Goal: Complete application form

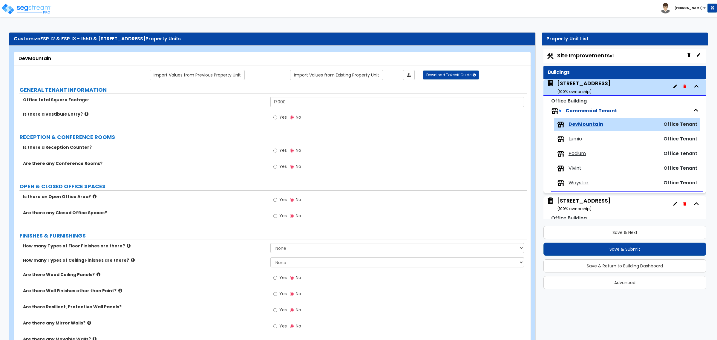
select select "1"
click at [382, 120] on div "Yes No" at bounding box center [398, 119] width 256 height 16
click at [389, 204] on div "Yes No" at bounding box center [398, 202] width 256 height 16
click at [574, 92] on small "( 100 % ownership)" at bounding box center [574, 92] width 34 height 6
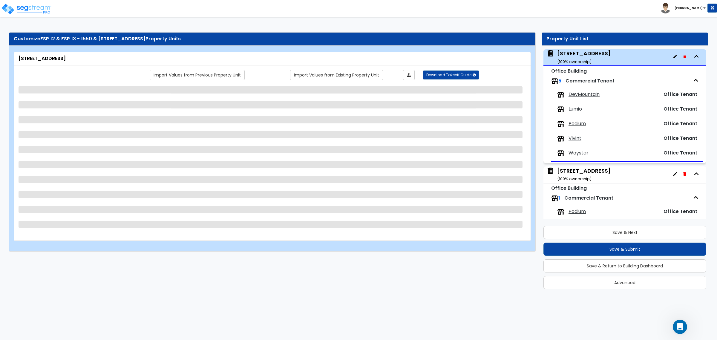
scroll to position [30, 0]
select select "4"
select select "2"
select select "3"
select select "5"
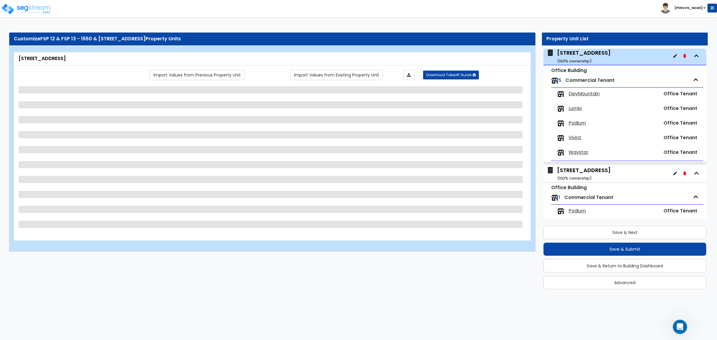
select select "13"
select select "8"
select select "6"
select select "2"
select select "1"
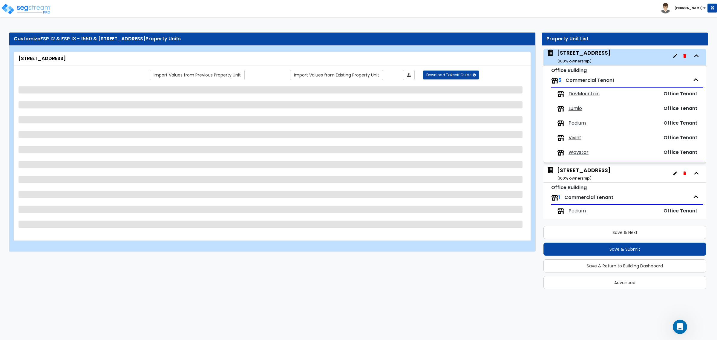
select select "3"
select select "2"
select select "3"
select select "1"
select select "2"
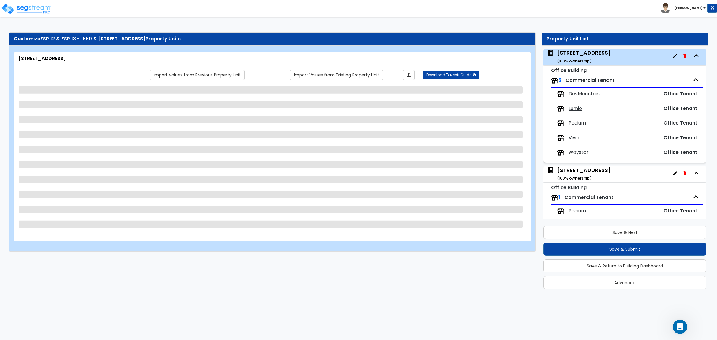
select select "1"
select select "6"
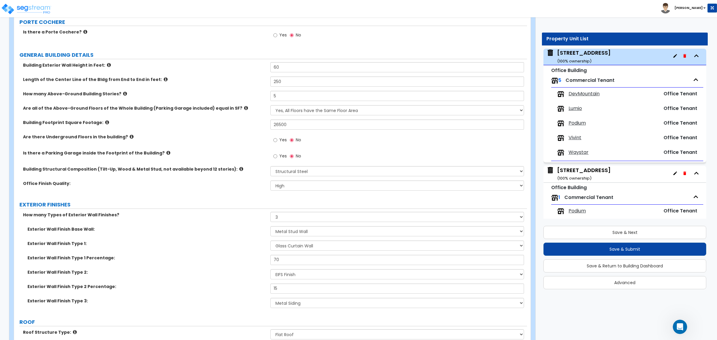
scroll to position [75, 0]
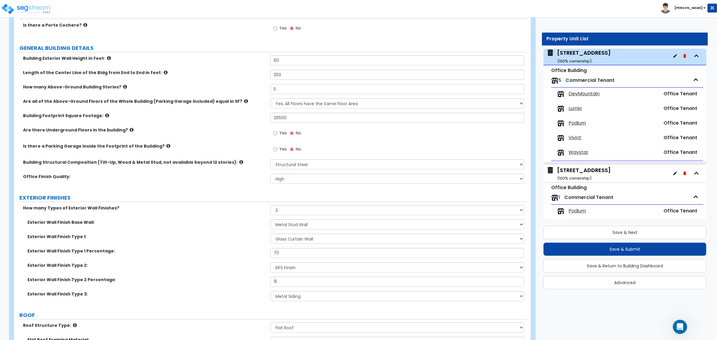
click at [181, 233] on div "Exterior Wall Finish Base Wall: I Don't Know, Please Choose for me Concrete Mas…" at bounding box center [270, 226] width 513 height 14
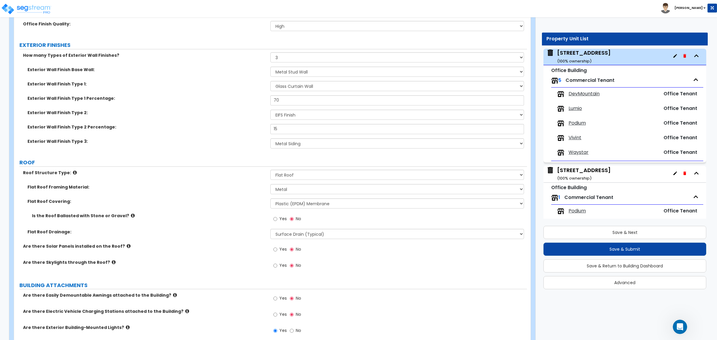
scroll to position [224, 0]
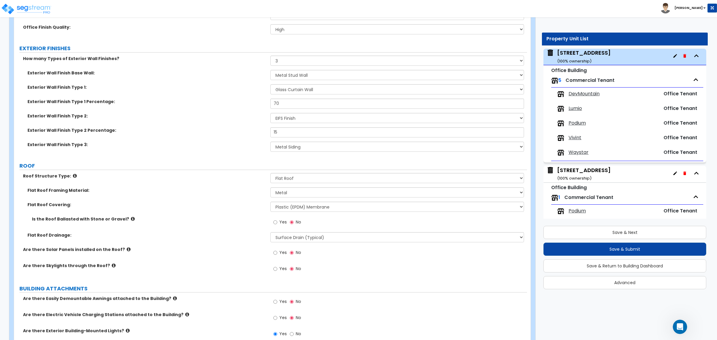
click at [232, 213] on div "Flat Roof Covering: Please Choose One Rolled Asphalt PVC Membrane Plastic (EPDM…" at bounding box center [270, 209] width 513 height 14
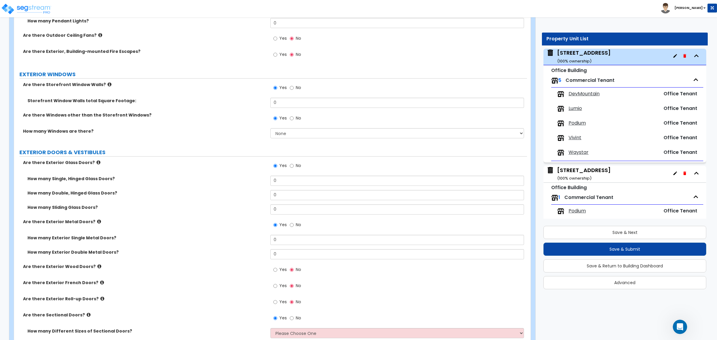
scroll to position [672, 0]
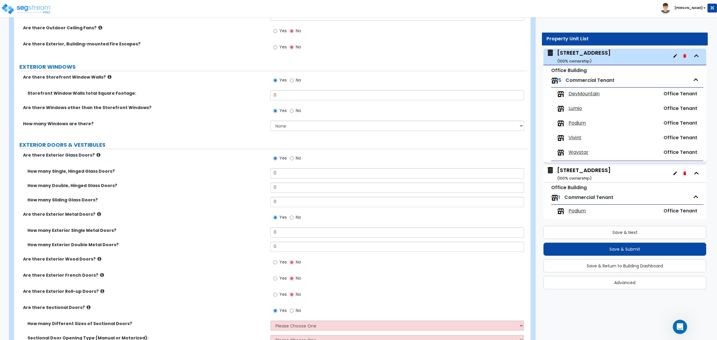
click at [108, 77] on icon at bounding box center [110, 77] width 4 height 4
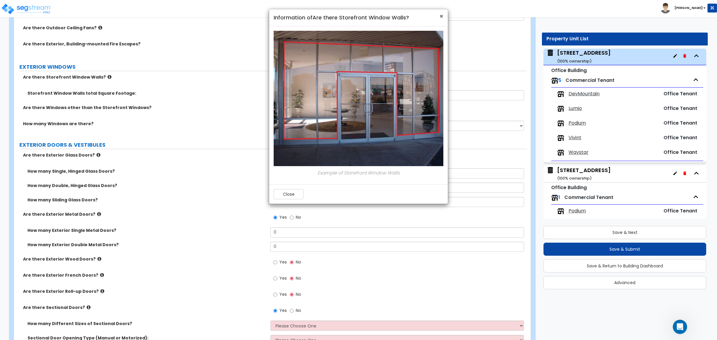
click at [440, 17] on span "×" at bounding box center [442, 16] width 4 height 9
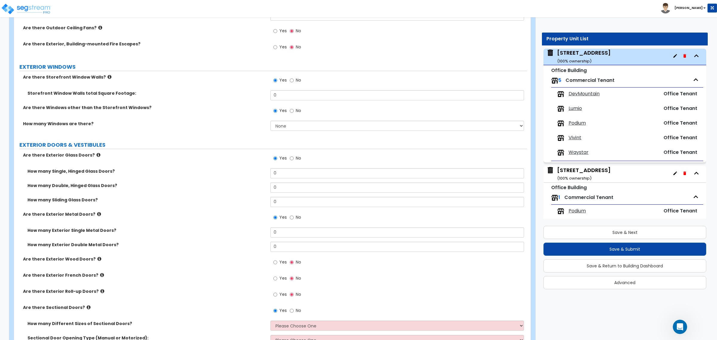
click at [221, 134] on div "How many Windows are there? None I want to enter a Percentage of the Exterior W…" at bounding box center [270, 128] width 513 height 14
click at [191, 221] on div "Are there Exterior Metal Doors? Yes No" at bounding box center [270, 219] width 513 height 16
click at [217, 115] on div "Are there Windows other than the Storefront Windows? Yes No" at bounding box center [270, 113] width 513 height 16
click at [293, 81] on input "No" at bounding box center [292, 80] width 4 height 7
radio input "false"
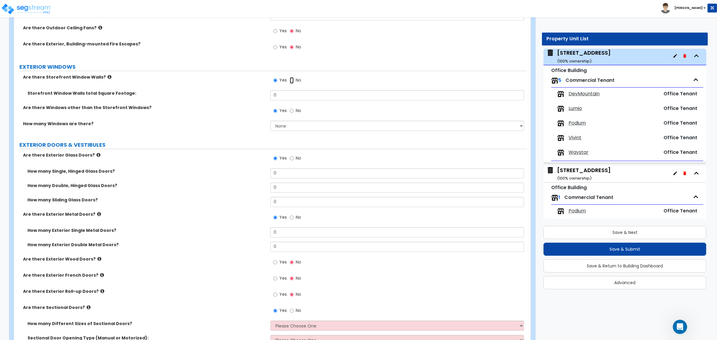
radio input "true"
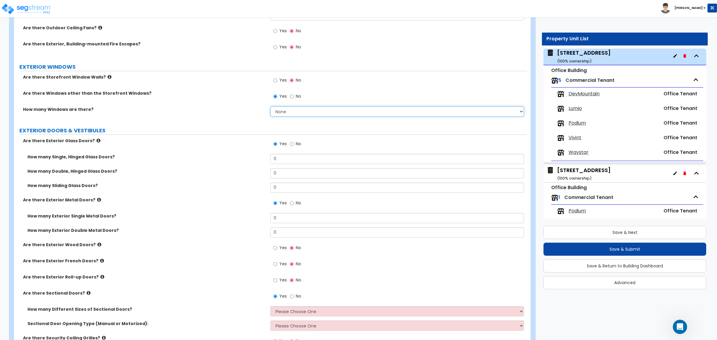
click at [292, 114] on select "None I want to enter a Percentage of the Exterior Windows I want to enter the N…" at bounding box center [396, 111] width 253 height 10
select select "2"
click at [270, 107] on select "None I want to enter a Percentage of the Exterior Windows I want to enter the N…" at bounding box center [396, 111] width 253 height 10
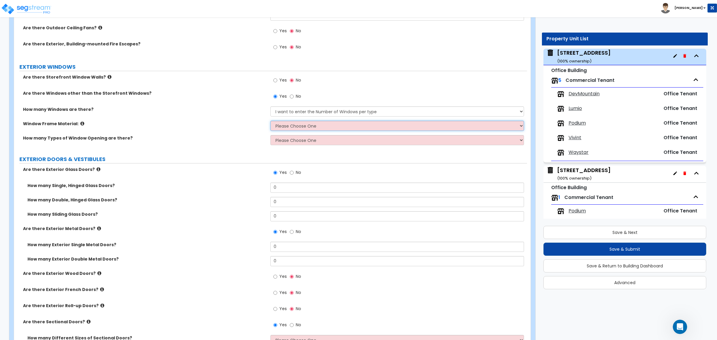
click at [298, 126] on select "Please Choose One Vinyl Aluminum Wood" at bounding box center [396, 126] width 253 height 10
select select "2"
click at [270, 121] on select "Please Choose One Vinyl Aluminum Wood" at bounding box center [396, 126] width 253 height 10
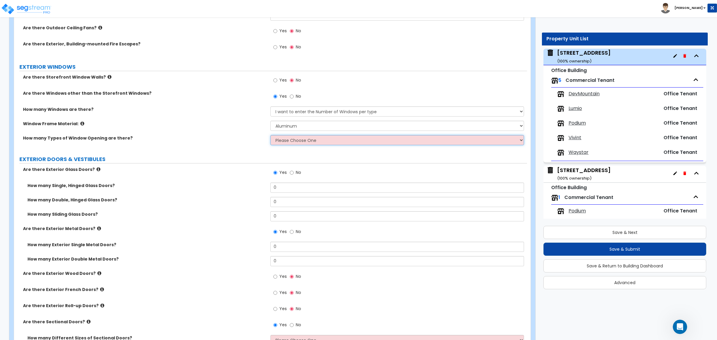
click at [296, 141] on select "Please Choose One 1 2 3 4" at bounding box center [396, 140] width 253 height 10
select select "1"
click at [270, 136] on select "Please Choose One 1 2 3 4" at bounding box center [396, 140] width 253 height 10
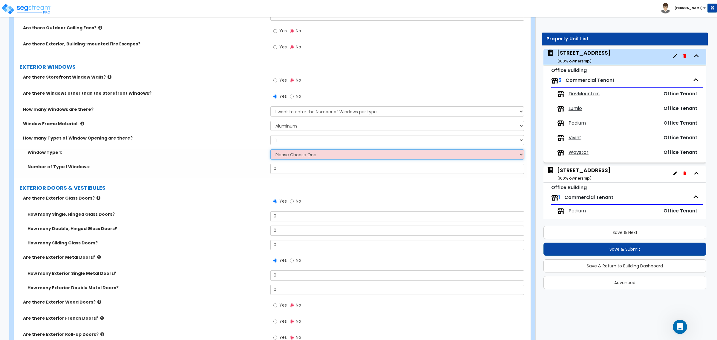
click at [297, 153] on select "Please Choose One Sliding Picture/Fixed Double/Single Hung Awning Swing" at bounding box center [396, 154] width 253 height 10
select select "2"
click at [270, 150] on select "Please Choose One Sliding Picture/Fixed Double/Single Hung Awning Swing" at bounding box center [396, 154] width 253 height 10
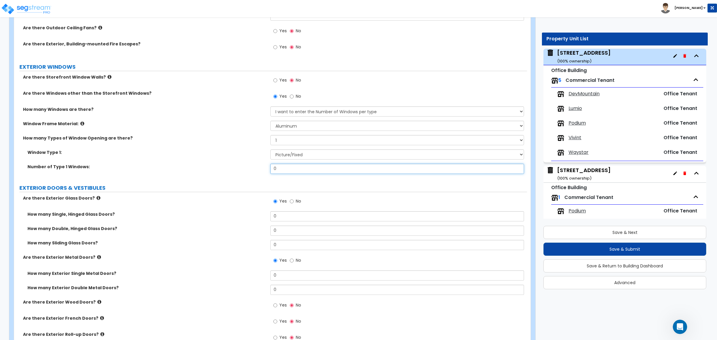
click at [288, 168] on input "0" at bounding box center [396, 169] width 253 height 10
drag, startPoint x: 214, startPoint y: 149, endPoint x: 225, endPoint y: 149, distance: 11.1
click at [215, 149] on div "How many Types of Window Opening are there? Please Choose One 1 2 3 4" at bounding box center [270, 142] width 513 height 14
click at [302, 114] on select "None I want to enter a Percentage of the Exterior Windows I want to enter the N…" at bounding box center [396, 111] width 253 height 10
select select "1"
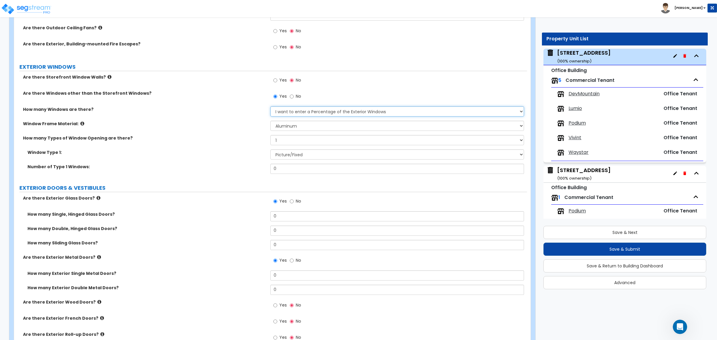
click at [270, 107] on select "None I want to enter a Percentage of the Exterior Windows I want to enter the N…" at bounding box center [396, 111] width 253 height 10
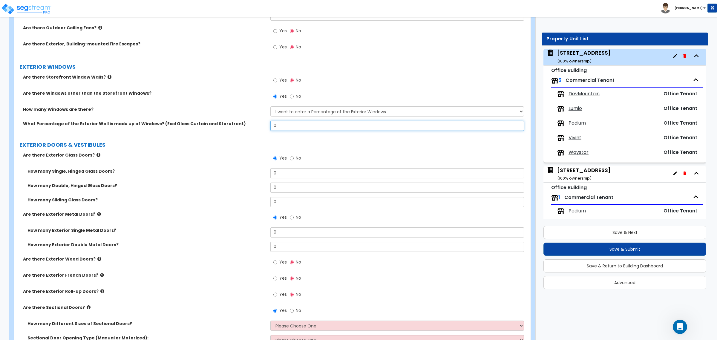
click at [301, 127] on input "0" at bounding box center [396, 126] width 253 height 10
drag, startPoint x: 292, startPoint y: 126, endPoint x: 256, endPoint y: 123, distance: 36.2
click at [256, 123] on div "What Percentage of the Exterior Wall is made up of Windows? (Excl Glass Curtain…" at bounding box center [270, 128] width 513 height 14
click at [232, 221] on div "Are there Exterior Metal Doors? Yes No" at bounding box center [270, 219] width 513 height 16
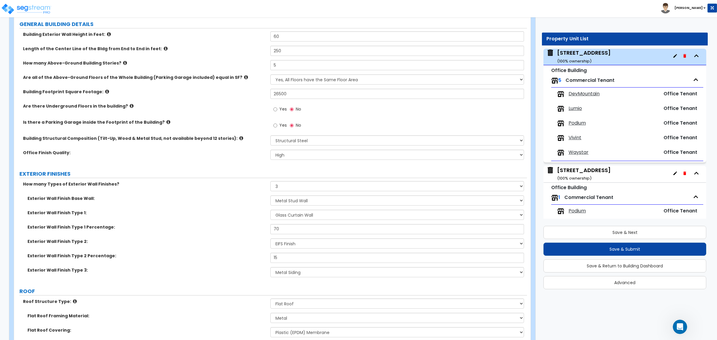
scroll to position [112, 0]
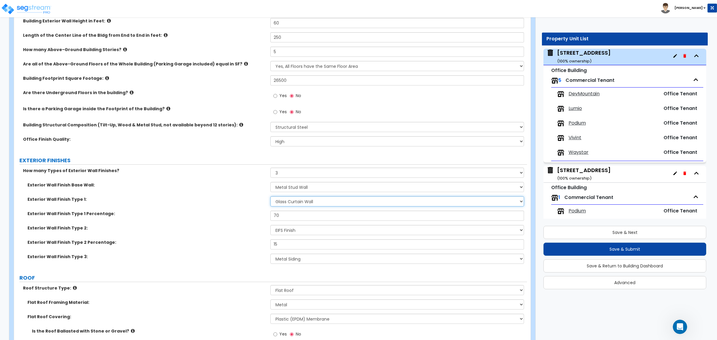
click at [312, 202] on select "Please Choose One No Finish/Shared Wall No Wall Brick Veneer Stone Veneer Wood …" at bounding box center [396, 201] width 253 height 10
click at [282, 217] on input "70" at bounding box center [396, 216] width 253 height 10
drag, startPoint x: 288, startPoint y: 216, endPoint x: 262, endPoint y: 215, distance: 26.3
click at [262, 215] on div "Exterior Wall Finish Type 1 Percentage: 70" at bounding box center [270, 218] width 513 height 14
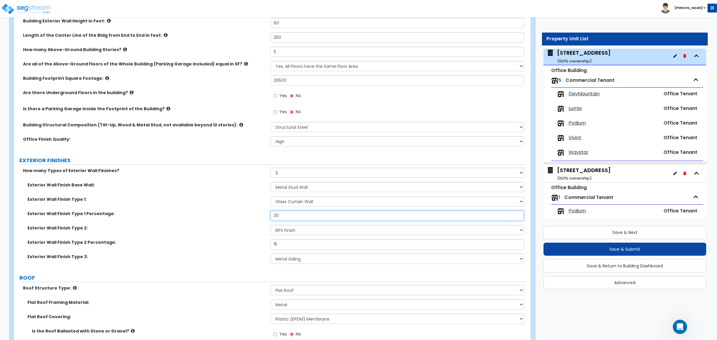
type input "30"
click at [220, 242] on label "Exterior Wall Finish Type 2 Percentage:" at bounding box center [146, 242] width 239 height 6
click at [295, 230] on select "Please Choose One No Finish/Shared Wall No Wall Brick Veneer Stone Veneer Wood …" at bounding box center [396, 230] width 253 height 10
select select "2"
click at [270, 225] on select "Please Choose One No Finish/Shared Wall No Wall Brick Veneer Stone Veneer Wood …" at bounding box center [396, 230] width 253 height 10
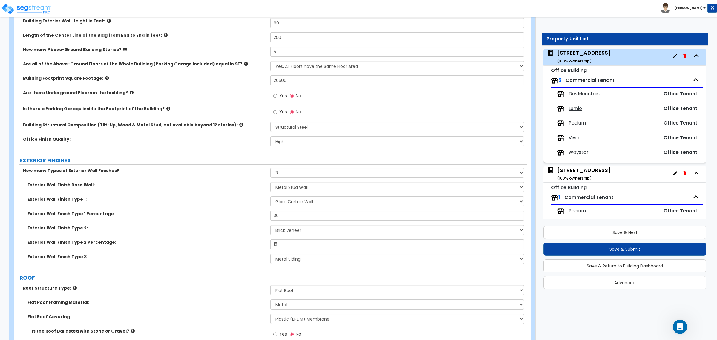
click at [217, 231] on label "Exterior Wall Finish Type 2:" at bounding box center [146, 228] width 239 height 6
click at [284, 243] on input "15" at bounding box center [396, 244] width 253 height 10
drag, startPoint x: 286, startPoint y: 245, endPoint x: 238, endPoint y: 247, distance: 48.2
click at [238, 247] on div "Exterior Wall Finish Type 2 Percentage: 15" at bounding box center [270, 246] width 513 height 14
type input "30"
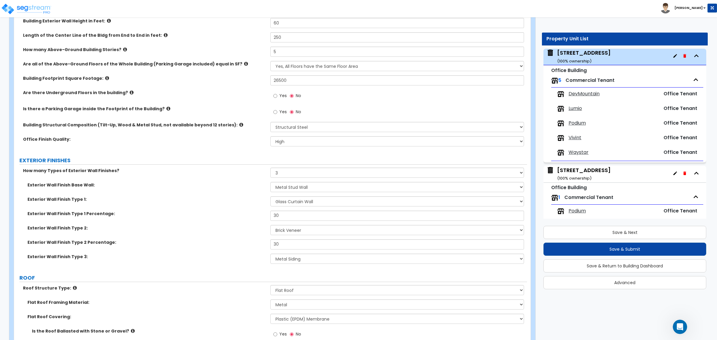
click at [249, 240] on label "Exterior Wall Finish Type 2 Percentage:" at bounding box center [146, 242] width 239 height 6
click at [282, 219] on input "30" at bounding box center [396, 216] width 253 height 10
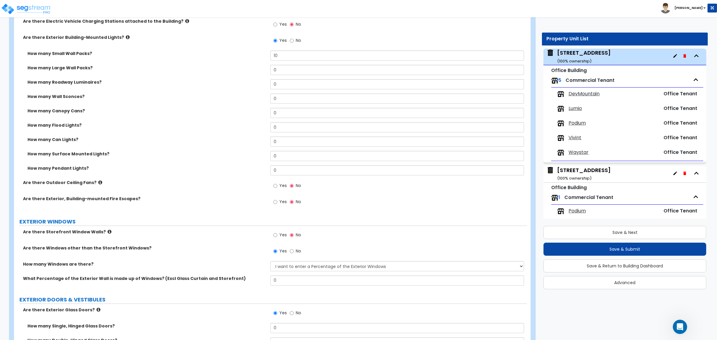
scroll to position [523, 0]
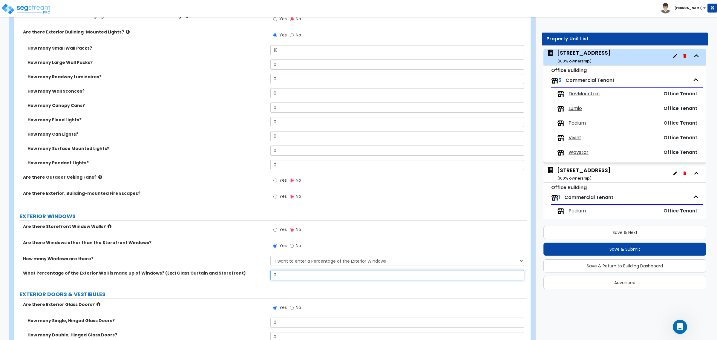
click at [285, 275] on input "0" at bounding box center [396, 275] width 253 height 10
drag, startPoint x: 294, startPoint y: 277, endPoint x: 259, endPoint y: 277, distance: 34.7
click at [259, 277] on div "What Percentage of the Exterior Wall is made up of Windows? (Excl Glass Curtain…" at bounding box center [270, 277] width 513 height 14
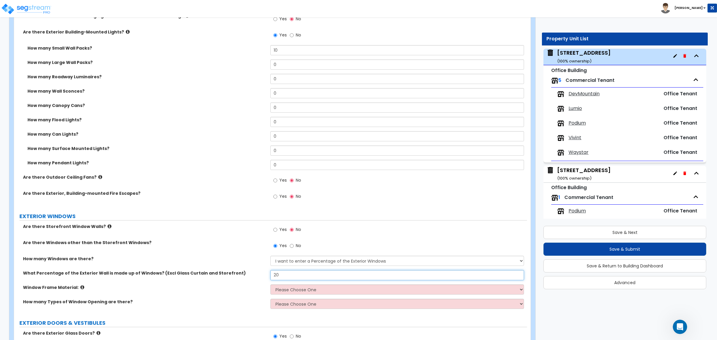
type input "20"
click at [282, 291] on select "Please Choose One Vinyl Aluminum Wood" at bounding box center [396, 290] width 253 height 10
select select "2"
click at [270, 285] on select "Please Choose One Vinyl Aluminum Wood" at bounding box center [396, 290] width 253 height 10
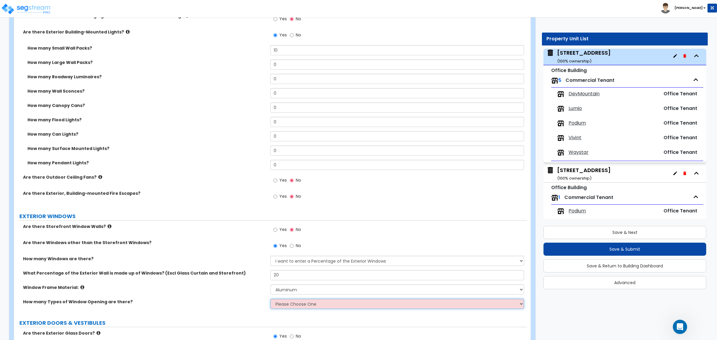
click at [292, 302] on select "Please Choose One 1 2 3 4" at bounding box center [396, 304] width 253 height 10
select select "1"
click at [270, 299] on select "Please Choose One 1 2 3 4" at bounding box center [396, 304] width 253 height 10
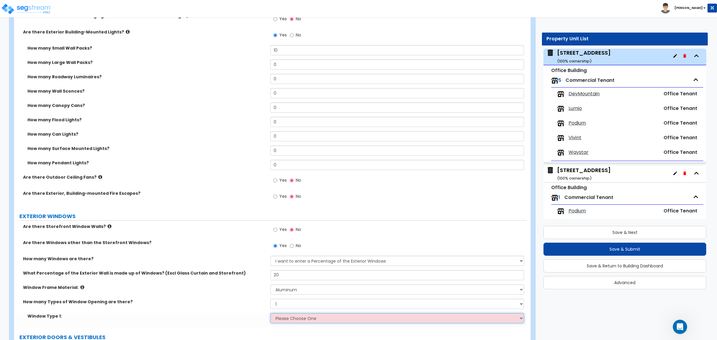
click at [292, 319] on select "Please Choose One Sliding Picture/Fixed Double/Single Hung Awning Swing" at bounding box center [396, 318] width 253 height 10
select select "2"
click at [270, 314] on select "Please Choose One Sliding Picture/Fixed Double/Single Hung Awning Swing" at bounding box center [396, 318] width 253 height 10
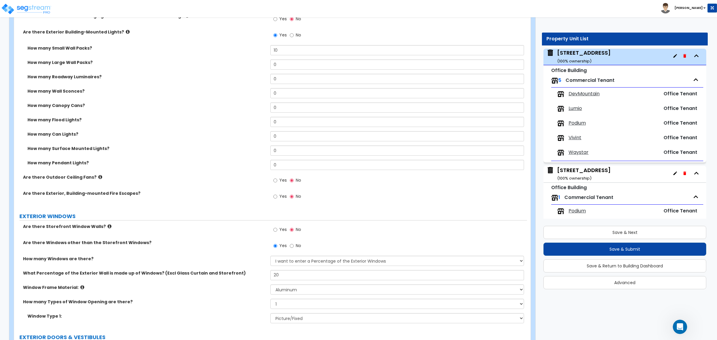
click at [253, 313] on div "How many Types of Window Opening are there? Please Choose One 1 2 3 4" at bounding box center [270, 306] width 513 height 14
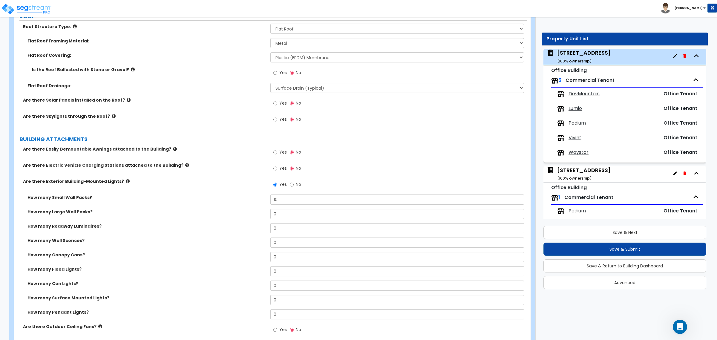
scroll to position [262, 0]
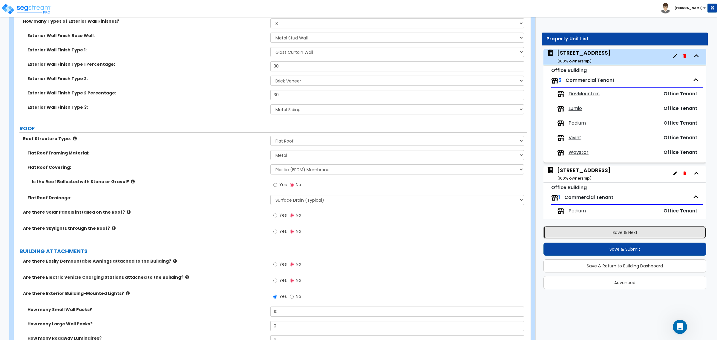
click at [601, 231] on button "Save & Next" at bounding box center [625, 232] width 163 height 13
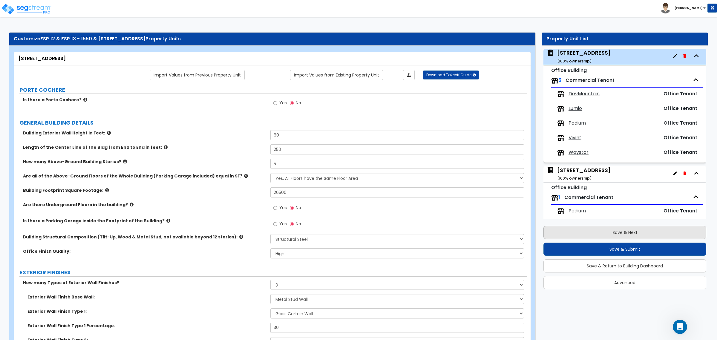
scroll to position [36, 0]
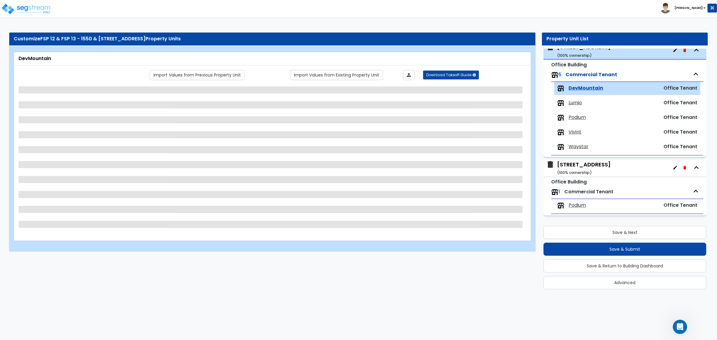
select select "1"
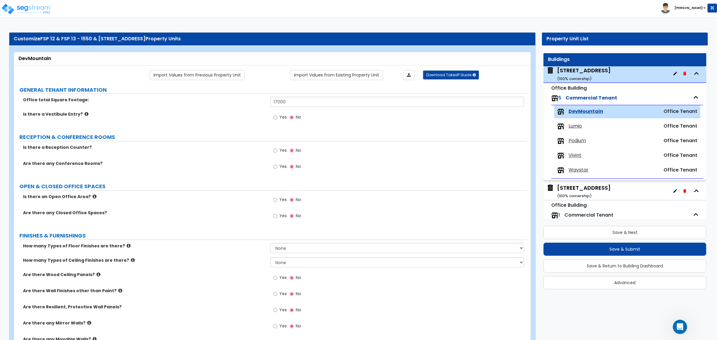
scroll to position [0, 0]
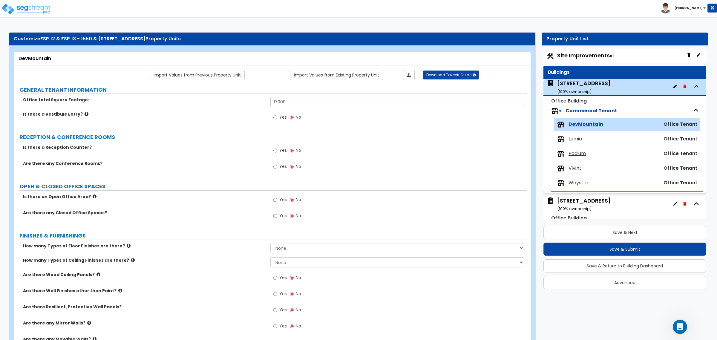
click at [573, 84] on div "[STREET_ADDRESS] ( 100 % ownership)" at bounding box center [584, 87] width 54 height 15
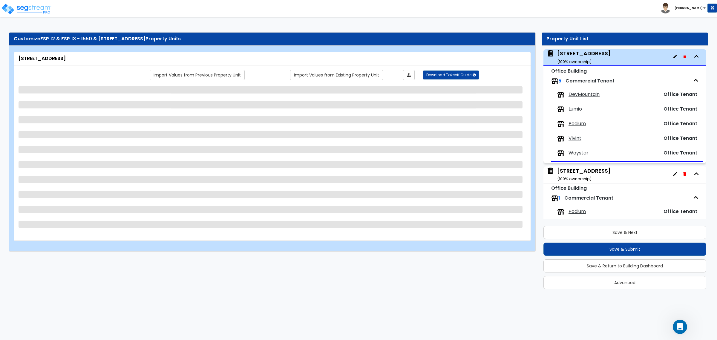
scroll to position [30, 0]
select select "4"
select select "2"
select select "3"
select select "5"
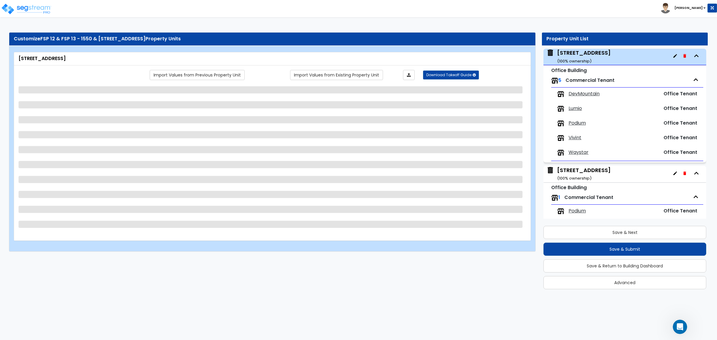
select select "13"
select select "2"
select select "6"
select select "2"
select select "1"
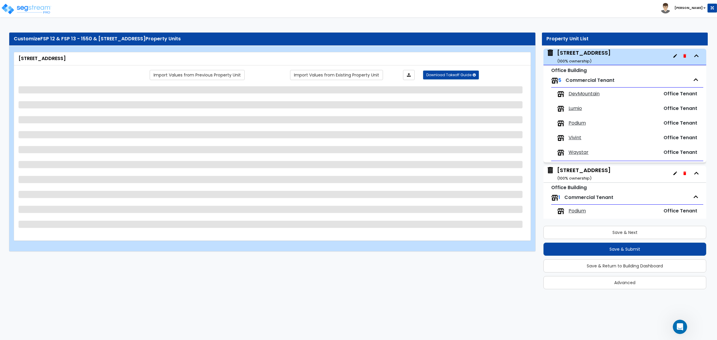
select select "3"
select select "1"
select select "2"
select select "1"
select select "2"
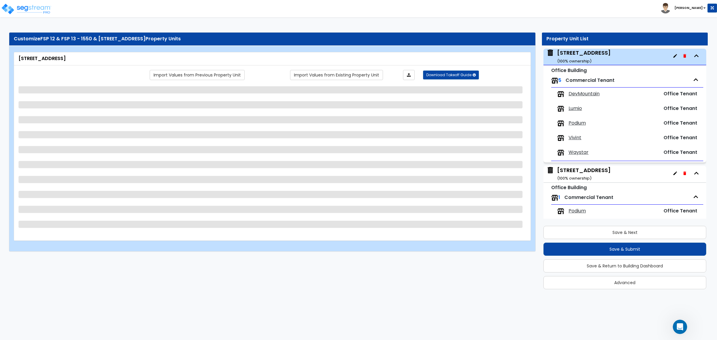
select select "2"
select select "3"
select select "1"
select select "2"
select select "1"
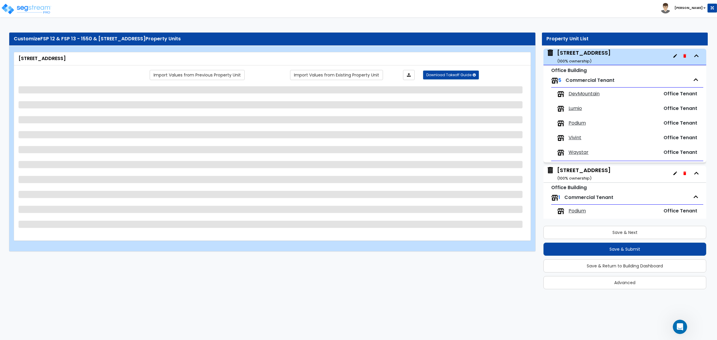
select select "6"
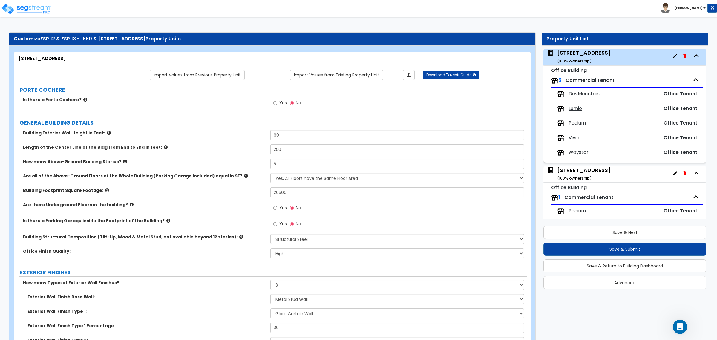
scroll to position [163, 0]
click at [163, 125] on label "GENERAL BUILDING DETAILS" at bounding box center [273, 123] width 508 height 8
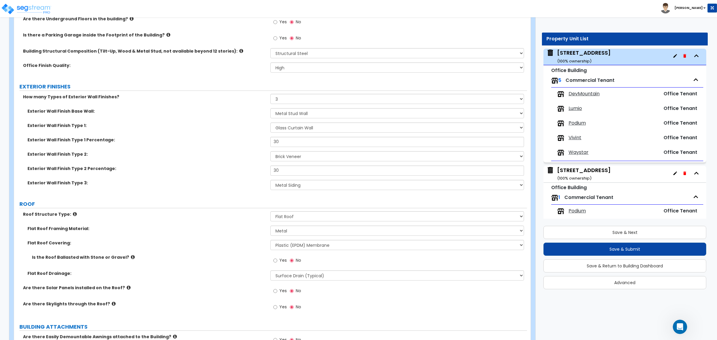
scroll to position [187, 0]
click at [286, 169] on input "30" at bounding box center [396, 170] width 253 height 10
drag, startPoint x: 287, startPoint y: 169, endPoint x: 269, endPoint y: 171, distance: 17.7
click at [270, 170] on div "Exterior Wall Finish Type 2 Percentage: 30" at bounding box center [270, 172] width 513 height 14
type input "20"
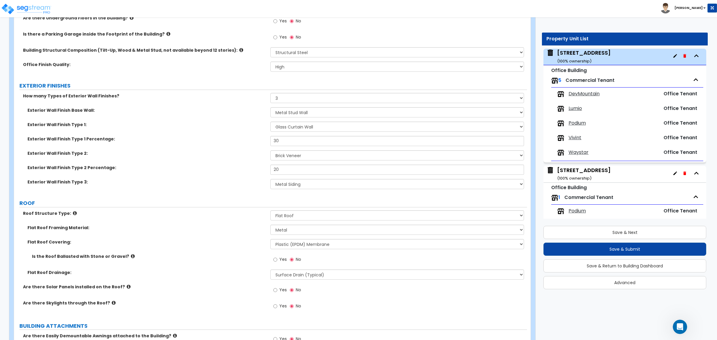
click at [228, 174] on div "Exterior Wall Finish Type 2 Percentage: 20" at bounding box center [270, 172] width 513 height 14
click at [227, 158] on div "Exterior Wall Finish Type 2: Please Choose One No Finish/Shared Wall No Wall Br…" at bounding box center [270, 157] width 513 height 14
click at [291, 142] on input "30" at bounding box center [396, 141] width 253 height 10
drag, startPoint x: 292, startPoint y: 141, endPoint x: 250, endPoint y: 141, distance: 41.5
click at [250, 141] on div "Exterior Wall Finish Type 1 Percentage: 30" at bounding box center [270, 143] width 513 height 14
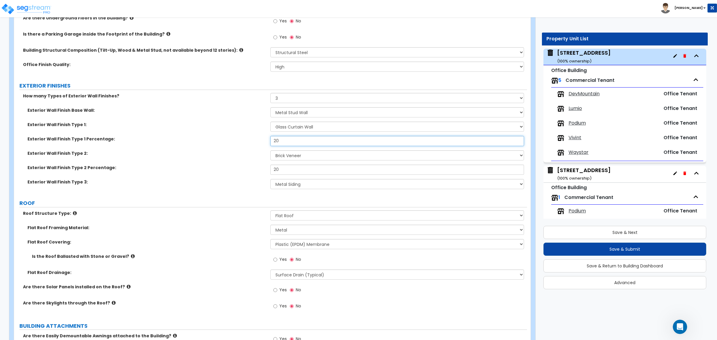
type input "20"
click at [286, 169] on input "20" at bounding box center [396, 170] width 253 height 10
click at [290, 184] on select "Please Choose One No Finish/Shared Wall No Wall Brick Veneer Stone Veneer Wood …" at bounding box center [396, 184] width 253 height 10
click at [235, 176] on div "Exterior Wall Finish Type 2 Percentage: 20" at bounding box center [270, 172] width 513 height 14
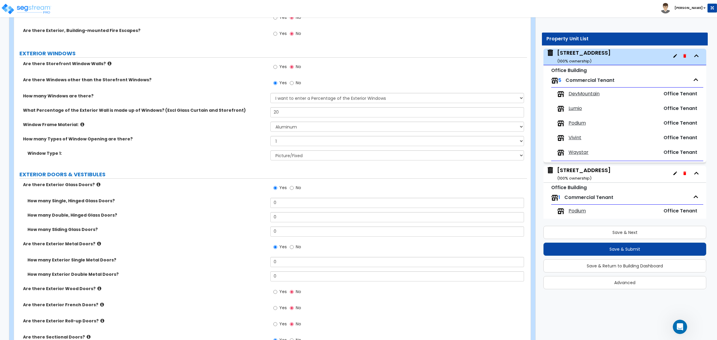
scroll to position [672, 0]
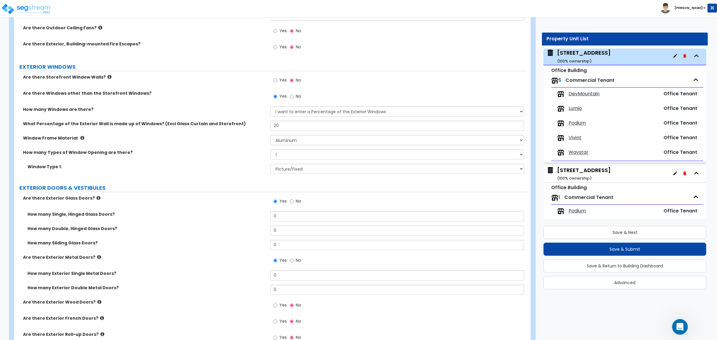
click at [680, 325] on icon "Open Intercom Messenger" at bounding box center [679, 326] width 4 height 5
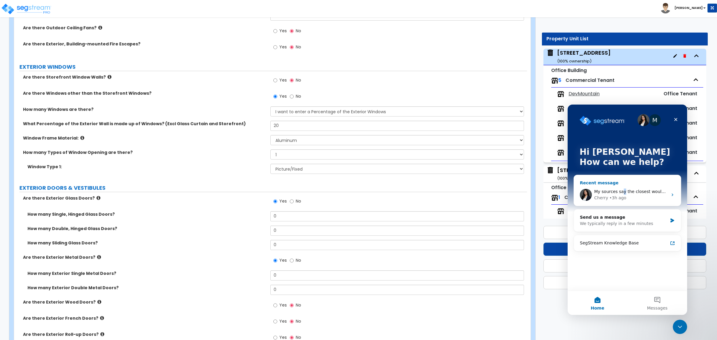
click at [622, 190] on span "My sources say the closest would be: Furnace-Condenser Forced Air Split Heating…" at bounding box center [697, 191] width 207 height 5
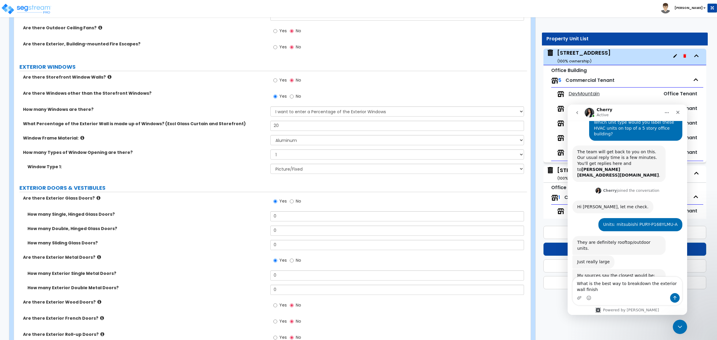
scroll to position [169, 0]
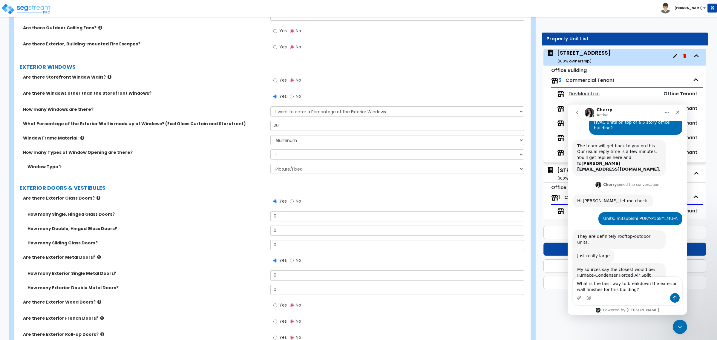
type textarea "What is the best way to breakdown the exterior wall finishes for this building?"
click at [630, 291] on textarea "What is the best way to breakdown the exterior wall finishes for this building?" at bounding box center [627, 285] width 109 height 16
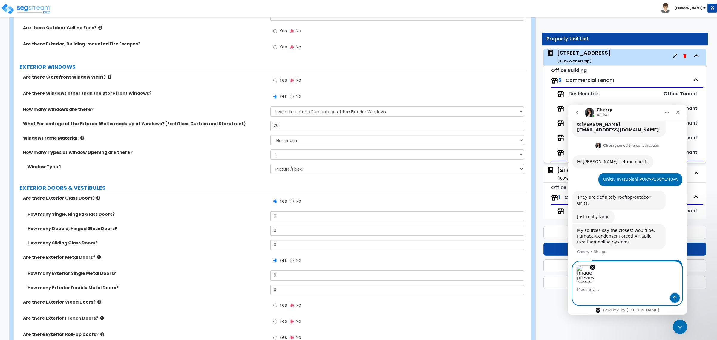
click at [674, 296] on icon "Send a message…" at bounding box center [675, 298] width 3 height 4
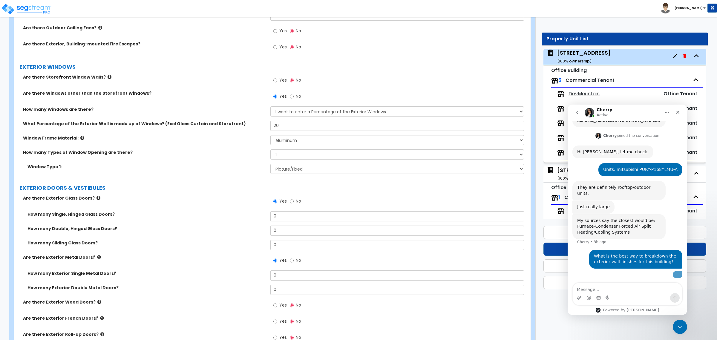
scroll to position [236, 0]
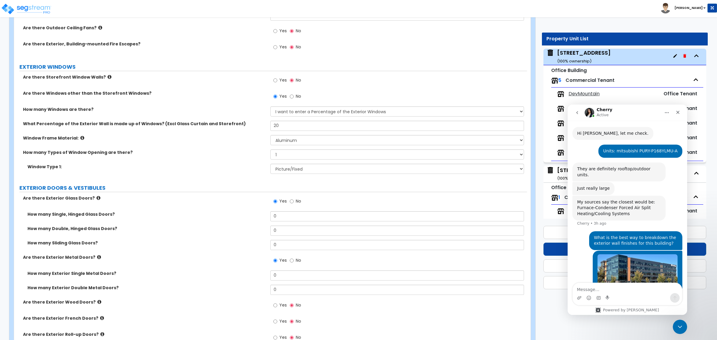
click at [606, 288] on textarea "Message…" at bounding box center [627, 288] width 109 height 10
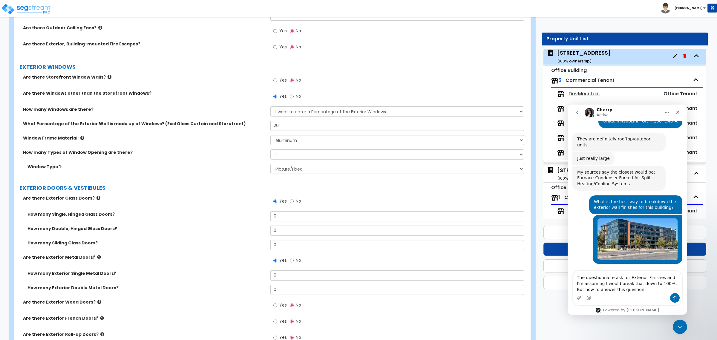
scroll to position [266, 0]
type textarea "The questionnaire ask for Exterior Finishes and I'm assuming I would break that…"
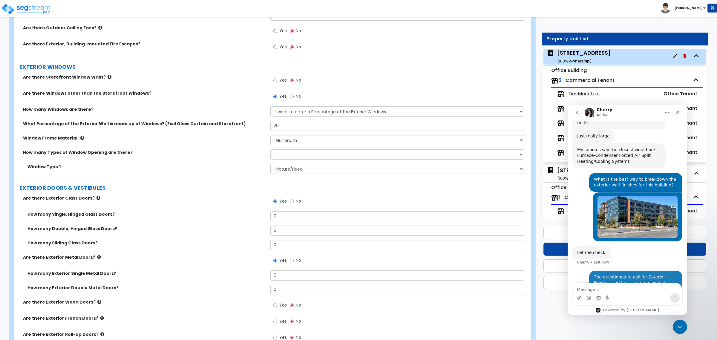
scroll to position [289, 0]
click at [608, 289] on textarea "Message…" at bounding box center [627, 288] width 109 height 10
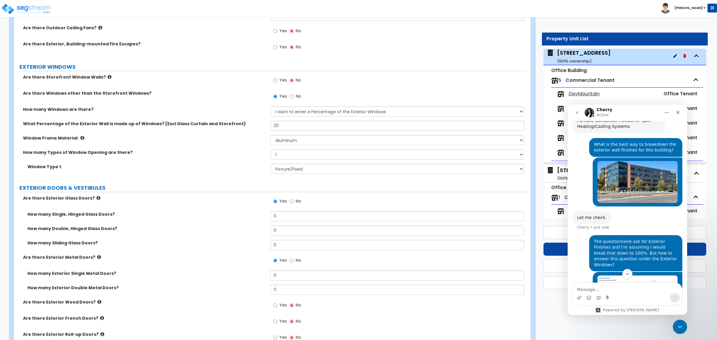
scroll to position [325, 0]
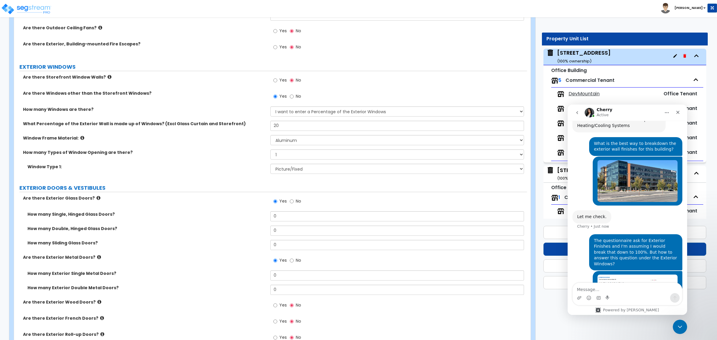
click at [611, 287] on textarea "Message…" at bounding box center [627, 288] width 109 height 10
type textarea "O"
type textarea "The total exterior wall is approx 53.5K SF."
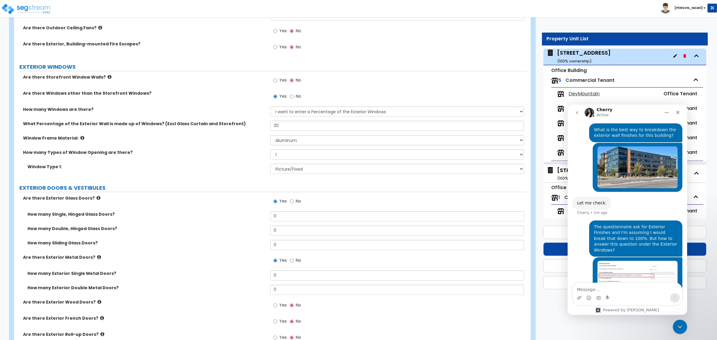
scroll to position [338, 0]
drag, startPoint x: 634, startPoint y: 288, endPoint x: 565, endPoint y: 287, distance: 69.4
click at [568, 287] on html "Cherry Active Ask us about anything SegStream, we're here for you. Hi there! I’…" at bounding box center [628, 210] width 120 height 210
type textarea "2"
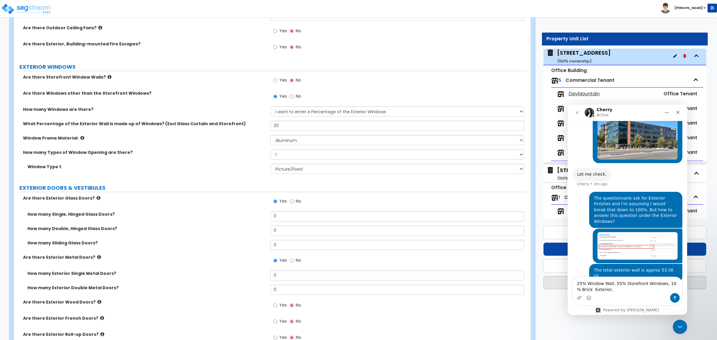
scroll to position [344, 0]
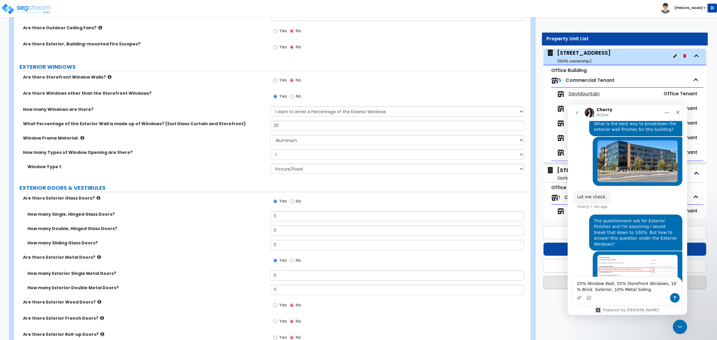
type textarea "25% Window Wall, 55% Storefront Windows, 10 % Brick Exterior, 10% Metal Siding."
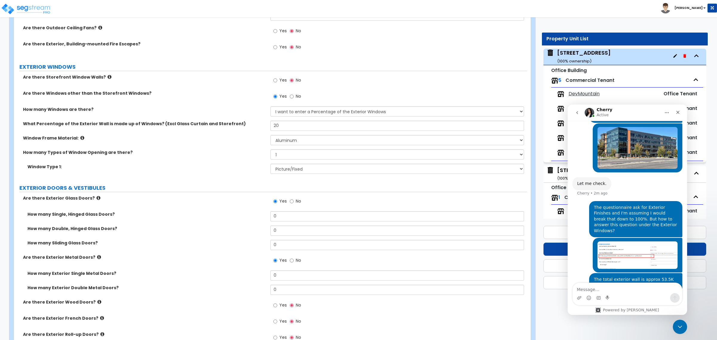
click at [235, 183] on div "PORTE COCHERE Is there a Porte Cochere? Yes No GENERAL BUILDING DETAILS Buildin…" at bounding box center [271, 80] width 504 height 1333
drag, startPoint x: 284, startPoint y: 126, endPoint x: 272, endPoint y: 126, distance: 11.7
click at [272, 126] on input "20" at bounding box center [396, 126] width 253 height 10
type input "55"
click at [222, 186] on label "EXTERIOR DOORS & VESTIBULES" at bounding box center [273, 188] width 508 height 8
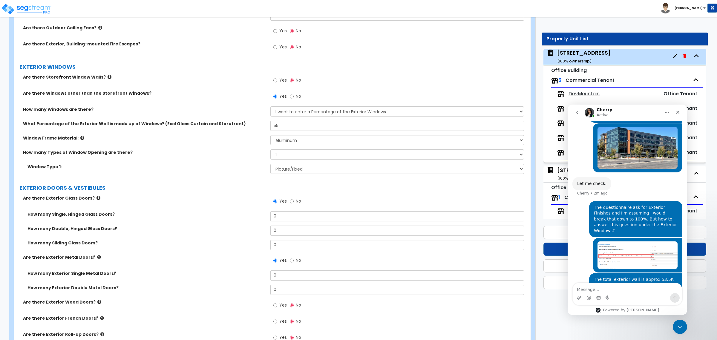
click at [222, 188] on label "EXTERIOR DOORS & VESTIBULES" at bounding box center [273, 188] width 508 height 8
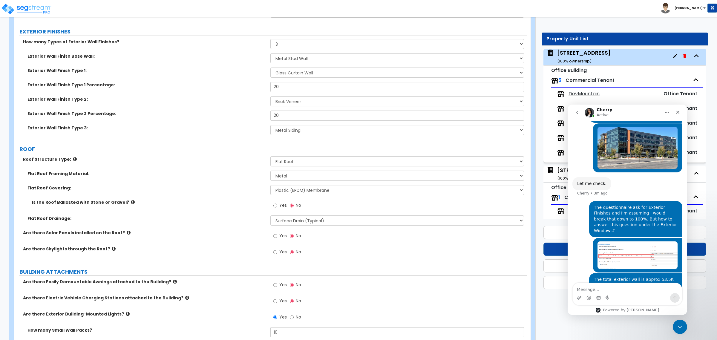
scroll to position [224, 0]
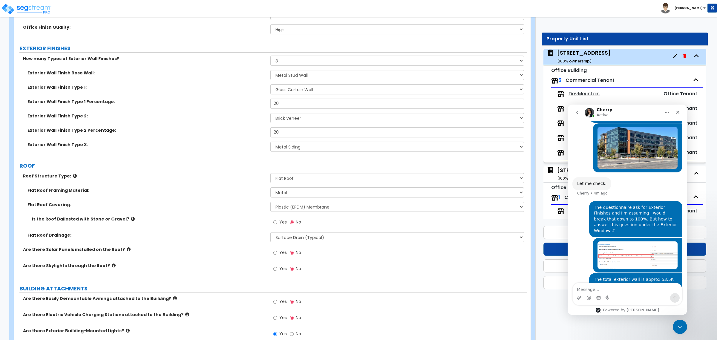
click at [234, 213] on div "Flat Roof Covering: Please Choose One Rolled Asphalt PVC Membrane Plastic (EPDM…" at bounding box center [270, 209] width 513 height 14
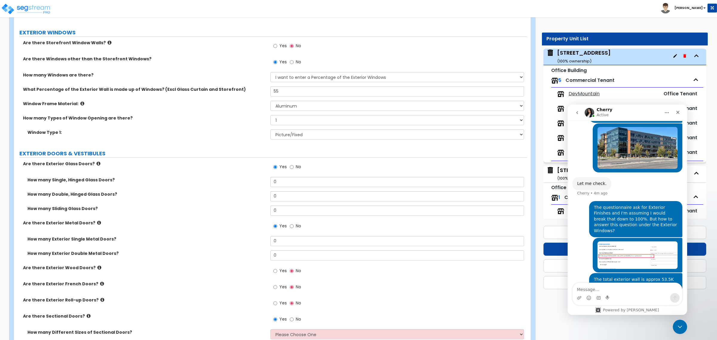
scroll to position [710, 0]
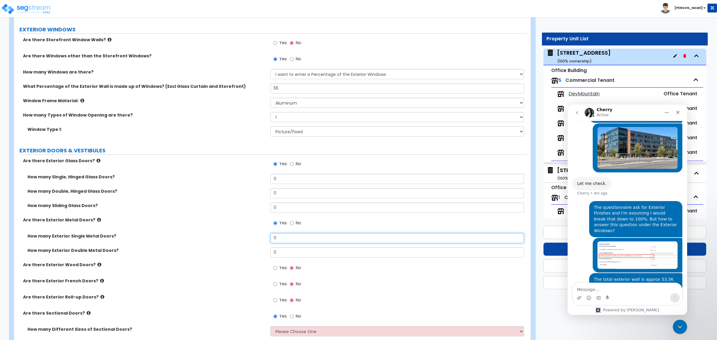
drag, startPoint x: 286, startPoint y: 236, endPoint x: 253, endPoint y: 240, distance: 33.7
click at [252, 238] on div "How many Exterior Single Metal Doors? 0" at bounding box center [270, 240] width 513 height 14
type input "5"
type input "8"
click at [228, 229] on div "Are there Exterior Metal Doors? Yes No" at bounding box center [270, 225] width 513 height 16
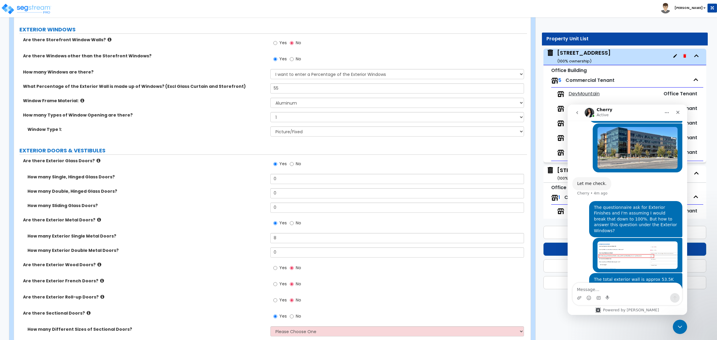
scroll to position [380, 0]
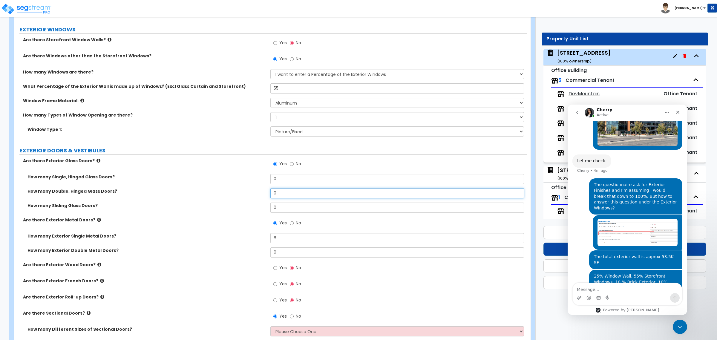
drag, startPoint x: 286, startPoint y: 195, endPoint x: 244, endPoint y: 193, distance: 42.5
click at [244, 193] on div "How many Double, Hinged Glass Doors? 0" at bounding box center [270, 195] width 513 height 14
type input "2"
click at [241, 205] on label "How many Sliding Glass Doors?" at bounding box center [146, 206] width 239 height 6
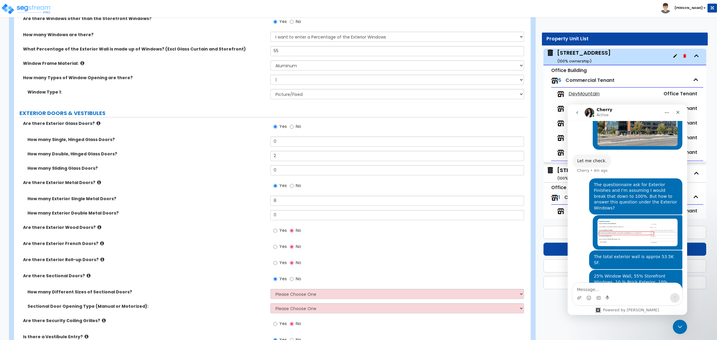
scroll to position [785, 0]
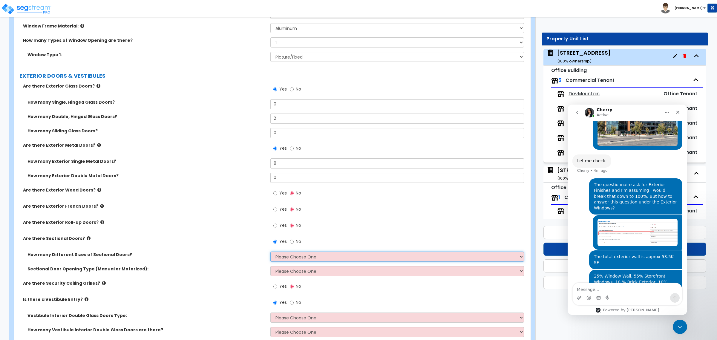
click at [302, 256] on select "Please Choose One 1 2 3" at bounding box center [396, 257] width 253 height 10
select select "1"
click at [270, 252] on select "Please Choose One 1 2 3" at bounding box center [396, 257] width 253 height 10
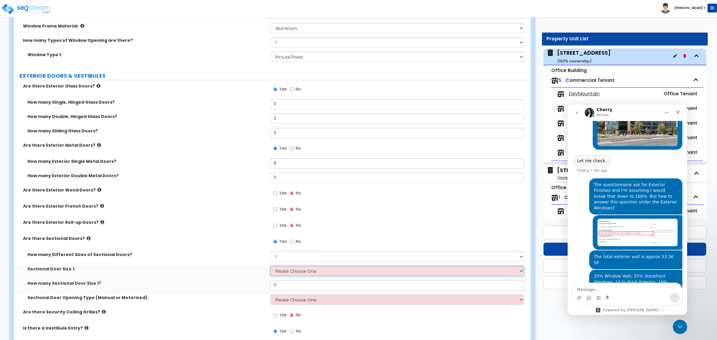
click at [298, 271] on select "Please Choose One 8' x 8' 10' x 10' 12' x 12' 20' x 14'" at bounding box center [396, 271] width 253 height 10
select select "3"
click at [270, 266] on select "Please Choose One 8' x 8' 10' x 10' 12' x 12' 20' x 14'" at bounding box center [396, 271] width 253 height 10
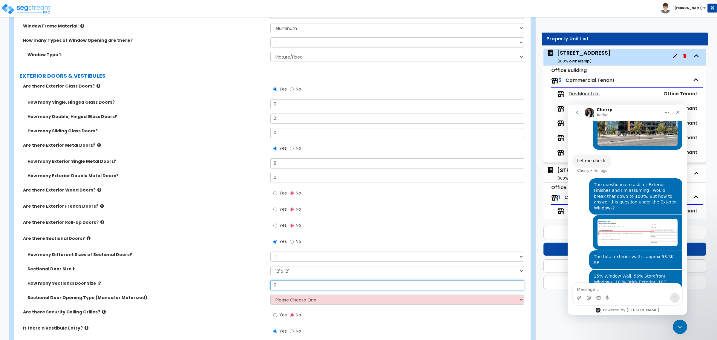
click at [292, 288] on input "0" at bounding box center [396, 285] width 253 height 10
drag, startPoint x: 281, startPoint y: 286, endPoint x: 270, endPoint y: 285, distance: 11.4
click at [270, 285] on div "How many Sectional Door Size 1? 0" at bounding box center [270, 287] width 513 height 14
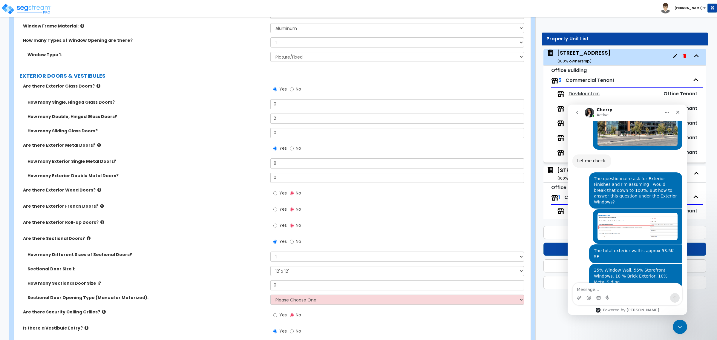
scroll to position [387, 0]
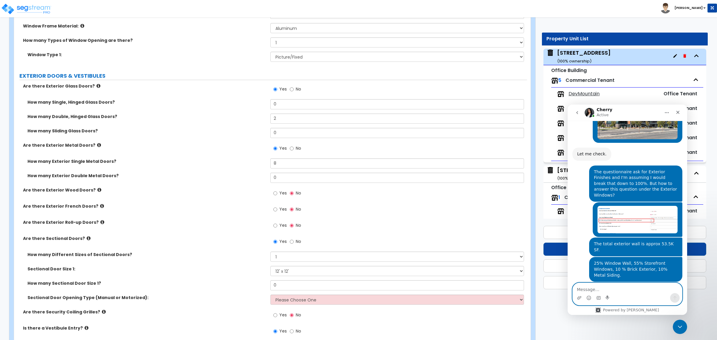
click at [604, 290] on textarea "Message…" at bounding box center [627, 288] width 109 height 10
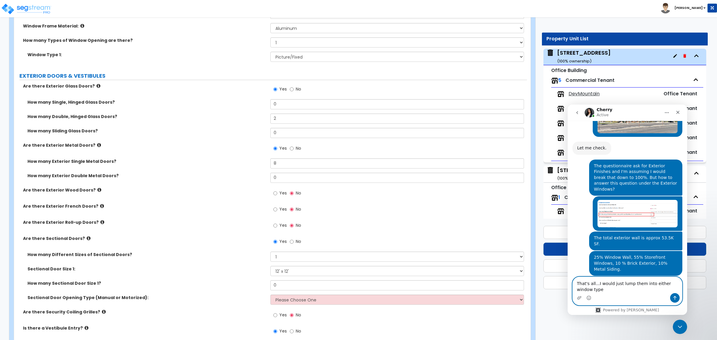
type textarea "That's all...I would just lump them into either window type."
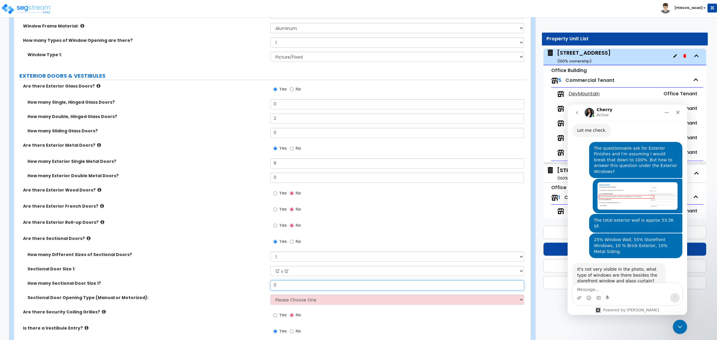
click at [293, 286] on input "0" at bounding box center [396, 285] width 253 height 10
drag, startPoint x: 296, startPoint y: 286, endPoint x: 219, endPoint y: 275, distance: 77.9
click at [219, 275] on div "How many Different Sizes of Sectional Doors? Please Choose One 1 2 3 Sectional …" at bounding box center [271, 280] width 504 height 57
type input "2"
click at [172, 287] on div "How many Sectional Door Size 1? 2" at bounding box center [270, 287] width 513 height 14
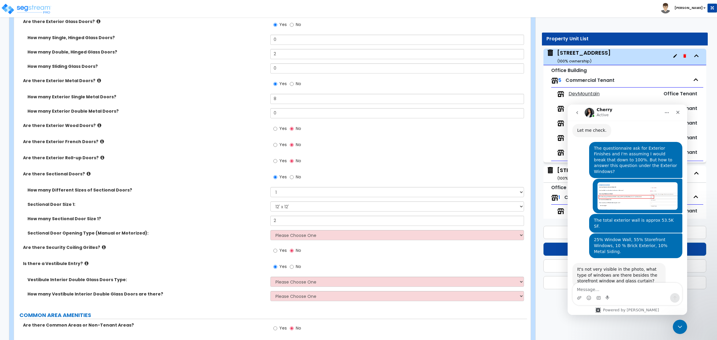
scroll to position [859, 0]
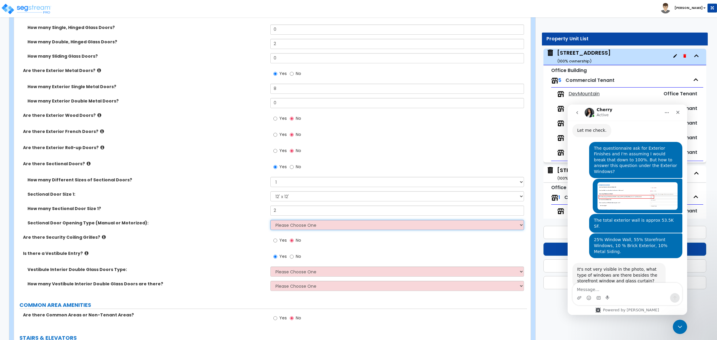
click at [285, 227] on select "Please Choose One All Manual All Motorized Some are Motorized" at bounding box center [396, 225] width 253 height 10
select select "2"
click at [270, 220] on select "Please Choose One All Manual All Motorized Some are Motorized" at bounding box center [396, 225] width 253 height 10
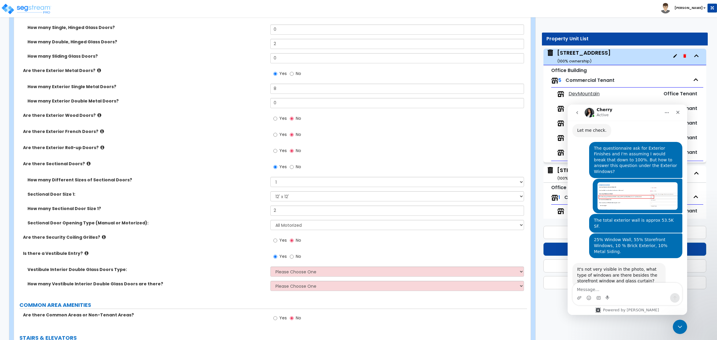
click at [249, 247] on div "Are there Security Coiling Grilles? Yes No" at bounding box center [270, 242] width 513 height 16
click at [291, 273] on select "Please Choose One Hinged Sliding" at bounding box center [396, 272] width 253 height 10
select select "1"
click at [270, 267] on select "Please Choose One Hinged Sliding" at bounding box center [396, 272] width 253 height 10
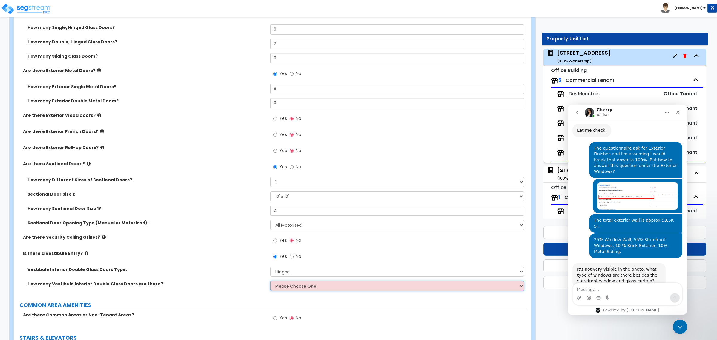
click at [292, 285] on select "Please Choose One 1 2 3" at bounding box center [396, 286] width 253 height 10
select select "2"
click at [270, 281] on select "Please Choose One 1 2 3" at bounding box center [396, 286] width 253 height 10
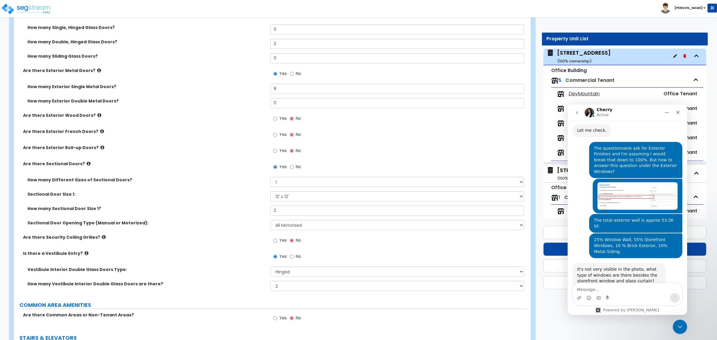
click at [225, 291] on div "How many Vestibule Interior Double Glass Doors are there? Please Choose One 1 2…" at bounding box center [270, 288] width 513 height 14
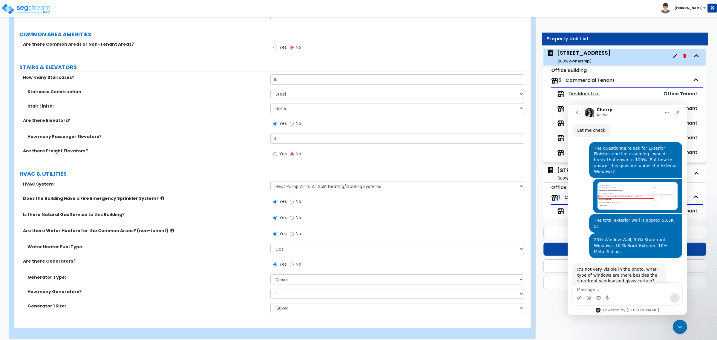
scroll to position [1135, 0]
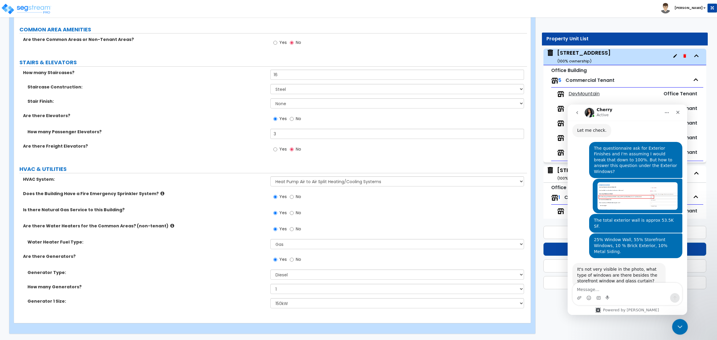
click at [678, 325] on icon "Close Intercom Messenger" at bounding box center [679, 326] width 7 height 7
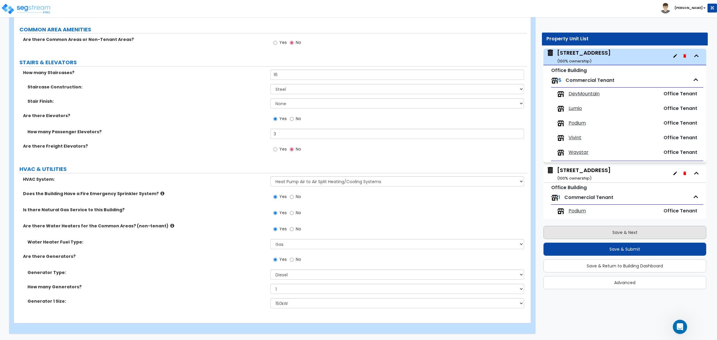
click at [636, 233] on button "Save & Next" at bounding box center [625, 232] width 163 height 13
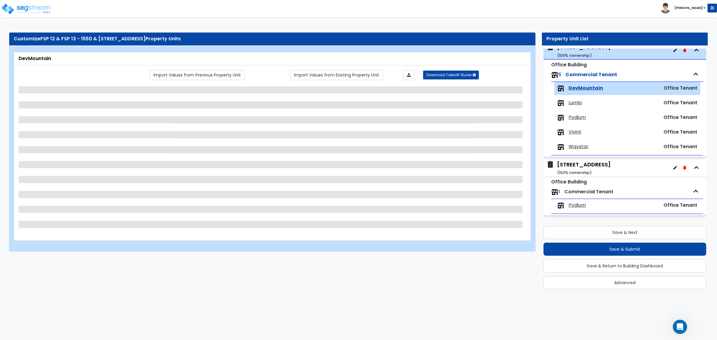
select select "1"
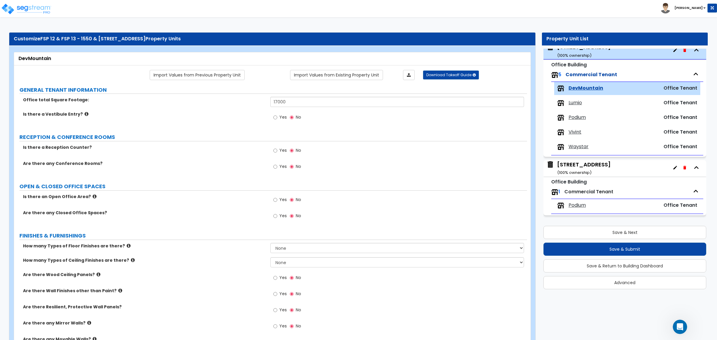
scroll to position [0, 0]
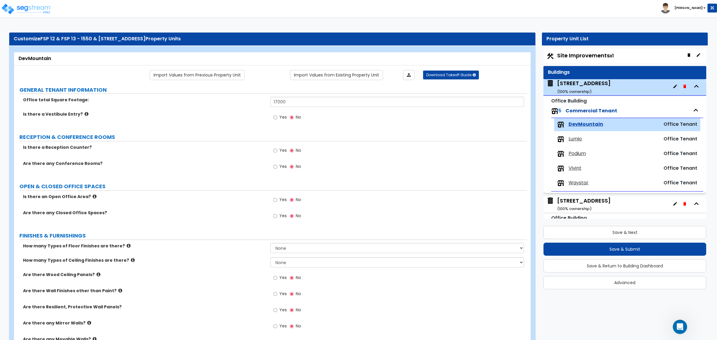
click at [582, 82] on div "[STREET_ADDRESS] ( 100 % ownership)" at bounding box center [584, 87] width 54 height 15
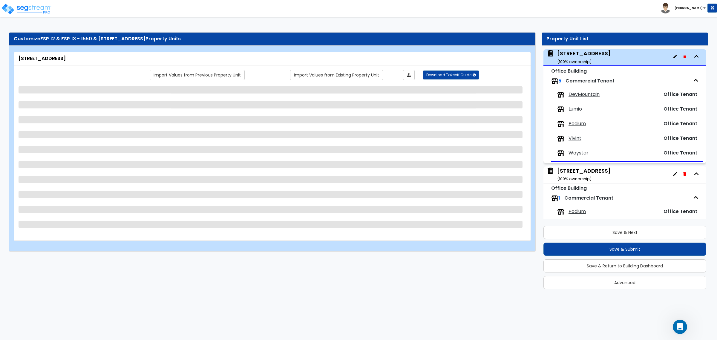
scroll to position [30, 0]
select select "4"
select select "2"
select select "3"
select select "5"
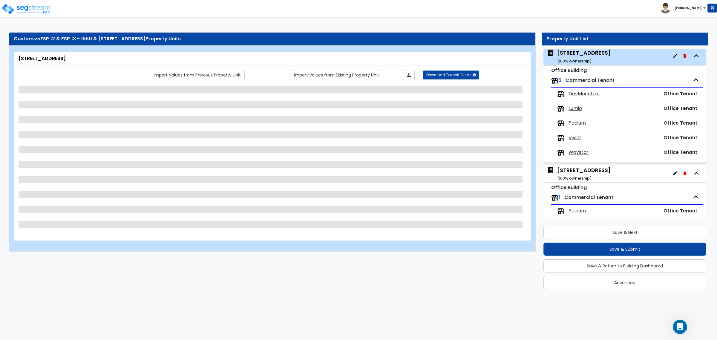
select select "13"
select select "2"
select select "6"
select select "2"
select select "1"
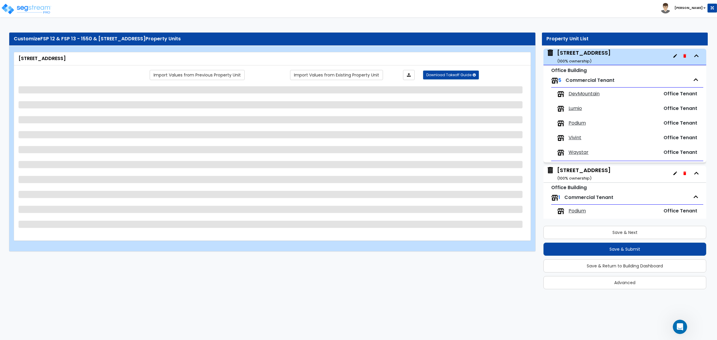
select select "3"
select select "1"
select select "2"
select select "1"
select select "2"
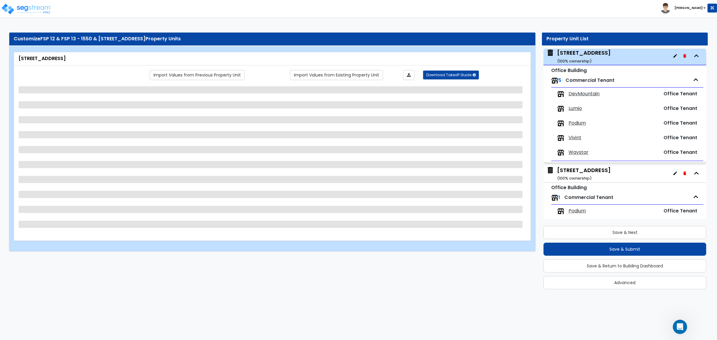
select select "1"
select select "3"
select select "2"
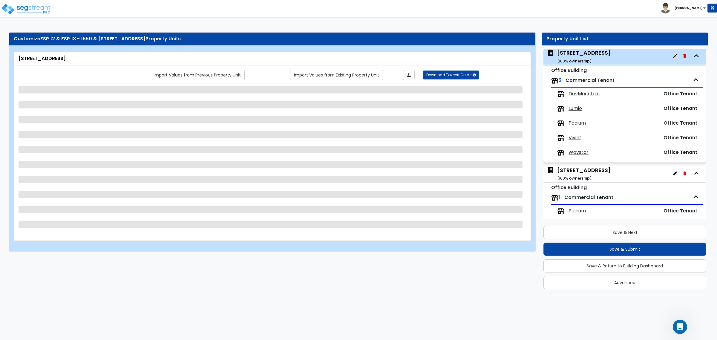
select select "3"
select select "1"
select select "2"
select select "1"
select select "6"
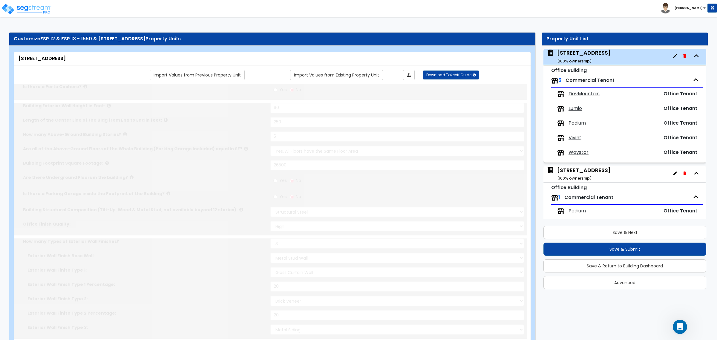
select select "1"
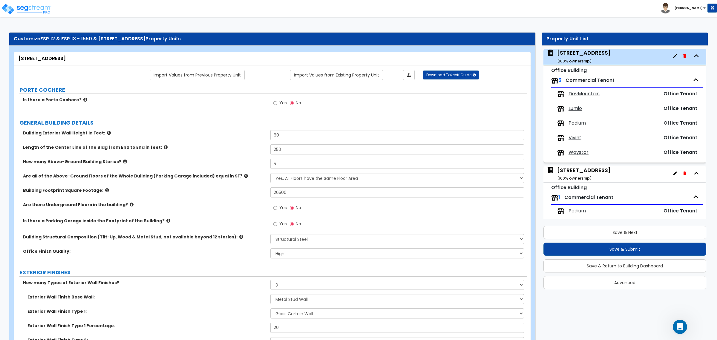
click at [227, 148] on label "Length of the Center Line of the Bldg from End to End in feet:" at bounding box center [144, 147] width 243 height 6
drag, startPoint x: 283, startPoint y: 138, endPoint x: 253, endPoint y: 134, distance: 30.5
click at [253, 134] on div "Building Exterior Wall Height in Feet: 60" at bounding box center [270, 137] width 513 height 14
type input "75"
click at [242, 139] on div "Building Exterior Wall Height in Feet: 75" at bounding box center [270, 137] width 513 height 14
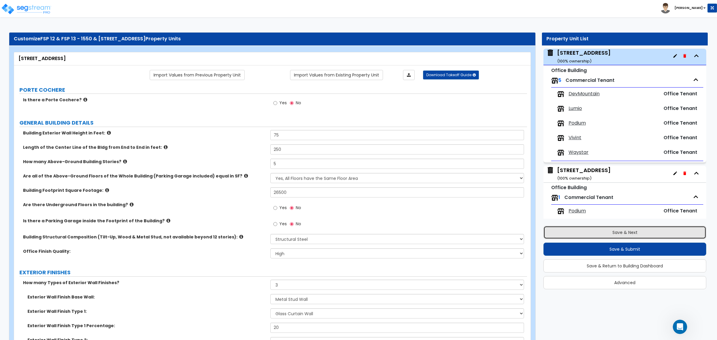
click at [596, 230] on button "Save & Next" at bounding box center [625, 232] width 163 height 13
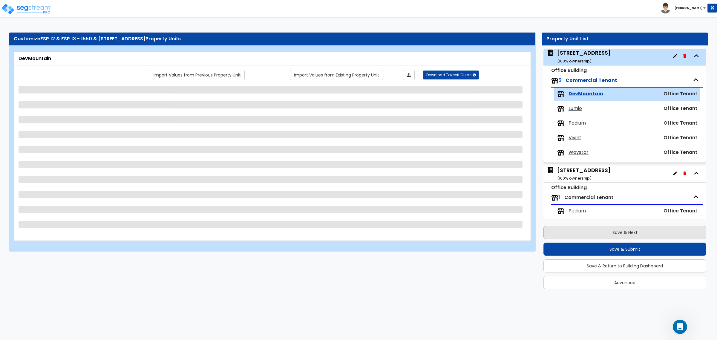
scroll to position [36, 0]
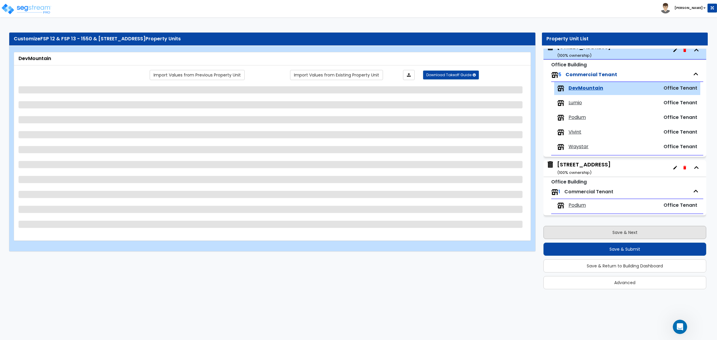
select select "1"
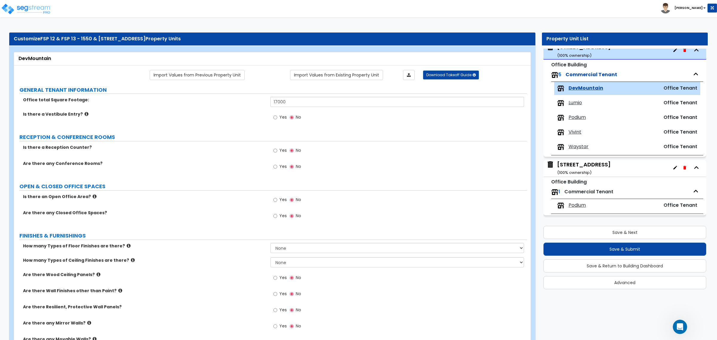
click at [576, 51] on div "[STREET_ADDRESS] ( 100 % ownership)" at bounding box center [584, 50] width 54 height 15
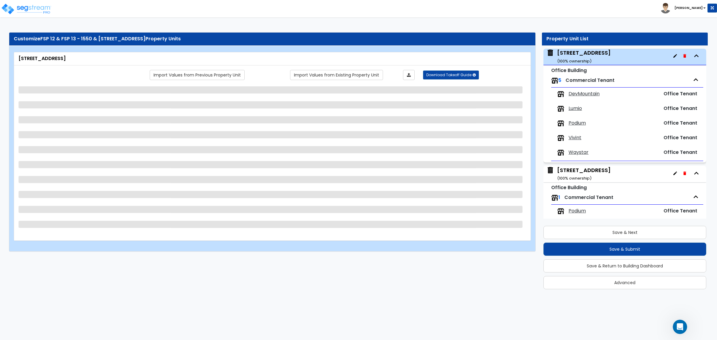
select select "4"
select select "2"
select select "3"
select select "5"
select select "13"
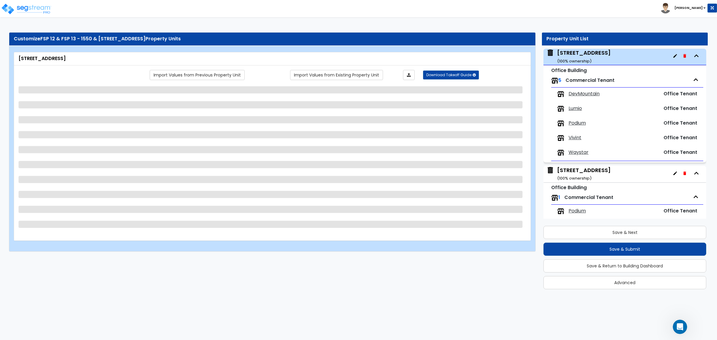
select select "2"
select select "6"
select select "2"
select select "1"
select select "3"
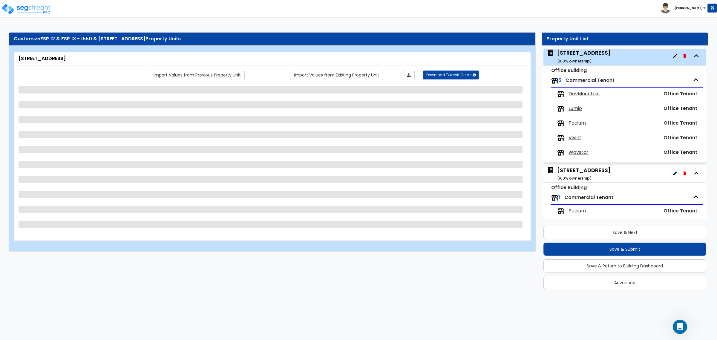
select select "1"
select select "2"
select select "1"
select select "2"
select select "1"
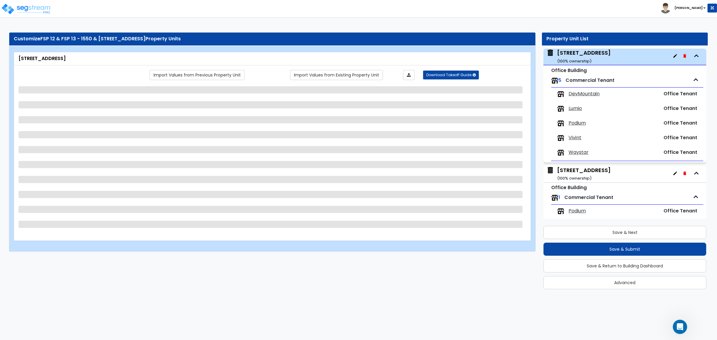
select select "3"
select select "2"
select select "1"
select select "2"
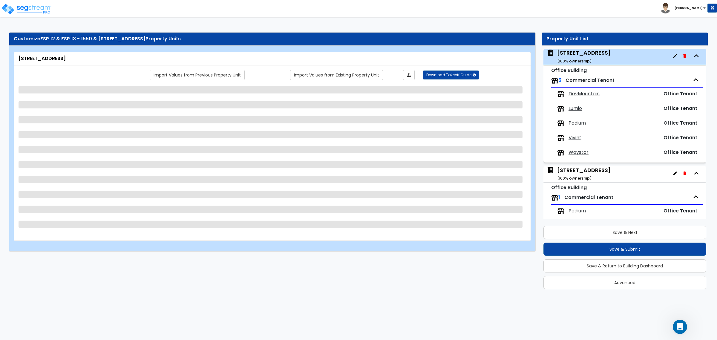
select select "3"
select select "1"
select select "2"
select select "1"
select select "6"
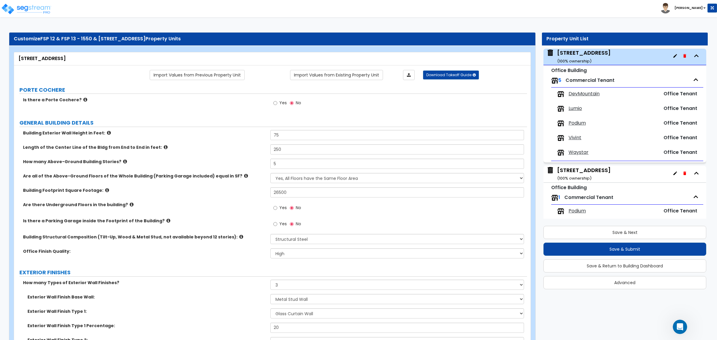
click at [251, 155] on div "Length of the Center Line of the Bldg from End to End in feet: 250" at bounding box center [270, 151] width 513 height 14
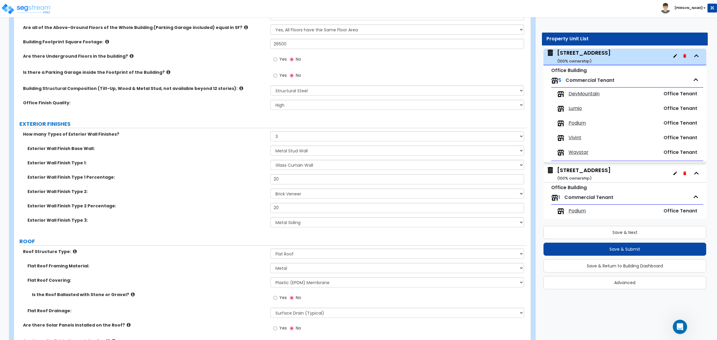
scroll to position [149, 0]
click at [285, 178] on input "20" at bounding box center [396, 178] width 253 height 10
drag, startPoint x: 288, startPoint y: 179, endPoint x: 253, endPoint y: 187, distance: 35.6
click at [252, 177] on div "Exterior Wall Finish Type 1 Percentage: 20" at bounding box center [270, 180] width 513 height 14
type input "25"
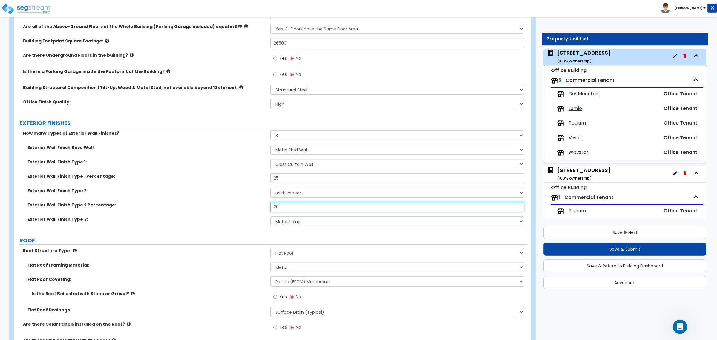
drag, startPoint x: 285, startPoint y: 205, endPoint x: 265, endPoint y: 205, distance: 20.0
click at [265, 205] on div "Exterior Wall Finish Type 2 Percentage: 20" at bounding box center [270, 209] width 513 height 14
type input "10"
click at [246, 214] on div "Exterior Wall Finish Type 2 Percentage: 10" at bounding box center [270, 209] width 513 height 14
click at [290, 135] on select "None 1 2 3" at bounding box center [396, 135] width 253 height 10
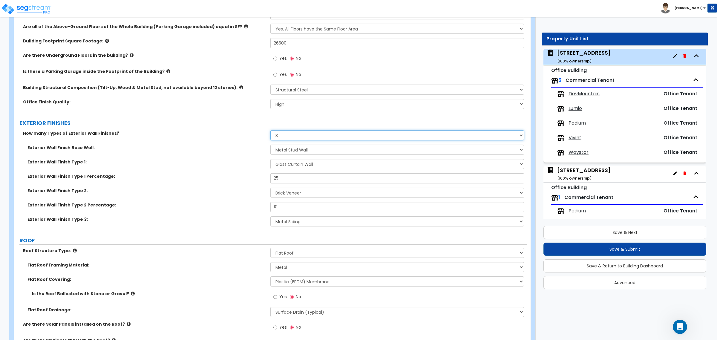
click at [290, 135] on select "None 1 2 3" at bounding box center [396, 135] width 253 height 10
click at [238, 174] on label "Exterior Wall Finish Type 1 Percentage:" at bounding box center [146, 176] width 239 height 6
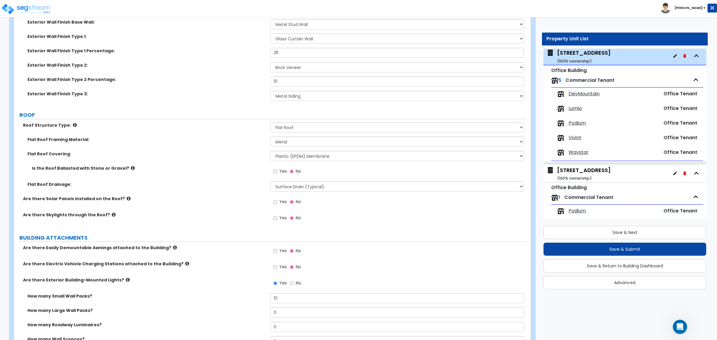
scroll to position [262, 0]
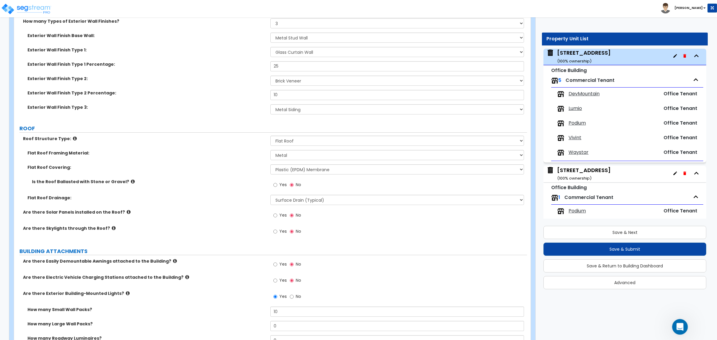
click at [680, 324] on icon "Open Intercom Messenger" at bounding box center [680, 326] width 10 height 10
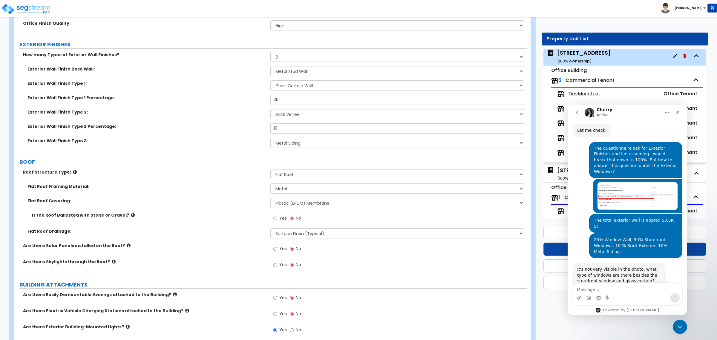
scroll to position [224, 0]
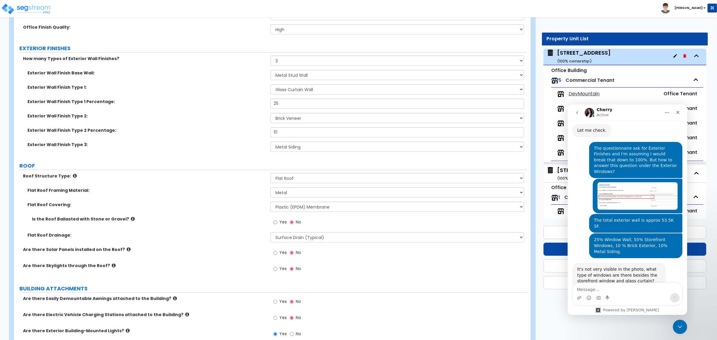
click at [212, 150] on div "Exterior Wall Finish Type 3: Please Choose One No Finish/Shared Wall No Wall Br…" at bounding box center [270, 149] width 513 height 14
click at [613, 292] on textarea "Message…" at bounding box center [627, 288] width 109 height 10
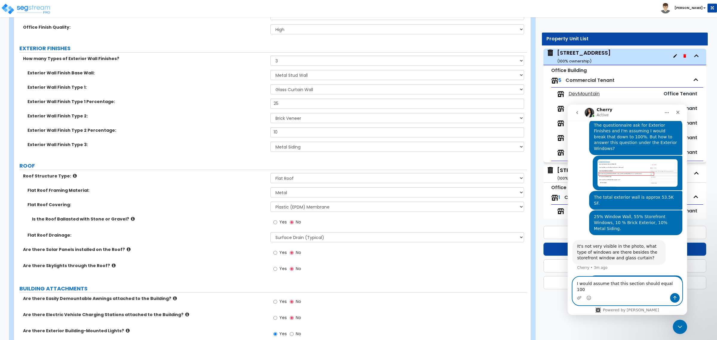
type textarea "I would assume that this section should equal 100%"
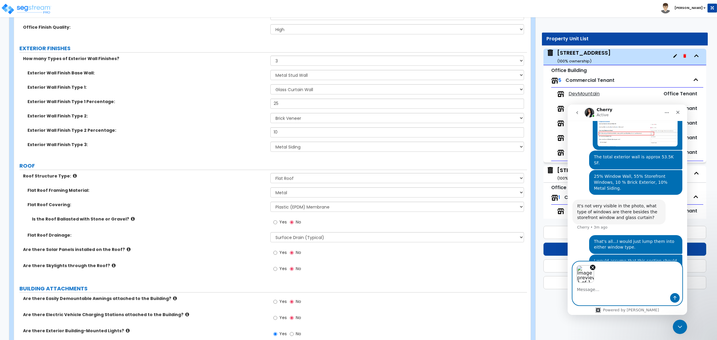
scroll to position [490, 0]
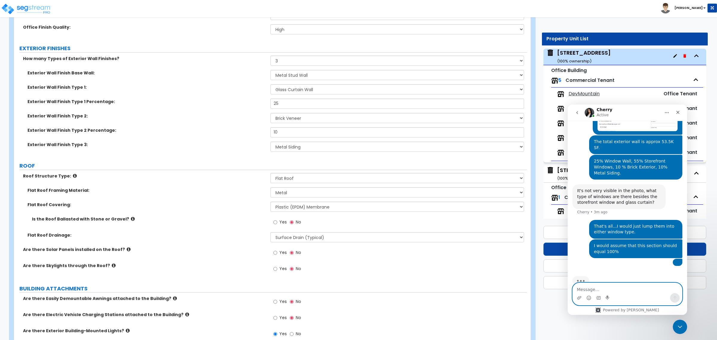
drag, startPoint x: 613, startPoint y: 290, endPoint x: 615, endPoint y: 299, distance: 8.6
click at [615, 299] on div "Intercom messenger" at bounding box center [627, 294] width 109 height 22
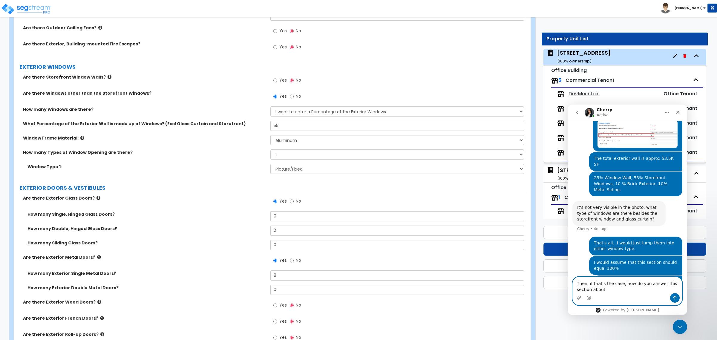
scroll to position [496, 0]
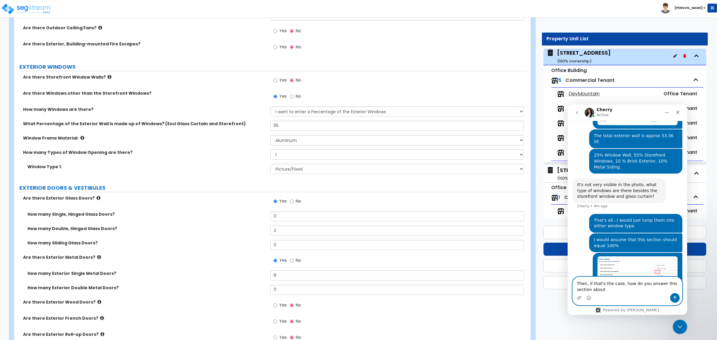
drag, startPoint x: 600, startPoint y: 291, endPoint x: 608, endPoint y: 292, distance: 8.2
click at [601, 291] on textarea "Then, if that's the case, how do you answer this section about" at bounding box center [627, 285] width 109 height 16
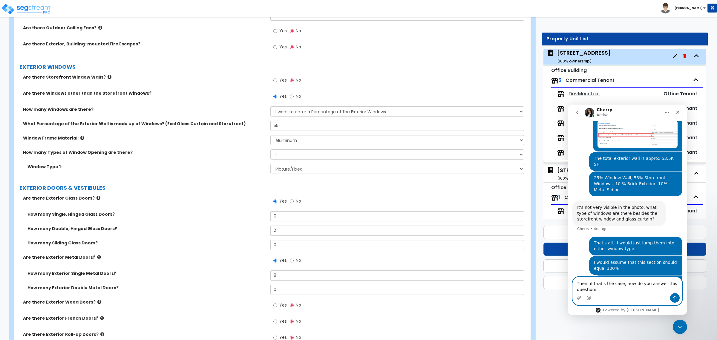
type textarea "Then, if that's the case, how do you answer this question:"
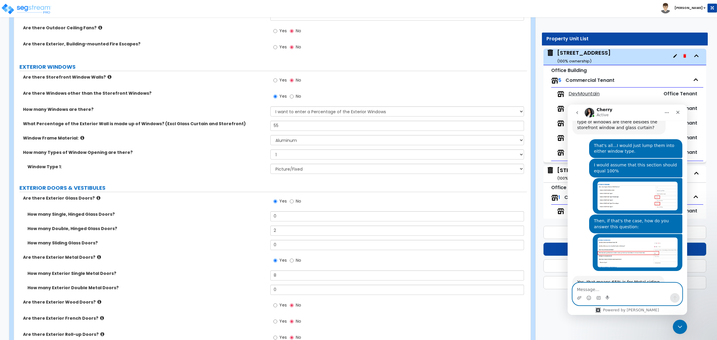
scroll to position [567, 0]
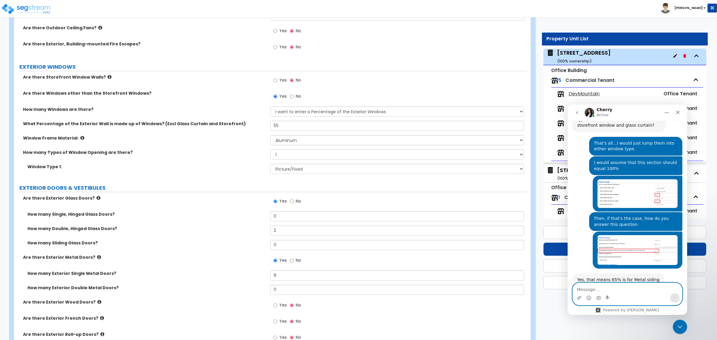
click at [608, 288] on textarea "Message…" at bounding box center [627, 288] width 109 height 10
type textarea "?"
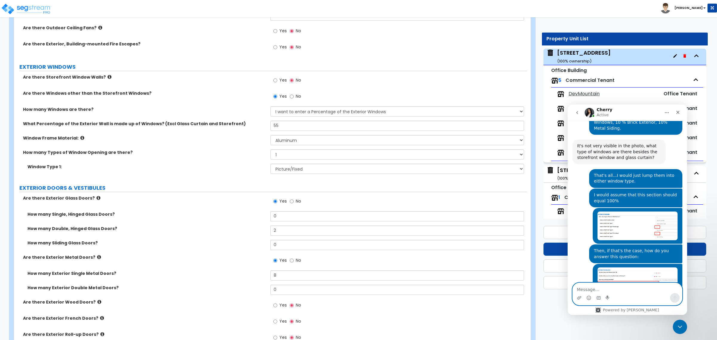
scroll to position [533, 0]
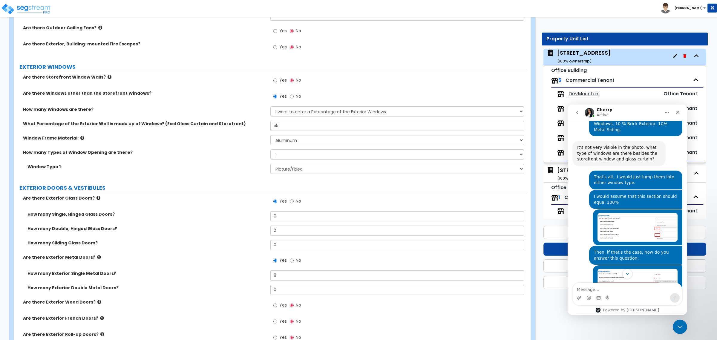
click at [634, 213] on img "Andrew says…" at bounding box center [638, 227] width 80 height 29
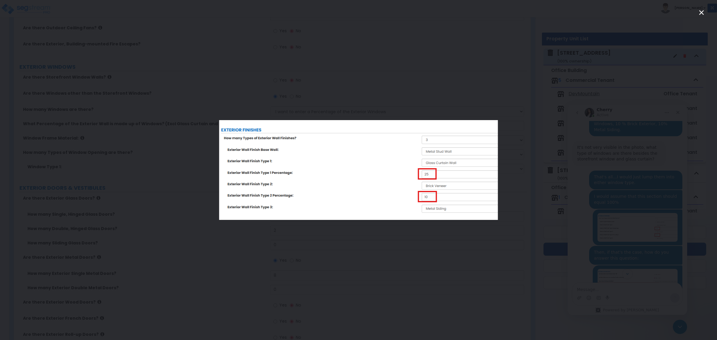
click at [623, 239] on div "Intercom messenger" at bounding box center [358, 170] width 717 height 340
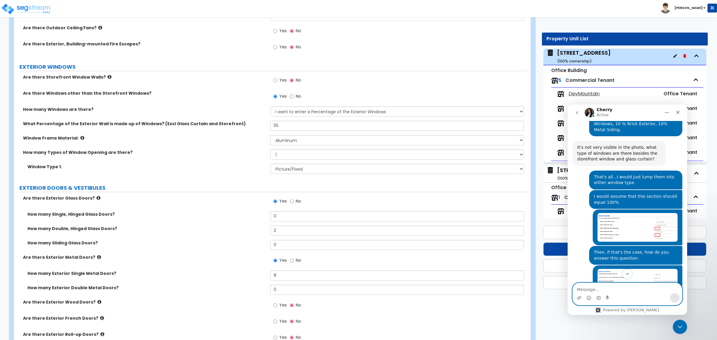
click at [611, 286] on textarea "Message…" at bounding box center [627, 288] width 109 height 10
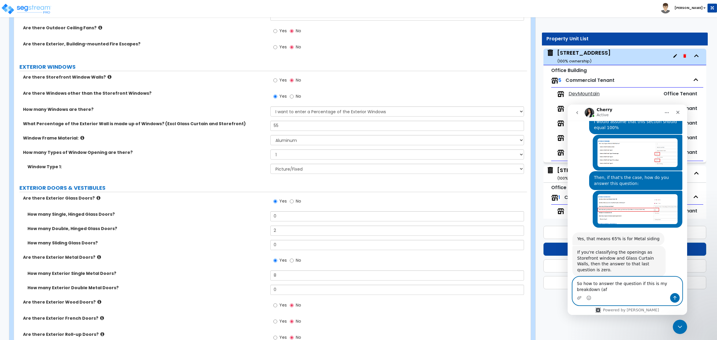
scroll to position [614, 0]
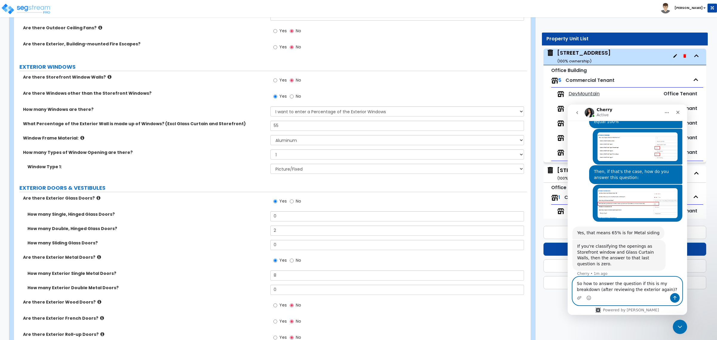
click at [644, 288] on textarea "So how to answer the question if this is my breakdown (after reviewing the exte…" at bounding box center [627, 285] width 109 height 16
type textarea "So how to answer the question if this is my breakdown (after reviewing the exte…"
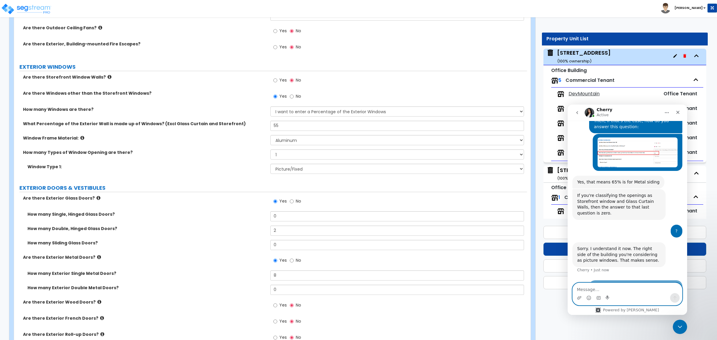
scroll to position [698, 0]
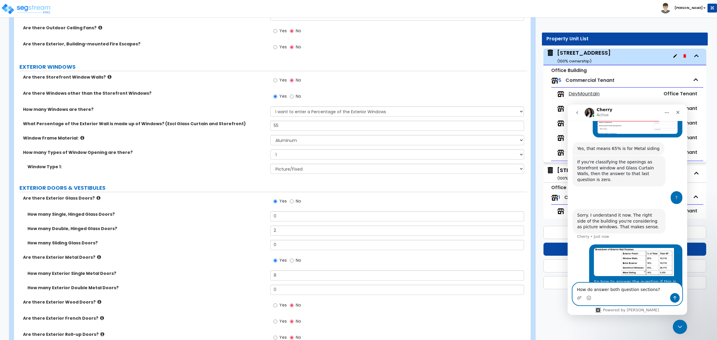
type textarea "How do answer both question sections?"
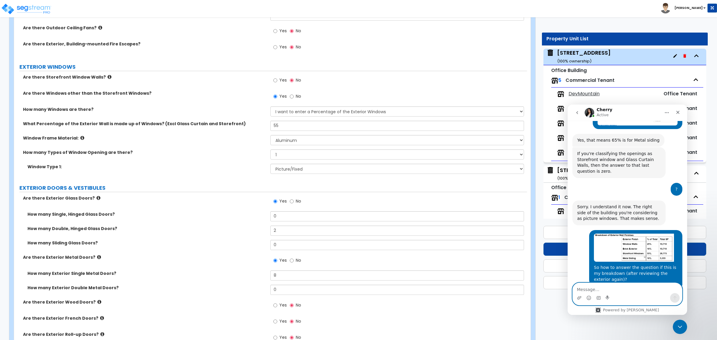
scroll to position [729, 0]
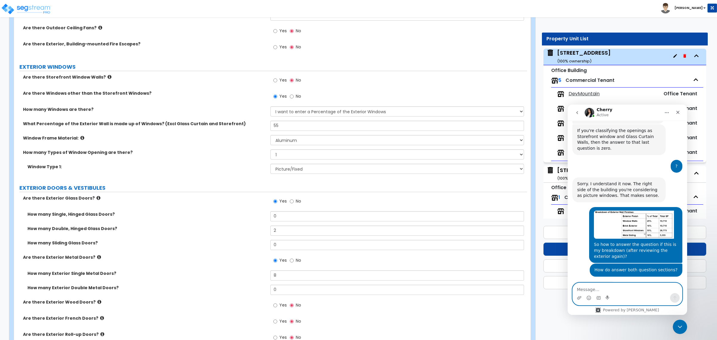
click at [588, 290] on textarea "Message…" at bounding box center [627, 288] width 109 height 10
type textarea "What should be 25%?"
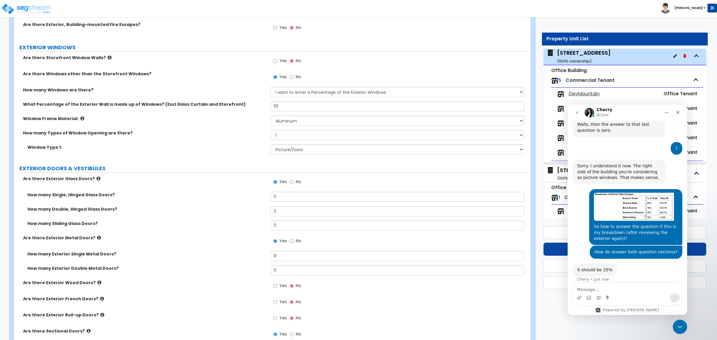
click at [229, 178] on div "Are there Exterior Glass Doors? Yes No How many Single, Hinged Glass Doors? 0 H…" at bounding box center [271, 319] width 504 height 287
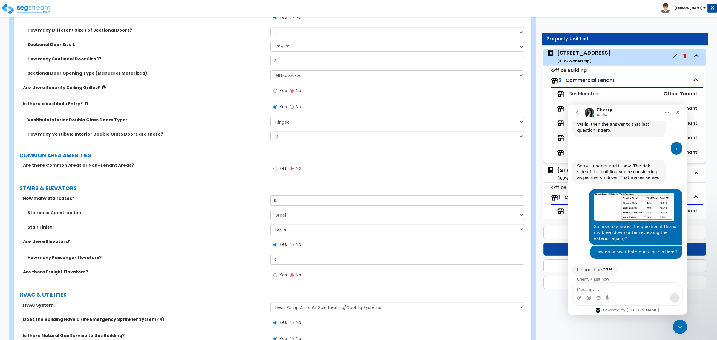
scroll to position [934, 0]
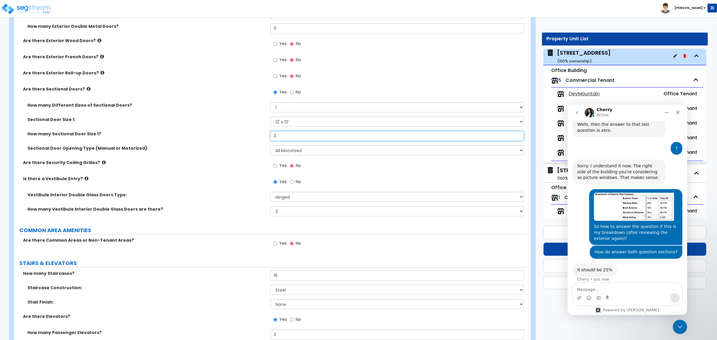
drag, startPoint x: 281, startPoint y: 137, endPoint x: 270, endPoint y: 164, distance: 29.7
click at [259, 137] on div "How many Sectional Door Size 1? 2" at bounding box center [270, 138] width 513 height 14
type input "1"
click at [199, 183] on div "Is there a Vestibule Entry? Yes No" at bounding box center [270, 184] width 513 height 16
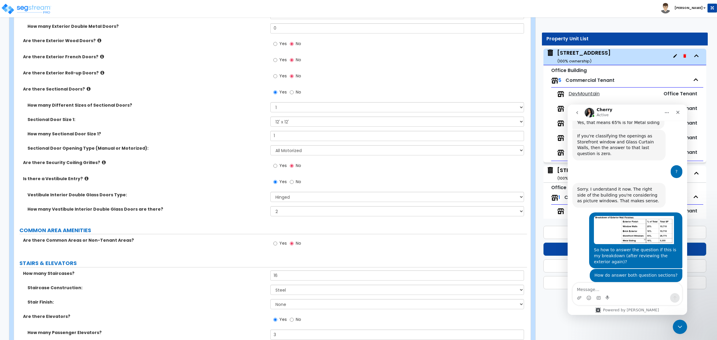
click at [102, 163] on icon at bounding box center [104, 162] width 4 height 4
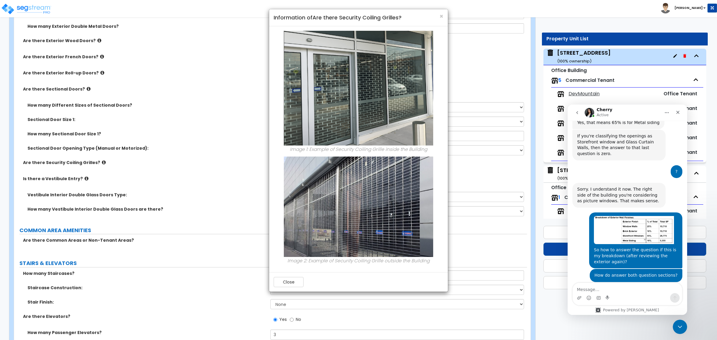
click at [444, 17] on div "× Information of Are there Security Coiling Grilles?" at bounding box center [358, 17] width 179 height 17
click at [443, 16] on div "× Information of Are there Security Coiling Grilles?" at bounding box center [358, 17] width 179 height 17
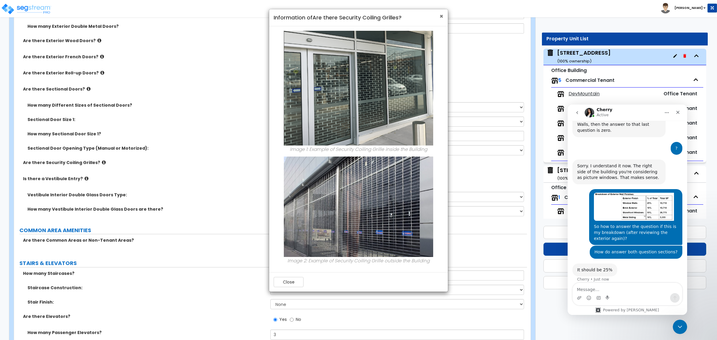
click at [441, 16] on span "×" at bounding box center [442, 16] width 4 height 9
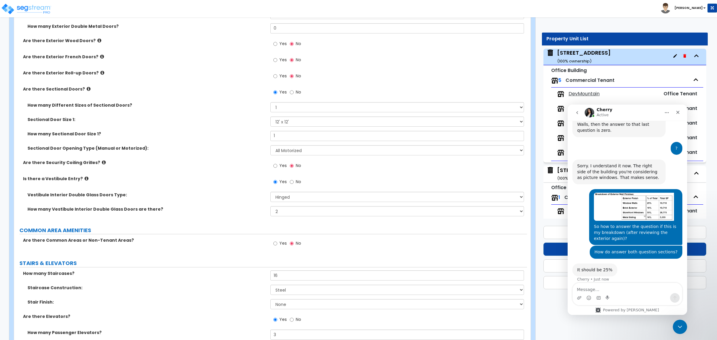
click at [225, 100] on div "Are there Sectional Doors? Yes No" at bounding box center [270, 94] width 513 height 16
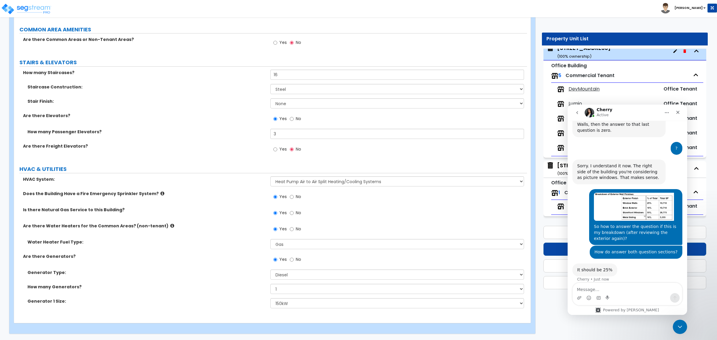
scroll to position [36, 0]
click at [677, 325] on icon "Close Intercom Messenger" at bounding box center [679, 326] width 7 height 7
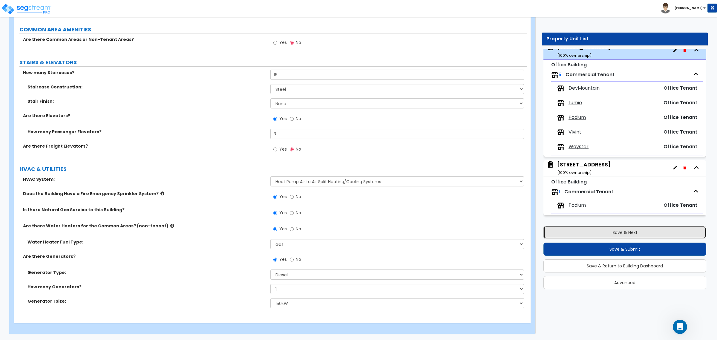
click at [630, 233] on button "Save & Next" at bounding box center [625, 232] width 163 height 13
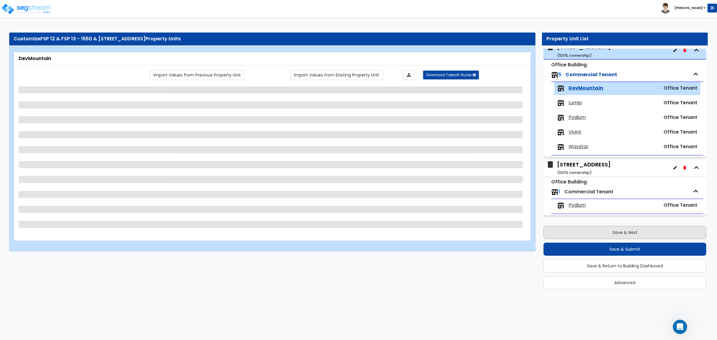
scroll to position [0, 0]
select select "1"
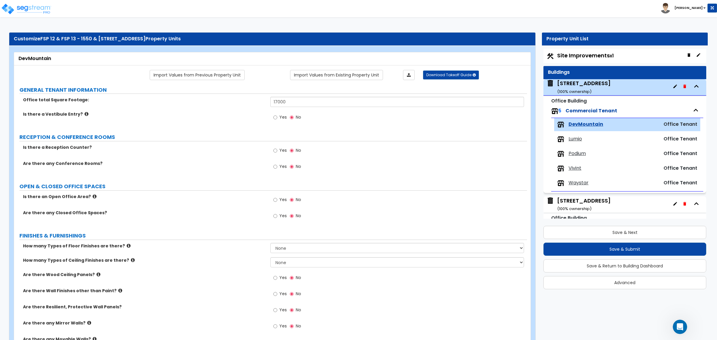
click at [597, 52] on span "Site Improvements x1" at bounding box center [585, 55] width 56 height 7
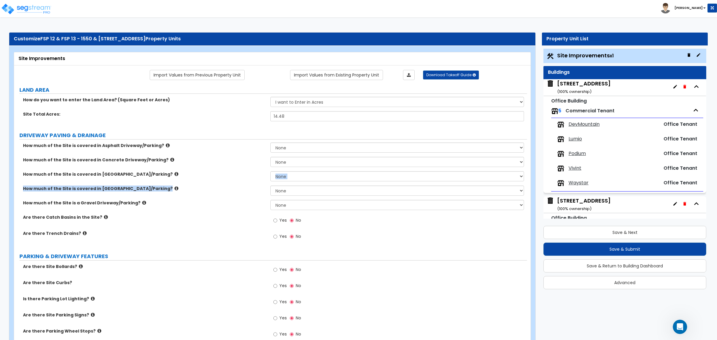
click at [229, 186] on div "How much of the Site is covered in Asphalt Driveway/Parking? None I want to Ent…" at bounding box center [271, 195] width 504 height 104
click at [229, 186] on div "How much of the Site is covered in [GEOGRAPHIC_DATA]/Parking? None I want to En…" at bounding box center [270, 178] width 513 height 14
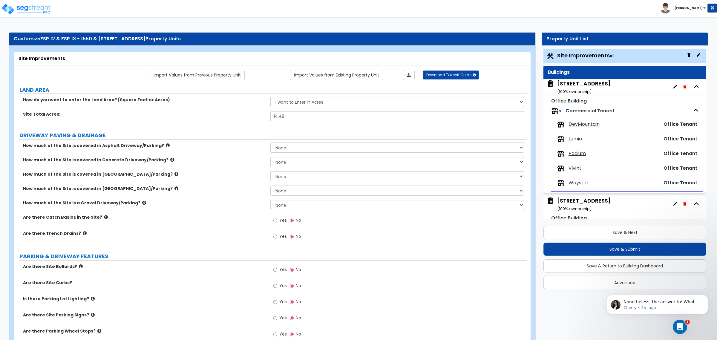
scroll to position [825, 0]
click at [277, 121] on input "14.48" at bounding box center [396, 116] width 253 height 10
click at [211, 172] on label "How much of the Site is covered in [GEOGRAPHIC_DATA]/Parking?" at bounding box center [144, 174] width 243 height 6
click at [283, 150] on select "None I want to Enter an Approximate Percentage I want to Enter the Square Foota…" at bounding box center [396, 148] width 253 height 10
select select "2"
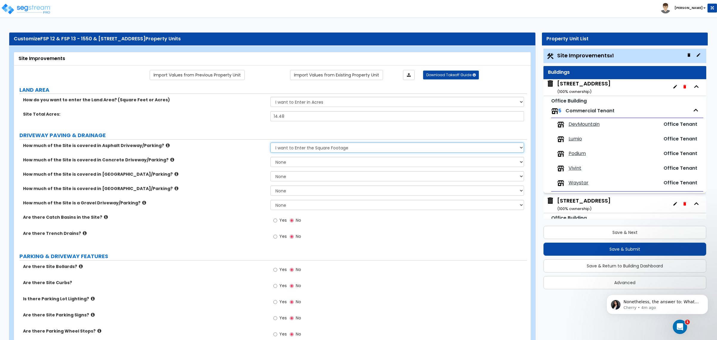
click at [270, 143] on select "None I want to Enter an Approximate Percentage I want to Enter the Square Foota…" at bounding box center [396, 148] width 253 height 10
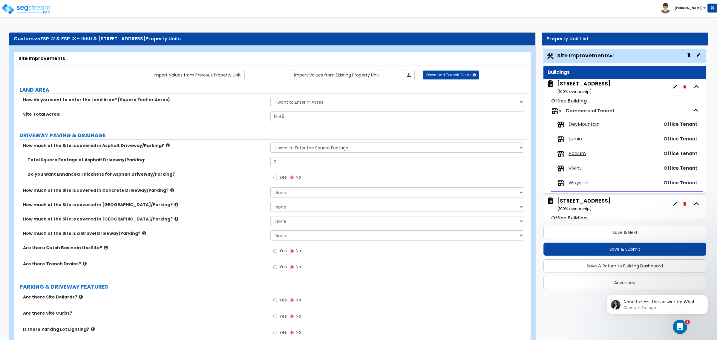
click at [104, 248] on icon at bounding box center [106, 247] width 4 height 4
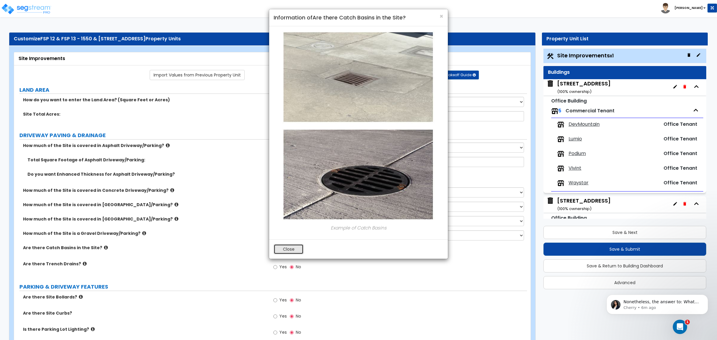
click at [293, 250] on button "Close" at bounding box center [289, 249] width 30 height 10
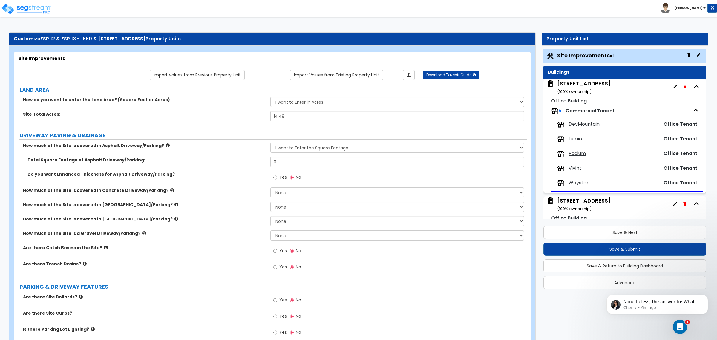
drag, startPoint x: 232, startPoint y: 200, endPoint x: 117, endPoint y: 191, distance: 115.4
click at [231, 200] on div "How much of the Site is covered in Concrete Driveway/Parking? None I want to En…" at bounding box center [270, 194] width 513 height 14
click at [205, 232] on label "How much of the Site is a Gravel Driveway/Parking?" at bounding box center [144, 233] width 243 height 6
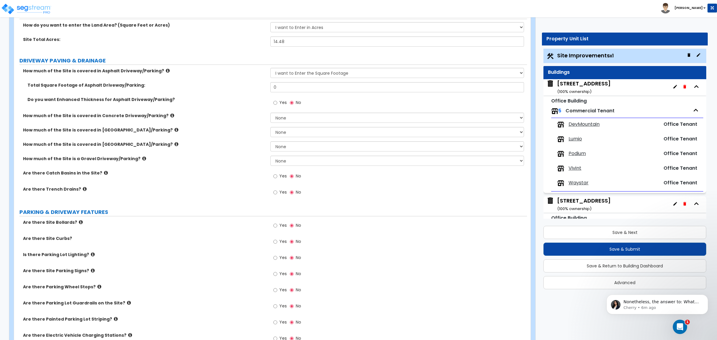
scroll to position [37, 0]
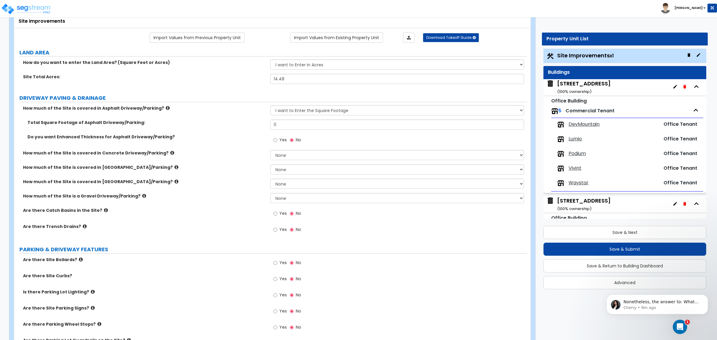
click at [235, 166] on label "How much of the Site is covered in [GEOGRAPHIC_DATA]/Parking?" at bounding box center [144, 167] width 243 height 6
click at [274, 215] on input "Yes" at bounding box center [275, 213] width 4 height 7
radio input "true"
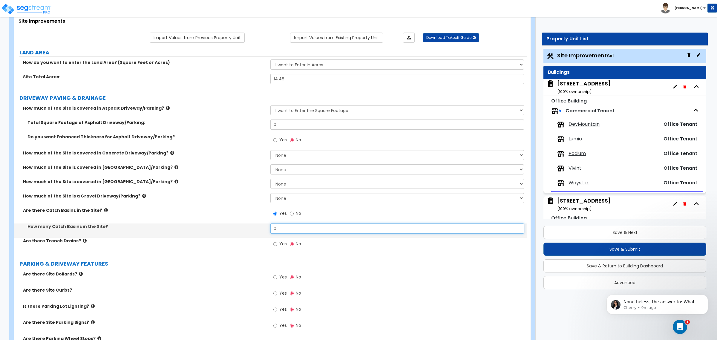
drag, startPoint x: 282, startPoint y: 229, endPoint x: 251, endPoint y: 232, distance: 30.3
click at [251, 232] on div "How many Catch Basins in the Site? 0" at bounding box center [270, 231] width 513 height 14
type input "25"
click at [217, 233] on div "How many Catch Basins in the Site? 25" at bounding box center [270, 231] width 513 height 14
click at [227, 209] on label "Are there Catch Basins in the Site?" at bounding box center [144, 210] width 243 height 6
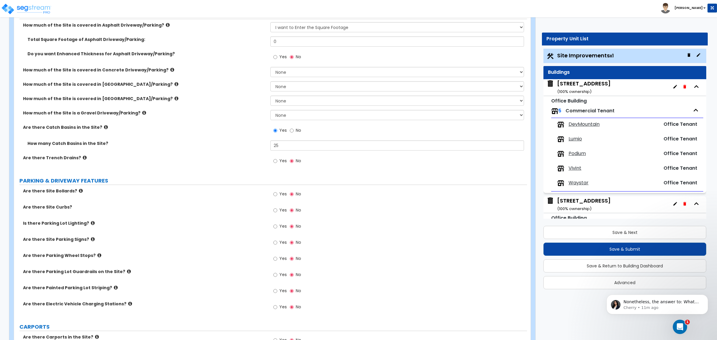
scroll to position [112, 0]
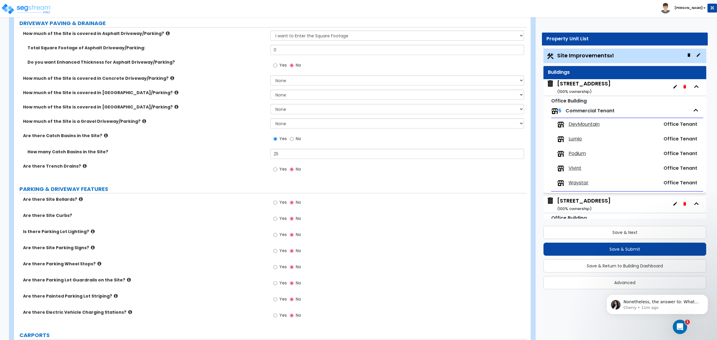
click at [143, 253] on div "Are there Site Parking Signs? Yes No" at bounding box center [270, 253] width 513 height 16
click at [277, 235] on input "Yes" at bounding box center [275, 235] width 4 height 7
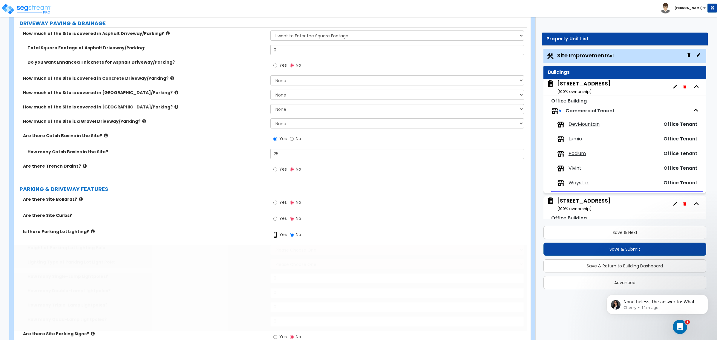
radio input "true"
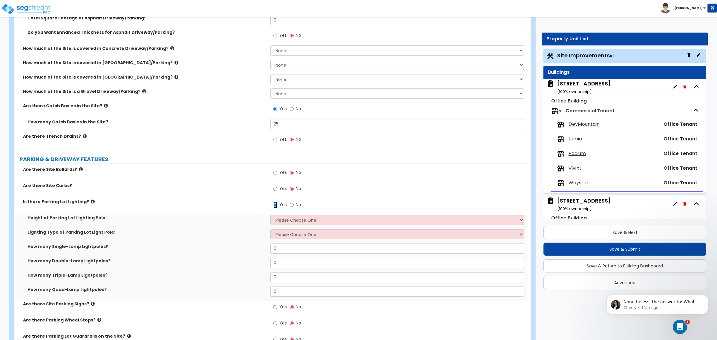
scroll to position [187, 0]
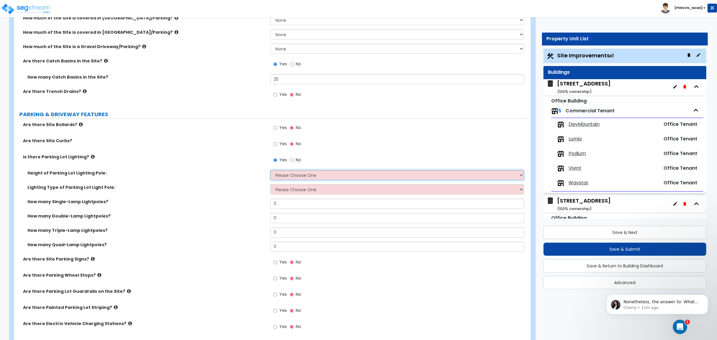
click at [276, 179] on select "Please Choose One 20' high 30' high 40' high" at bounding box center [396, 175] width 253 height 10
select select "2"
click at [270, 170] on select "Please Choose One 20' high 30' high 40' high" at bounding box center [396, 175] width 253 height 10
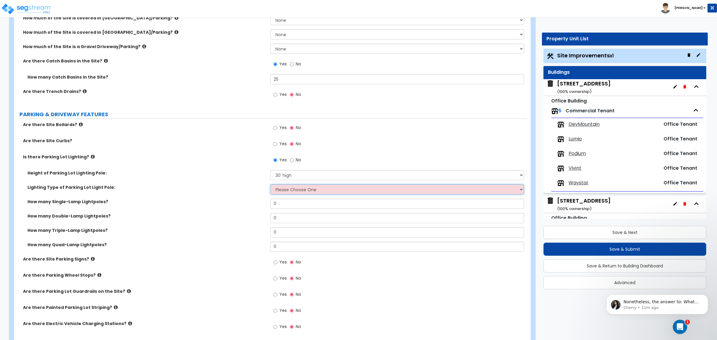
click at [283, 189] on select "Please Choose One LED Metal Halide High Pressure Sodium Please Choose for me" at bounding box center [396, 189] width 253 height 10
select select "1"
click at [270, 185] on select "Please Choose One LED Metal Halide High Pressure Sodium Please Choose for me" at bounding box center [396, 189] width 253 height 10
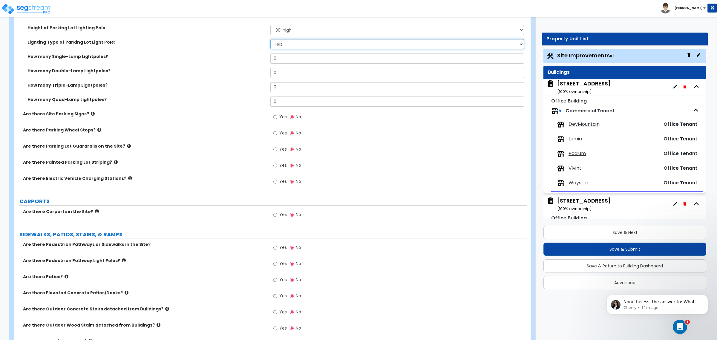
scroll to position [411, 0]
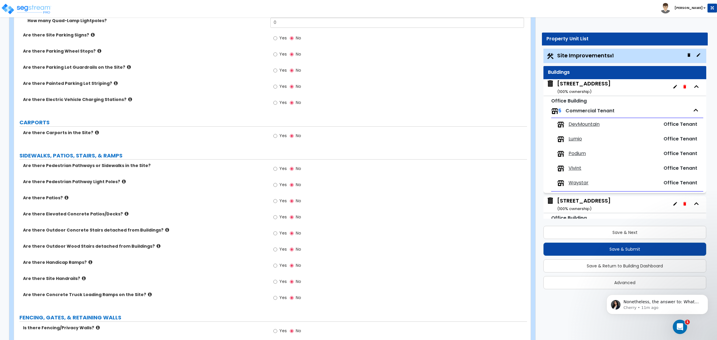
click at [95, 132] on icon at bounding box center [97, 132] width 4 height 4
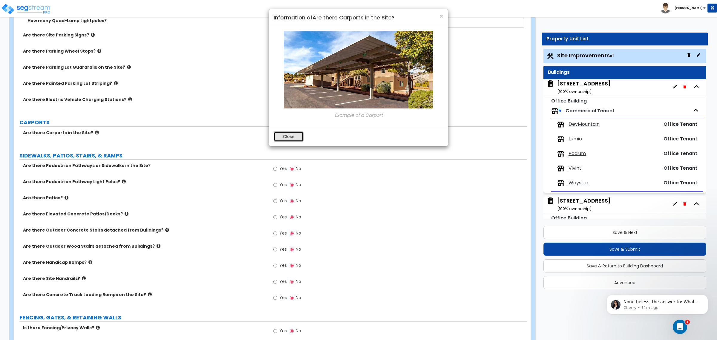
click at [292, 136] on button "Close" at bounding box center [289, 137] width 30 height 10
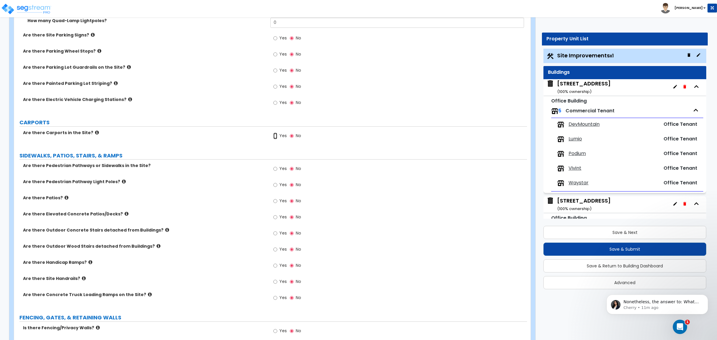
click at [276, 136] on input "Yes" at bounding box center [275, 136] width 4 height 7
radio input "true"
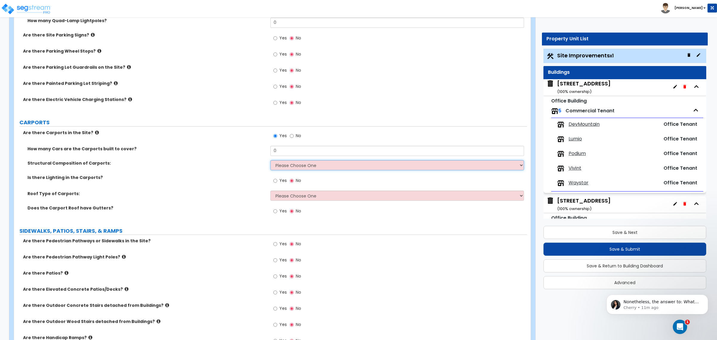
click at [286, 167] on select "Please Choose One Steel Wood" at bounding box center [396, 165] width 253 height 10
select select "1"
click at [270, 161] on select "Please Choose One Steel Wood" at bounding box center [396, 165] width 253 height 10
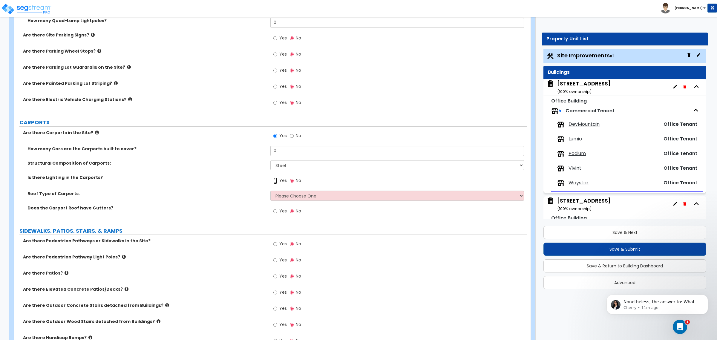
click at [276, 182] on input "Yes" at bounding box center [275, 181] width 4 height 7
radio input "true"
click at [288, 197] on select "Please Choose One Gabled Roof Flat Roof" at bounding box center [396, 196] width 253 height 10
select select "2"
click at [270, 191] on select "Please Choose One Gabled Roof Flat Roof" at bounding box center [396, 196] width 253 height 10
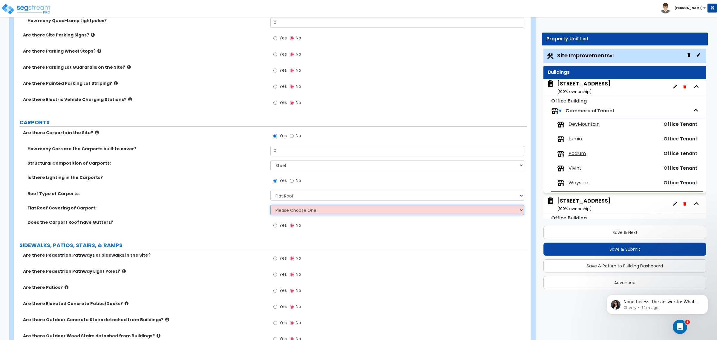
click at [288, 208] on select "Please Choose One Rolled Asphalt Plastic Membrane Asphalt Flood Coat Standing S…" at bounding box center [396, 210] width 253 height 10
select select "4"
click at [270, 205] on select "Please Choose One Rolled Asphalt Plastic Membrane Asphalt Flood Coat Standing S…" at bounding box center [396, 210] width 253 height 10
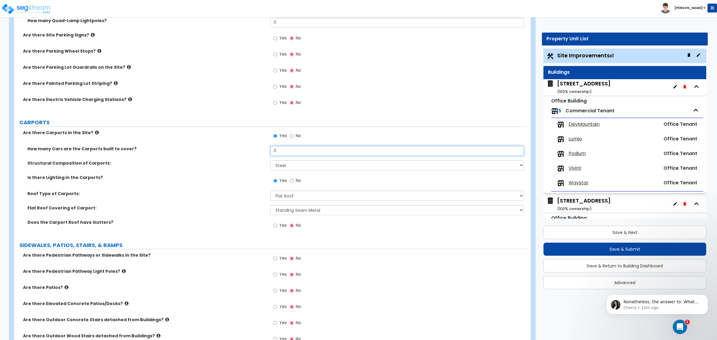
drag, startPoint x: 282, startPoint y: 153, endPoint x: 261, endPoint y: 152, distance: 20.7
click at [261, 152] on div "How many Cars are the Carports built to cover? 0" at bounding box center [270, 153] width 513 height 14
click at [286, 154] on input "0" at bounding box center [396, 151] width 253 height 10
type input "24"
click at [216, 185] on div "Is there Lighting in the Carports? Yes No" at bounding box center [270, 183] width 513 height 16
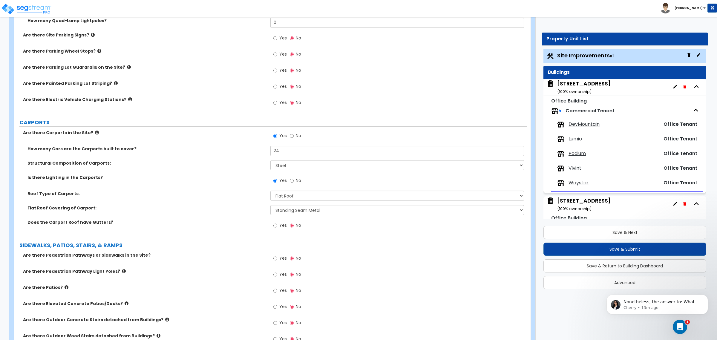
click at [200, 181] on label "Is there Lighting in the Carports?" at bounding box center [146, 178] width 239 height 6
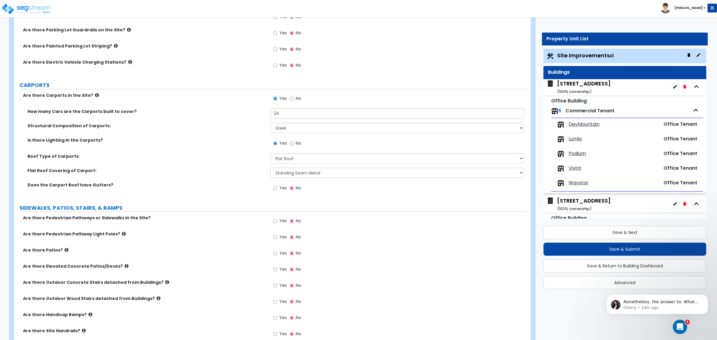
click at [224, 176] on div "Flat Roof Covering of Carport: Please Choose One Rolled Asphalt Plastic Membran…" at bounding box center [270, 175] width 513 height 14
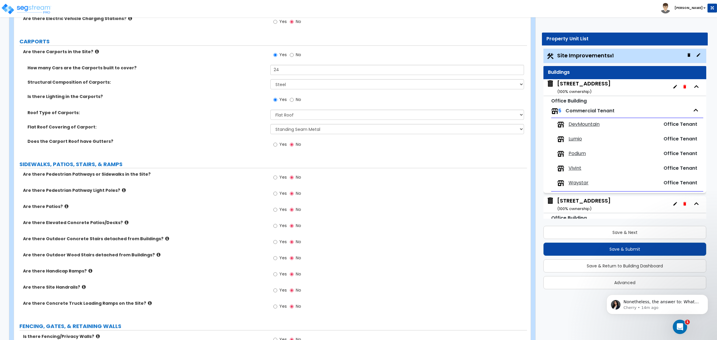
scroll to position [560, 0]
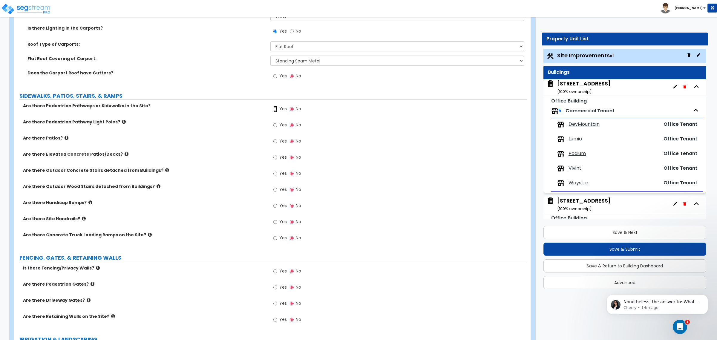
click at [276, 109] on input "Yes" at bounding box center [275, 109] width 4 height 7
radio input "true"
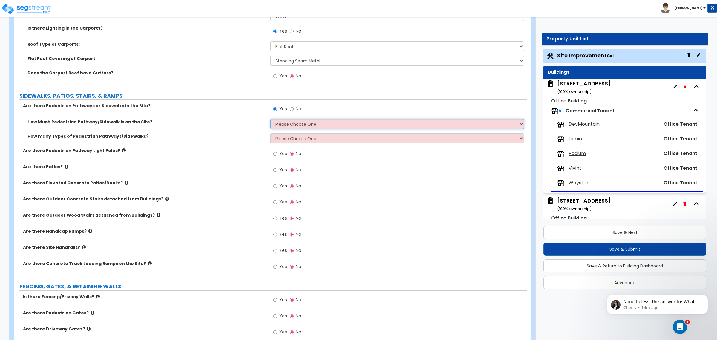
click at [274, 125] on select "Please Choose One I Don't Know, Please Estimate For Me Enter Linear Footage" at bounding box center [396, 124] width 253 height 10
select select "2"
click at [270, 120] on select "Please Choose One I Don't Know, Please Estimate For Me Enter Linear Footage" at bounding box center [396, 124] width 253 height 10
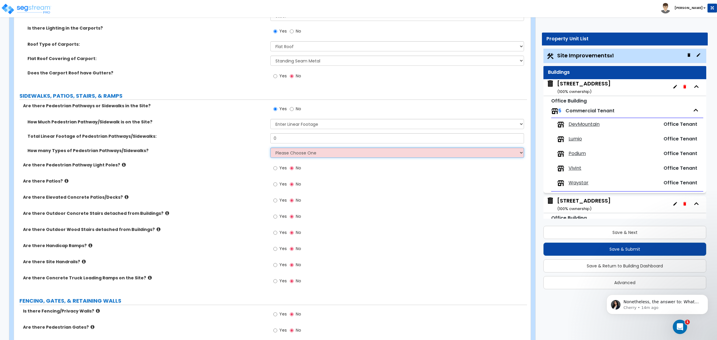
click at [286, 155] on select "Please Choose One 1 2 3" at bounding box center [396, 153] width 253 height 10
select select "1"
click at [270, 148] on select "Please Choose One 1 2 3" at bounding box center [396, 153] width 253 height 10
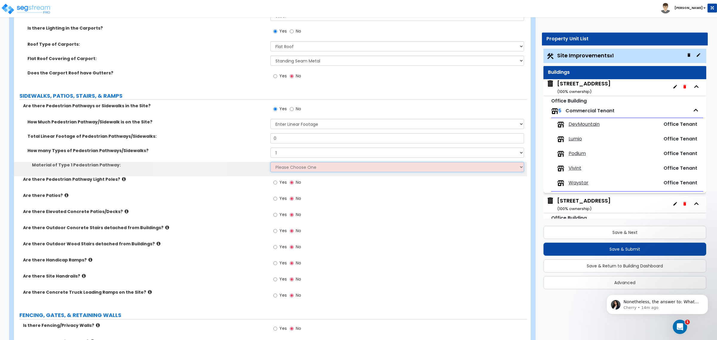
click at [285, 168] on select "Please Choose One Bare Concrete Stamped Concrete Brick Pavers Stone Pavers Wood…" at bounding box center [396, 167] width 253 height 10
select select "1"
click at [270, 163] on select "Please Choose One Bare Concrete Stamped Concrete Brick Pavers Stone Pavers Wood…" at bounding box center [396, 167] width 253 height 10
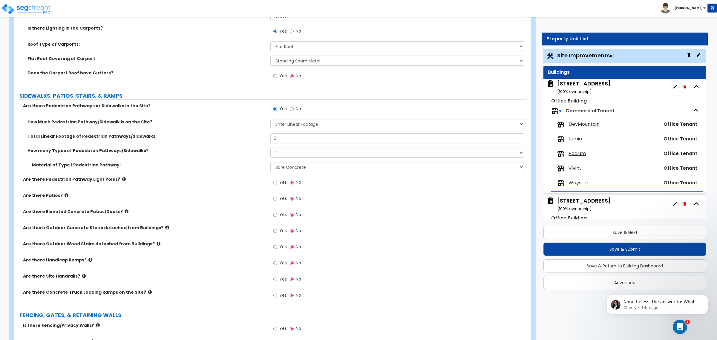
click at [250, 181] on label "Are there Pedestrian Pathway Light Poles?" at bounding box center [144, 179] width 243 height 6
click at [183, 198] on label "Are there Patios?" at bounding box center [144, 195] width 243 height 6
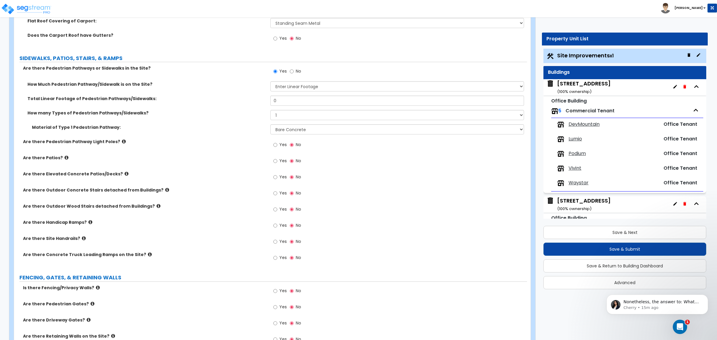
scroll to position [598, 0]
click at [65, 158] on icon at bounding box center [67, 158] width 4 height 4
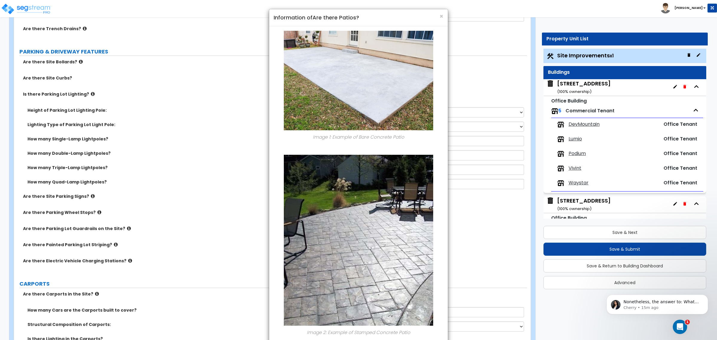
scroll to position [224, 0]
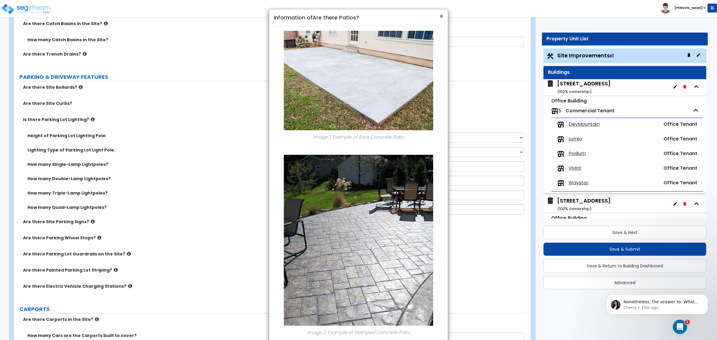
click at [440, 17] on span "×" at bounding box center [442, 16] width 4 height 9
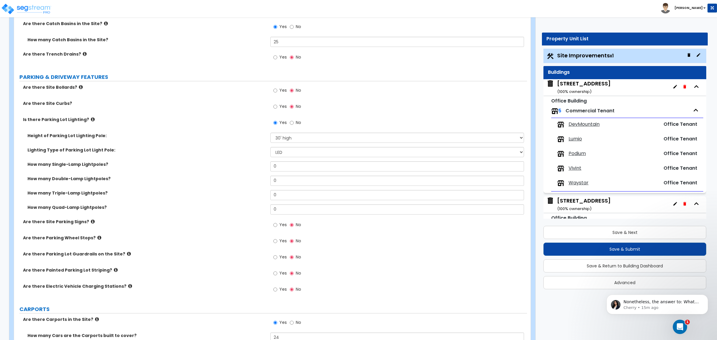
click at [238, 166] on label "How many Single-Lamp Lightpoles?" at bounding box center [146, 164] width 239 height 6
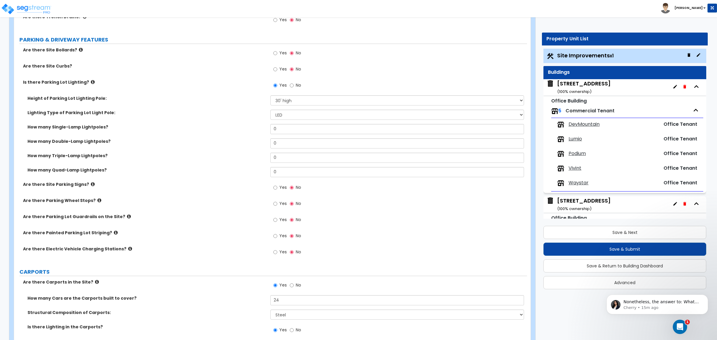
scroll to position [411, 0]
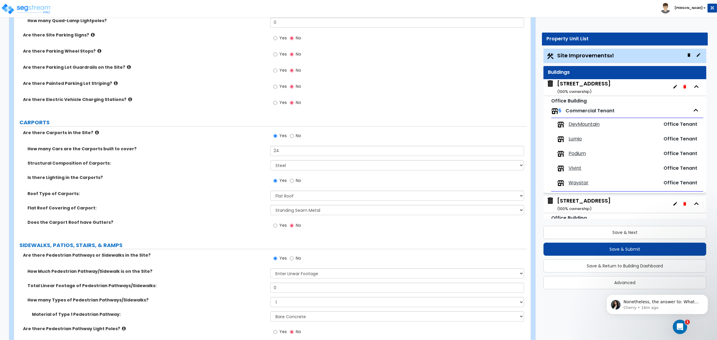
click at [255, 229] on div "Does the Carport Roof have Gutters? Yes No" at bounding box center [270, 227] width 513 height 16
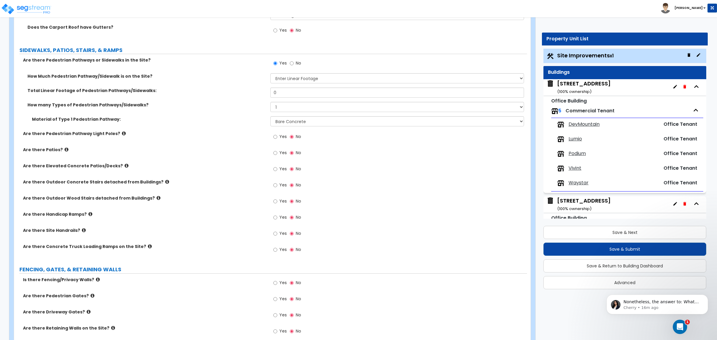
scroll to position [635, 0]
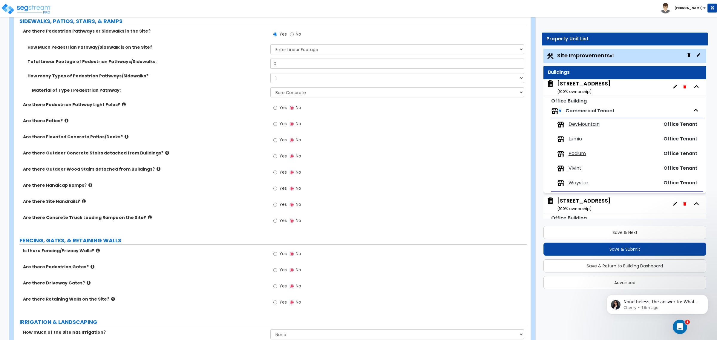
click at [169, 237] on div "LAND AREA How do you want to enter the Land Area? (Square Feet or Acres) I want…" at bounding box center [271, 85] width 504 height 1269
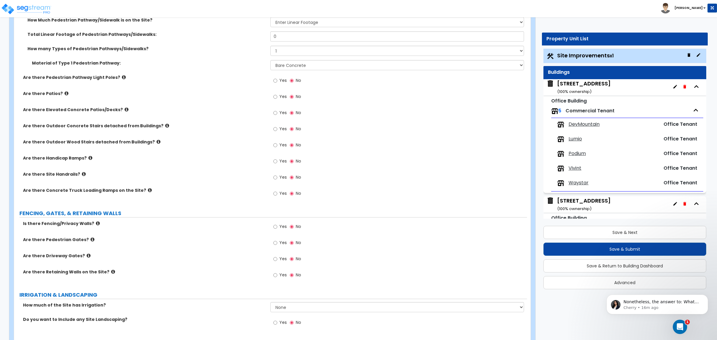
scroll to position [710, 0]
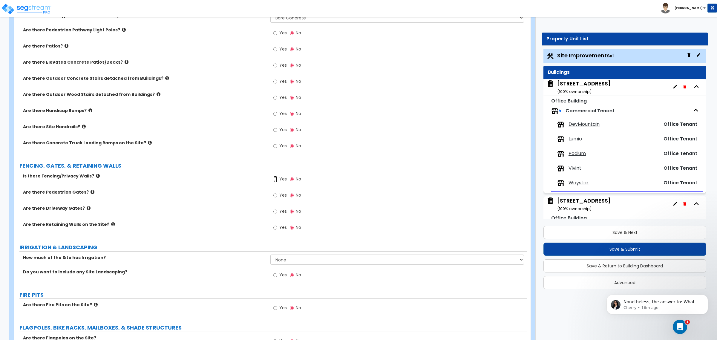
click at [276, 179] on input "Yes" at bounding box center [275, 179] width 4 height 7
radio input "true"
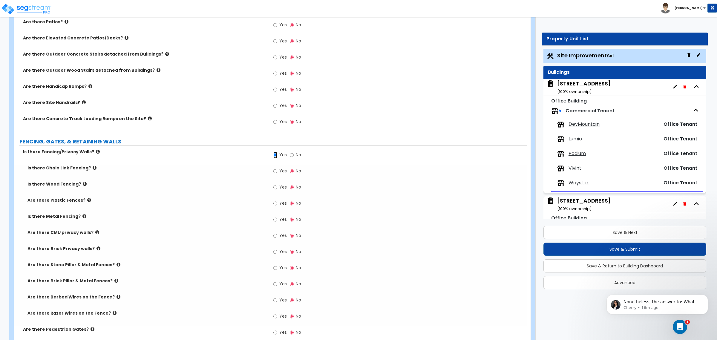
scroll to position [747, 0]
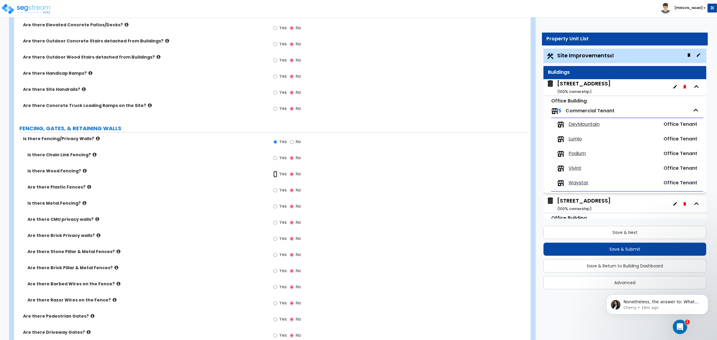
click at [276, 175] on input "Yes" at bounding box center [275, 174] width 4 height 7
radio input "true"
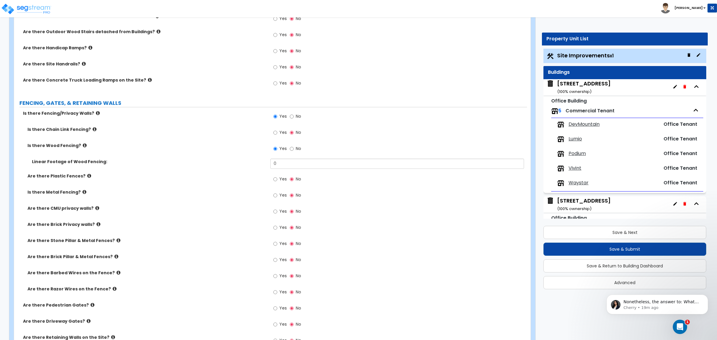
scroll to position [785, 0]
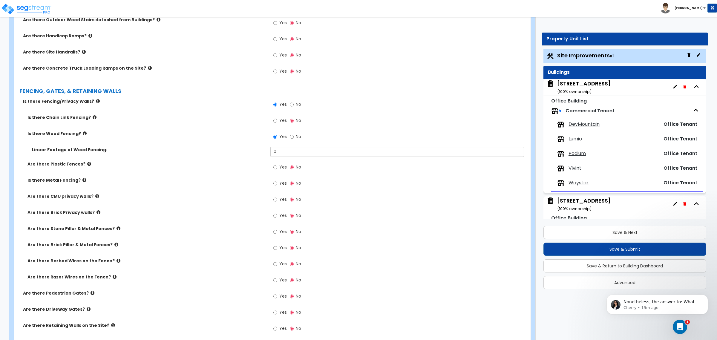
click at [171, 253] on div "Are there Brick Pillar & Metal Fences? Yes No" at bounding box center [270, 250] width 513 height 16
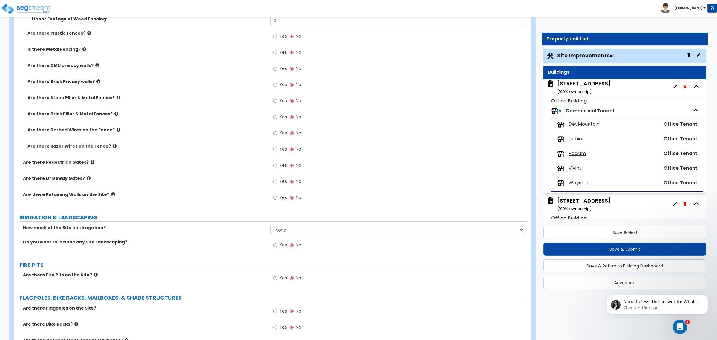
scroll to position [934, 0]
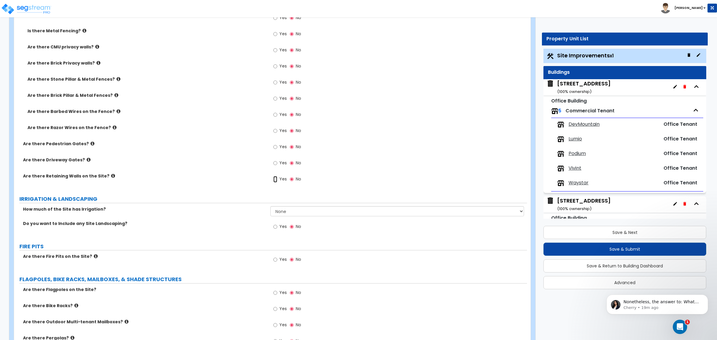
click at [274, 180] on input "Yes" at bounding box center [275, 179] width 4 height 7
radio input "true"
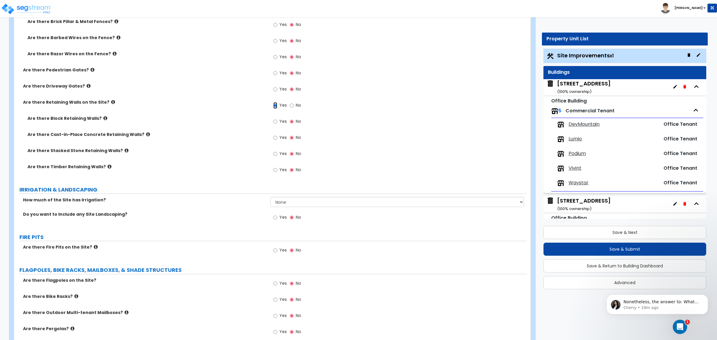
scroll to position [1009, 0]
click at [294, 199] on select "None I want to Enter an Approximate Percentage I want to Enter the Square Foota…" at bounding box center [396, 201] width 253 height 10
select select "2"
click at [270, 196] on select "None I want to Enter an Approximate Percentage I want to Enter the Square Foota…" at bounding box center [396, 201] width 253 height 10
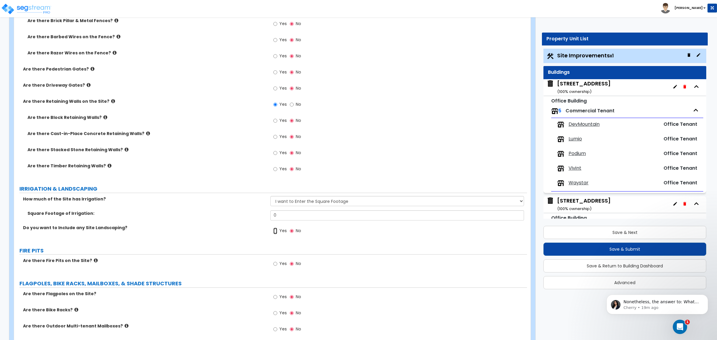
click at [275, 232] on input "Yes" at bounding box center [275, 231] width 4 height 7
radio input "true"
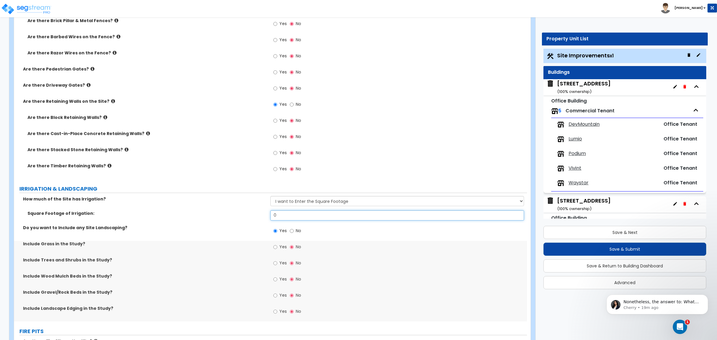
click at [283, 216] on input "0" at bounding box center [396, 215] width 253 height 10
drag, startPoint x: 302, startPoint y: 217, endPoint x: 253, endPoint y: 211, distance: 49.3
click at [253, 211] on div "Square Footage of Irrigation: 0" at bounding box center [270, 217] width 513 height 14
click at [274, 248] on input "Yes" at bounding box center [275, 247] width 4 height 7
radio input "true"
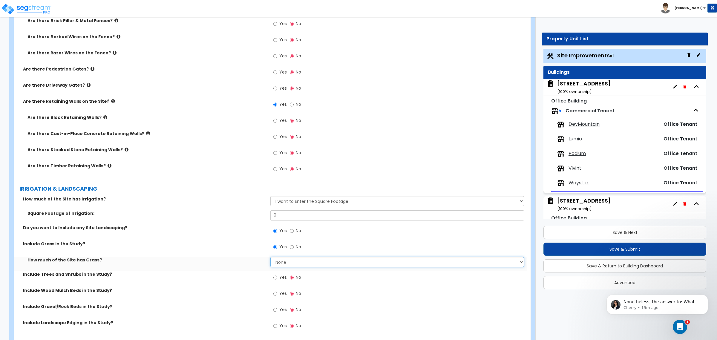
click at [293, 263] on select "None I want to Enter an Approximate Percentage I want to Enter the Square Foota…" at bounding box center [396, 262] width 253 height 10
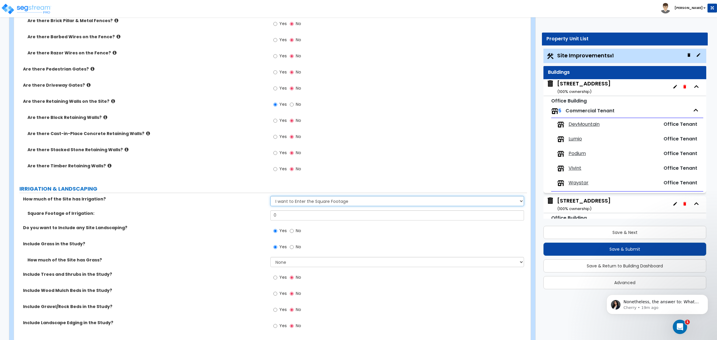
click at [292, 202] on select "None I want to Enter an Approximate Percentage I want to Enter the Square Foota…" at bounding box center [396, 201] width 253 height 10
click at [146, 205] on div "How much of the Site has Irrigation? None I want to Enter an Approximate Percen…" at bounding box center [270, 203] width 513 height 14
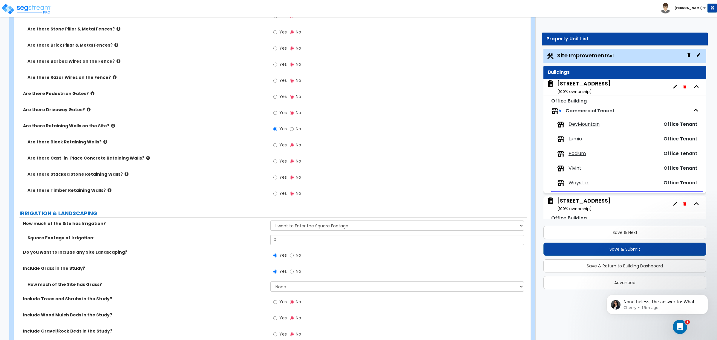
scroll to position [971, 0]
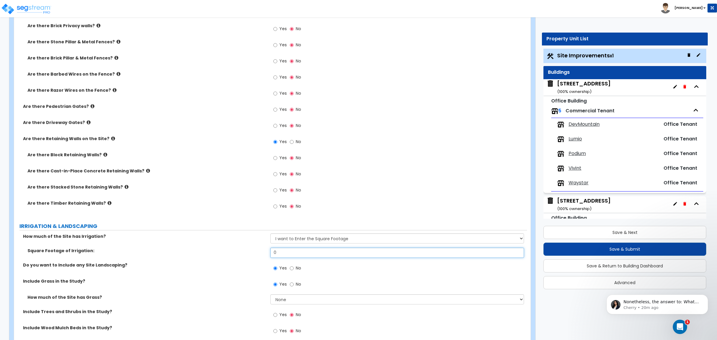
drag, startPoint x: 276, startPoint y: 256, endPoint x: 280, endPoint y: 254, distance: 4.8
click at [277, 255] on input "0" at bounding box center [396, 253] width 253 height 10
drag, startPoint x: 281, startPoint y: 254, endPoint x: 268, endPoint y: 255, distance: 12.9
click at [268, 255] on div "Square Footage of Irrigation: 0" at bounding box center [270, 255] width 513 height 14
type input "24,323"
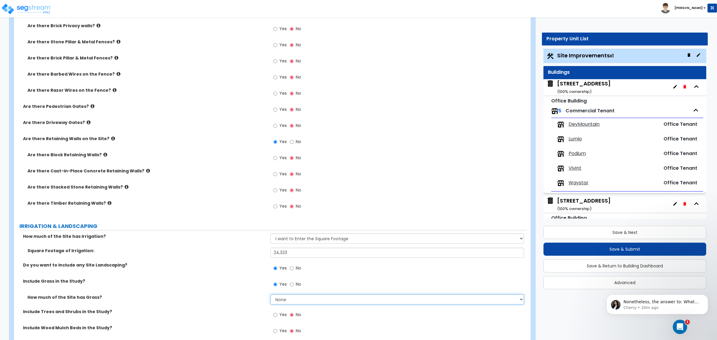
click at [292, 302] on select "None I want to Enter an Approximate Percentage I want to Enter the Square Foota…" at bounding box center [396, 299] width 253 height 10
click at [250, 298] on label "How much of the Site has Grass?" at bounding box center [146, 297] width 239 height 6
click at [285, 301] on select "None I want to Enter an Approximate Percentage I want to Enter the Square Foota…" at bounding box center [396, 299] width 253 height 10
select select "2"
click at [270, 295] on select "None I want to Enter an Approximate Percentage I want to Enter the Square Foota…" at bounding box center [396, 299] width 253 height 10
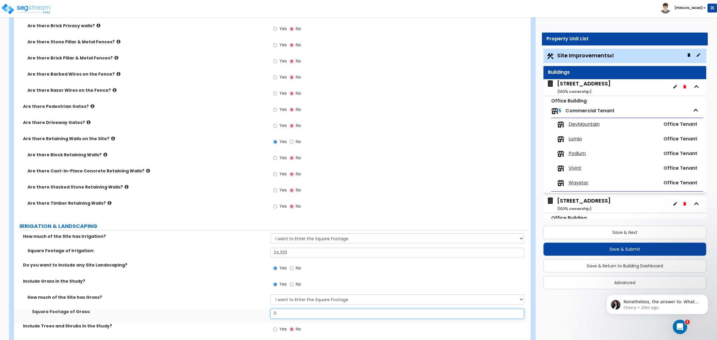
drag, startPoint x: 289, startPoint y: 315, endPoint x: 241, endPoint y: 313, distance: 47.9
click at [241, 313] on div "Square Footage of Grass: 0" at bounding box center [270, 316] width 513 height 14
type input "24,323"
click at [244, 305] on div "How much of the Site has Grass? None I want to Enter an Approximate Percentage …" at bounding box center [270, 301] width 513 height 14
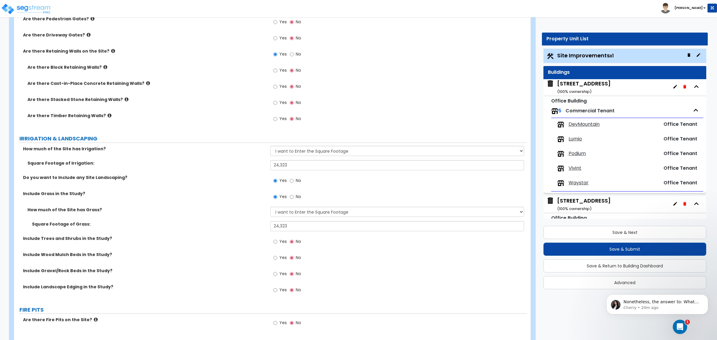
scroll to position [1083, 0]
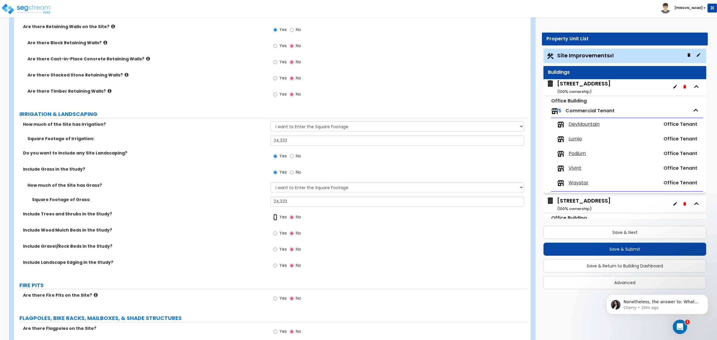
click at [275, 218] on input "Yes" at bounding box center [275, 217] width 4 height 7
radio input "true"
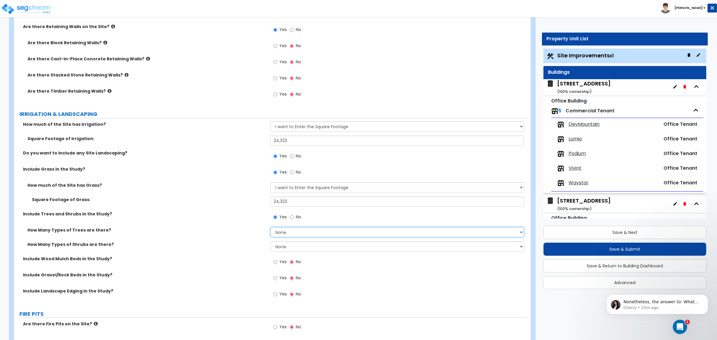
click at [288, 234] on select "None 1 2 3" at bounding box center [396, 232] width 253 height 10
select select "1"
click at [270, 227] on select "None 1 2 3" at bounding box center [396, 232] width 253 height 10
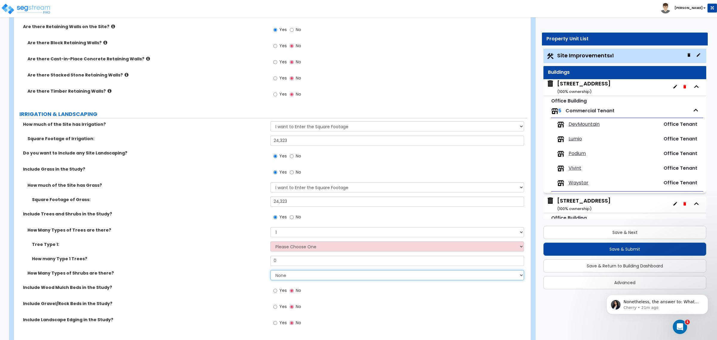
click at [285, 276] on select "None 1 2 3" at bounding box center [396, 275] width 253 height 10
select select "1"
click at [270, 270] on select "None 1 2 3" at bounding box center [396, 275] width 253 height 10
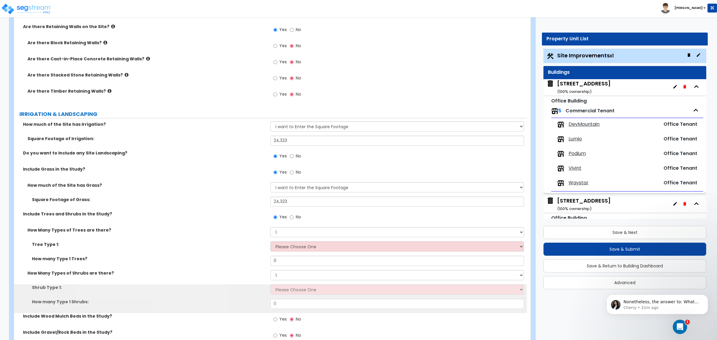
click at [236, 268] on div "How many Type 1 Trees? 0" at bounding box center [270, 263] width 513 height 14
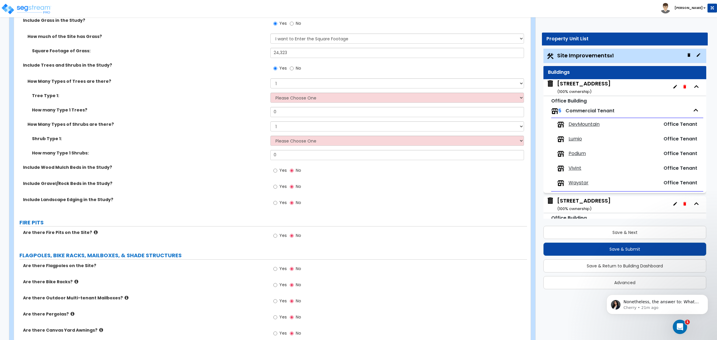
scroll to position [1233, 0]
click at [292, 97] on select "Please Choose One Honey Locust Planetree Poplar Elm Hawthorn Linden Maple Red M…" at bounding box center [396, 97] width 253 height 10
select select "1"
click at [270, 92] on select "Please Choose One Honey Locust Planetree Poplar Elm Hawthorn Linden Maple Red M…" at bounding box center [396, 97] width 253 height 10
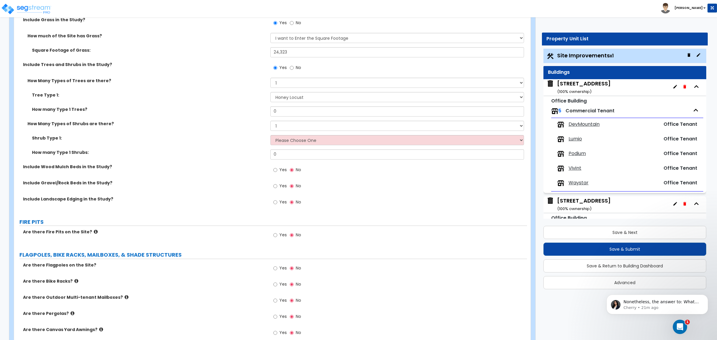
click at [239, 105] on div "Tree Type 1: Please Choose One Honey Locust Planetree Poplar Elm Hawthorn Linde…" at bounding box center [270, 99] width 513 height 14
click at [203, 102] on div "Tree Type 1: Please Choose One Honey Locust Planetree Poplar Elm Hawthorn Linde…" at bounding box center [270, 99] width 513 height 14
click at [283, 142] on select "Please Choose One Arborvitae Azalea Yew Boxwood Juniper [PERSON_NAME] Cotoneast…" at bounding box center [396, 140] width 253 height 10
select select "7"
click at [270, 135] on select "Please Choose One Arborvitae Azalea Yew Boxwood Juniper [PERSON_NAME] Cotoneast…" at bounding box center [396, 140] width 253 height 10
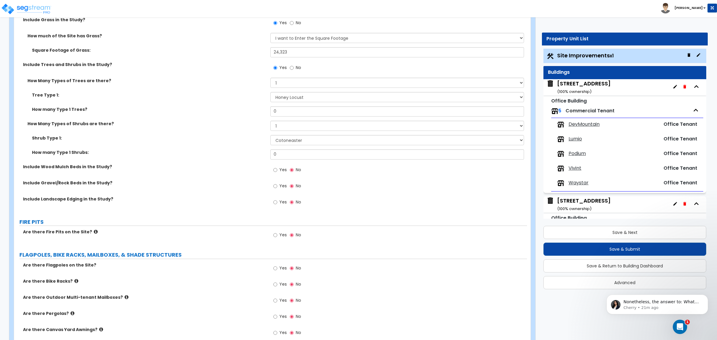
click at [198, 194] on div "Include Gravel/Rock Beds in the Study? Yes No" at bounding box center [270, 188] width 513 height 16
drag, startPoint x: 283, startPoint y: 155, endPoint x: 228, endPoint y: 153, distance: 55.0
click at [228, 153] on div "How many Type 1 Shrubs: 0" at bounding box center [270, 156] width 513 height 14
click at [184, 181] on label "Include Gravel/Rock Beds in the Study?" at bounding box center [144, 183] width 243 height 6
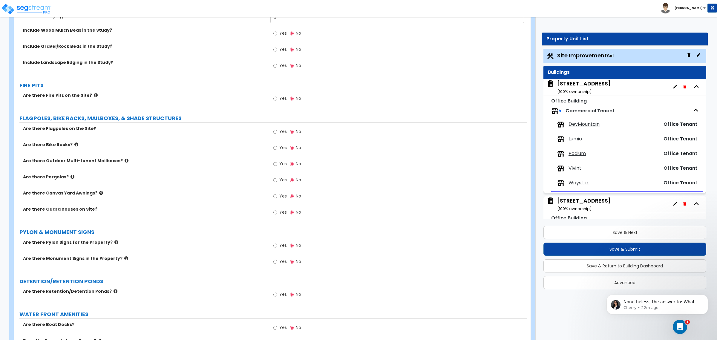
scroll to position [1382, 0]
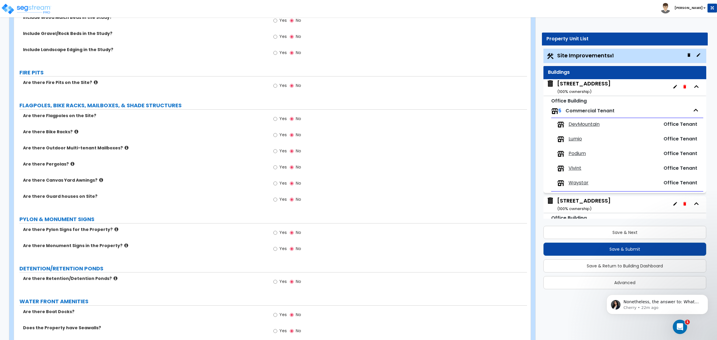
click at [71, 163] on icon at bounding box center [73, 164] width 4 height 4
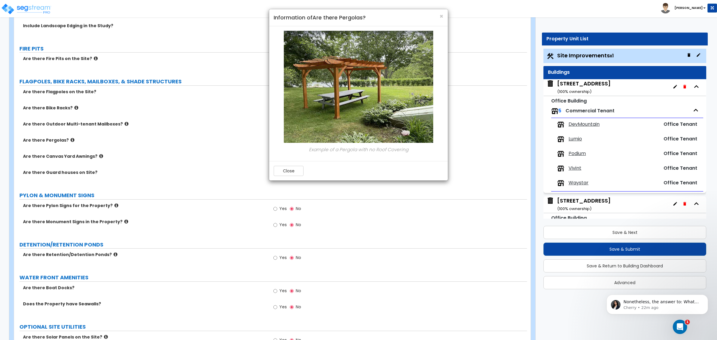
scroll to position [1420, 0]
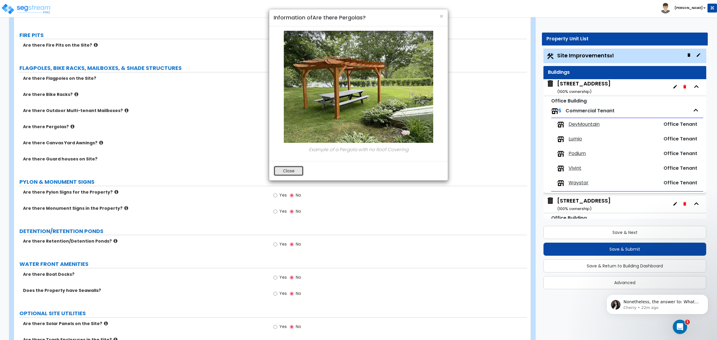
drag, startPoint x: 297, startPoint y: 171, endPoint x: 300, endPoint y: 171, distance: 3.6
click at [298, 171] on button "Close" at bounding box center [289, 171] width 30 height 10
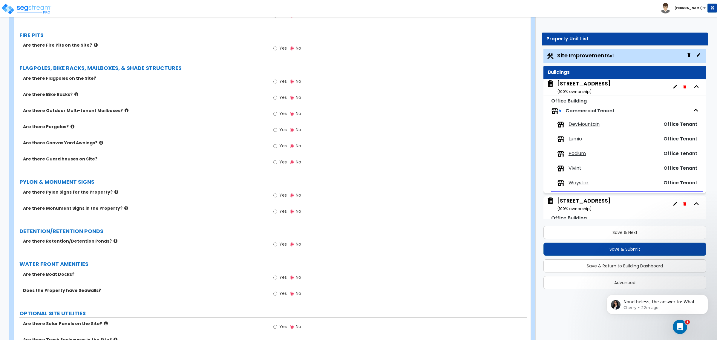
click at [227, 166] on div "Are there Guard houses on Site? Yes No" at bounding box center [270, 164] width 513 height 16
click at [209, 186] on div "PYLON & MONUMENT SIGNS" at bounding box center [273, 182] width 508 height 8
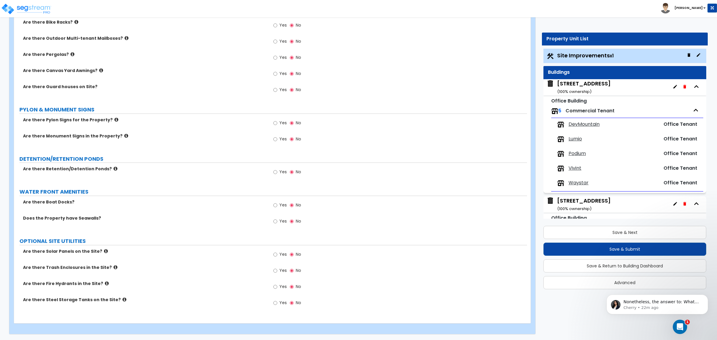
scroll to position [1493, 0]
click at [114, 169] on icon at bounding box center [116, 168] width 4 height 4
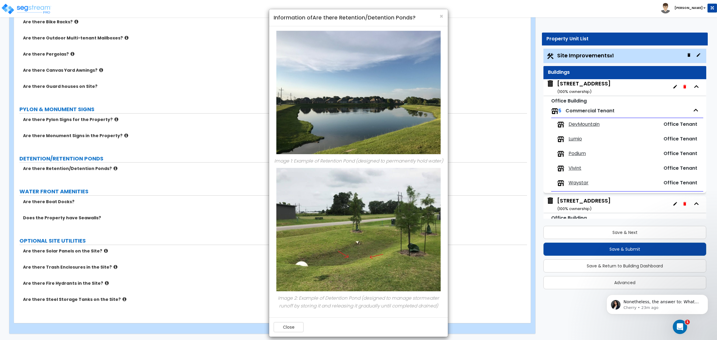
click at [213, 199] on div "× Information of Are there Retention/Detention Ponds? Image 1: Example of Reten…" at bounding box center [358, 170] width 717 height 340
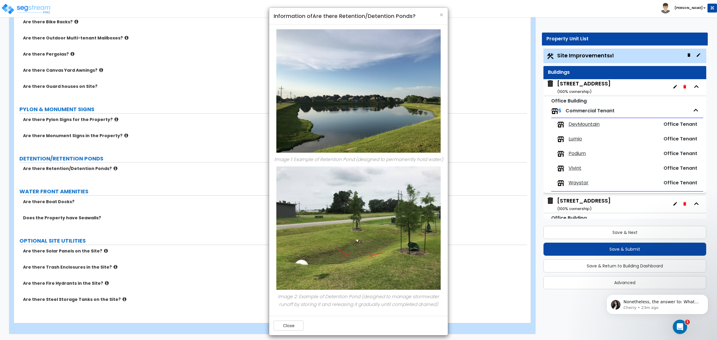
scroll to position [0, 0]
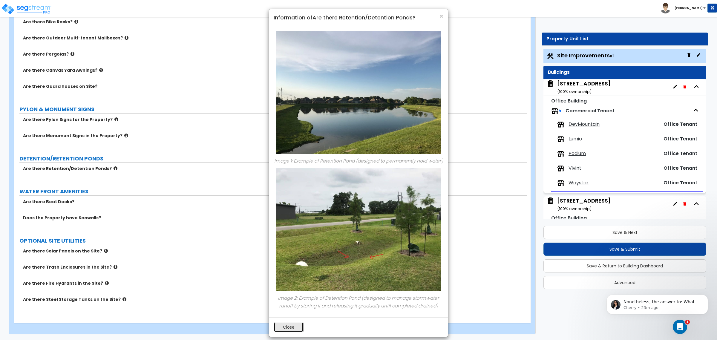
click at [289, 325] on button "Close" at bounding box center [289, 327] width 30 height 10
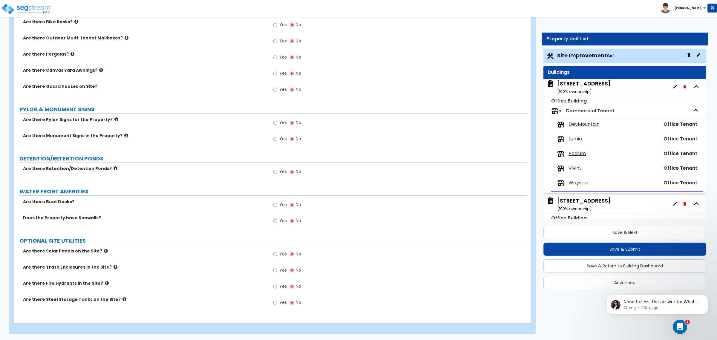
click at [108, 177] on div "Are there Retention/Detention Ponds? Yes No" at bounding box center [270, 174] width 513 height 16
click at [276, 270] on input "Yes" at bounding box center [275, 270] width 4 height 7
radio input "true"
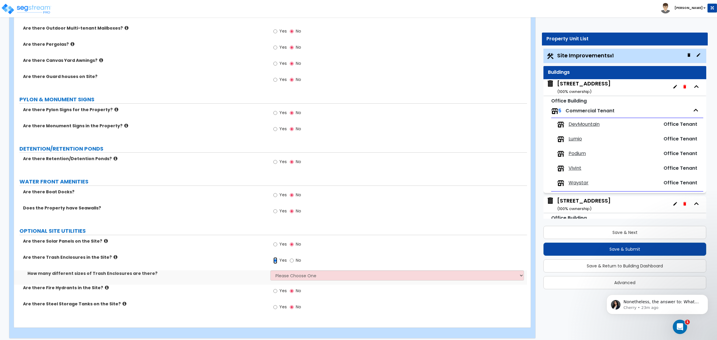
scroll to position [1507, 0]
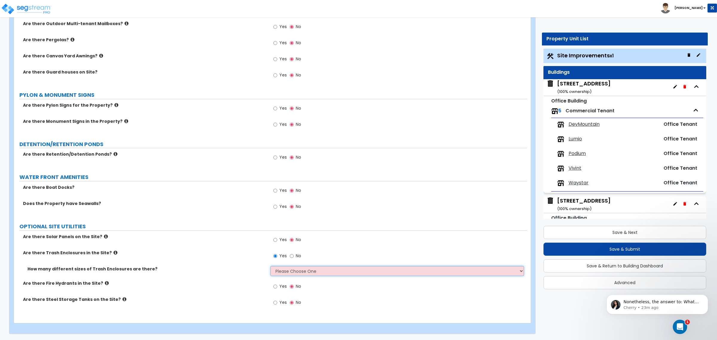
click at [276, 273] on select "Please Choose One 1 2 3" at bounding box center [396, 271] width 253 height 10
click at [299, 271] on select "Please Choose One 1 2 3" at bounding box center [396, 271] width 253 height 10
click at [300, 271] on select "Please Choose One 1 2 3" at bounding box center [396, 271] width 253 height 10
select select "1"
click at [270, 266] on select "Please Choose One 1 2 3" at bounding box center [396, 271] width 253 height 10
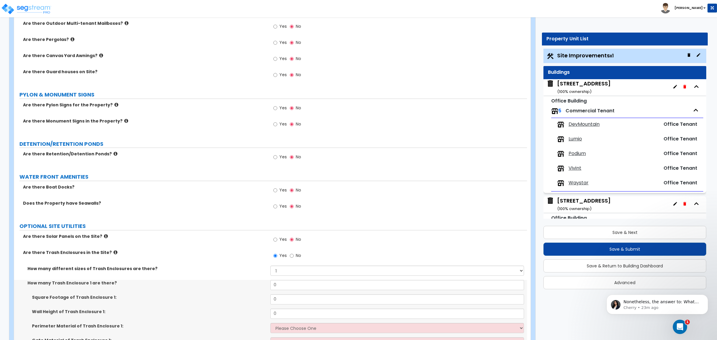
click at [236, 281] on label "How many Trash Enclosure 1 are there?" at bounding box center [146, 283] width 239 height 6
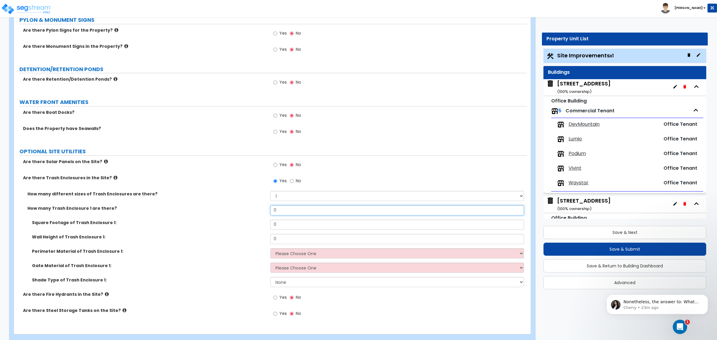
click at [280, 213] on input "0" at bounding box center [396, 210] width 253 height 10
drag, startPoint x: 292, startPoint y: 214, endPoint x: 254, endPoint y: 210, distance: 38.5
click at [258, 211] on div "How many Trash Enclosure 1 are there? 0" at bounding box center [270, 212] width 513 height 14
type input "2"
click at [244, 213] on div "How many Trash Enclosure 1 are there? 2" at bounding box center [270, 212] width 513 height 14
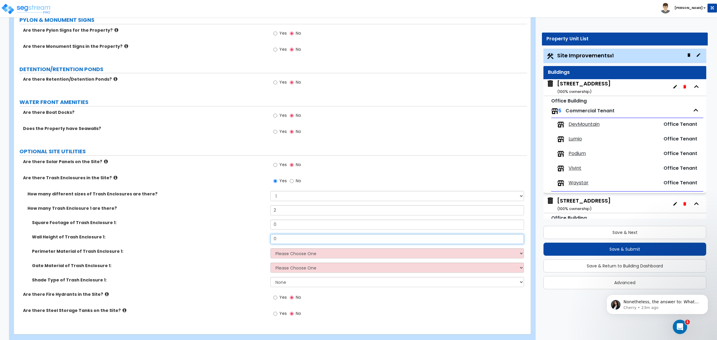
drag, startPoint x: 280, startPoint y: 239, endPoint x: 214, endPoint y: 235, distance: 66.1
click at [214, 235] on div "Wall Height of Trash Enclosure 1: 0" at bounding box center [270, 241] width 513 height 14
type input "5"
drag, startPoint x: 226, startPoint y: 246, endPoint x: 233, endPoint y: 248, distance: 7.6
click at [226, 247] on div "Wall Height of Trash Enclosure 1: 5" at bounding box center [270, 241] width 513 height 14
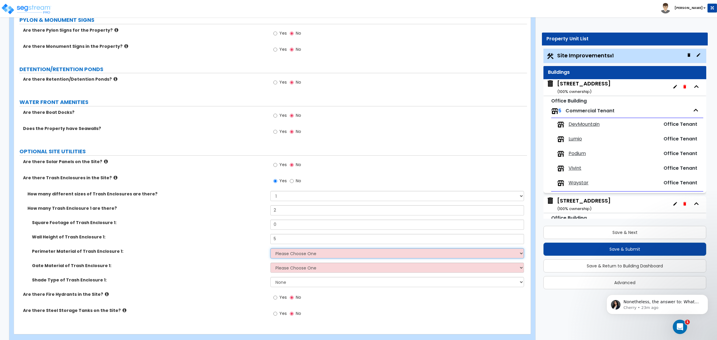
click at [299, 258] on select "Please Choose One Chain Link Wood Metal CMU" at bounding box center [396, 253] width 253 height 10
select select "4"
click at [270, 249] on select "Please Choose One Chain Link Wood Metal CMU" at bounding box center [396, 253] width 253 height 10
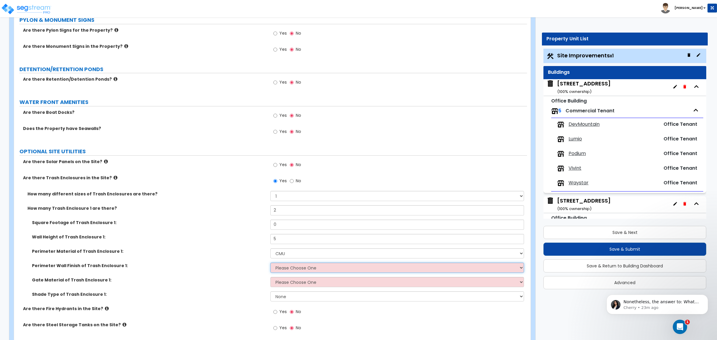
click at [288, 271] on select "Please Choose One Stone Veneer Brick Veneer Stucco Paint" at bounding box center [396, 268] width 253 height 10
select select "4"
click at [270, 263] on select "Please Choose One Stone Veneer Brick Veneer Stucco Paint" at bounding box center [396, 268] width 253 height 10
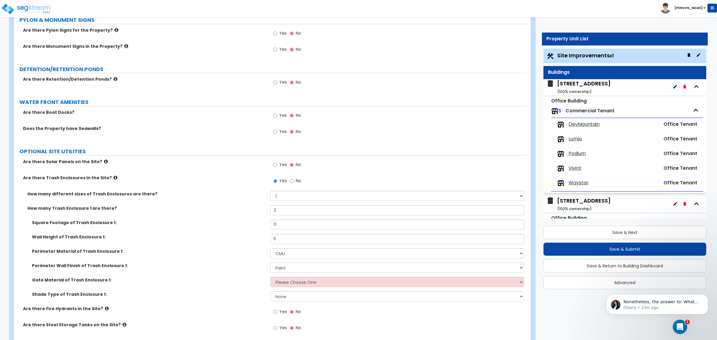
click at [233, 280] on label "Gate Material of Trash Enclosure 1:" at bounding box center [149, 280] width 234 height 6
click at [280, 282] on select "Please Choose One Wood Metal" at bounding box center [396, 282] width 253 height 10
select select "2"
click at [270, 277] on select "Please Choose One Wood Metal" at bounding box center [396, 282] width 253 height 10
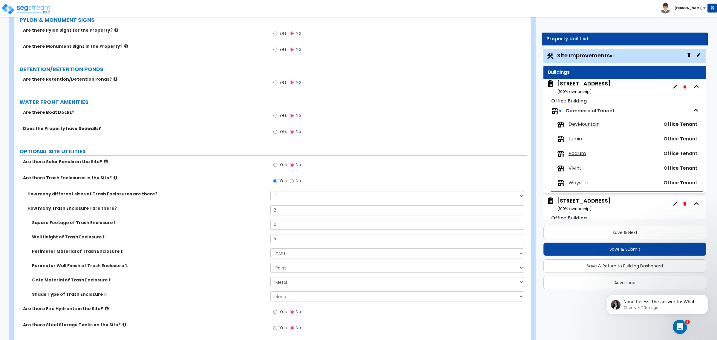
click at [241, 290] on div "Gate Material of Trash Enclosure 1: Please Choose One Wood Metal" at bounding box center [270, 284] width 513 height 14
click at [229, 292] on label "Shade Type of Trash Enclosure 1:" at bounding box center [149, 294] width 234 height 6
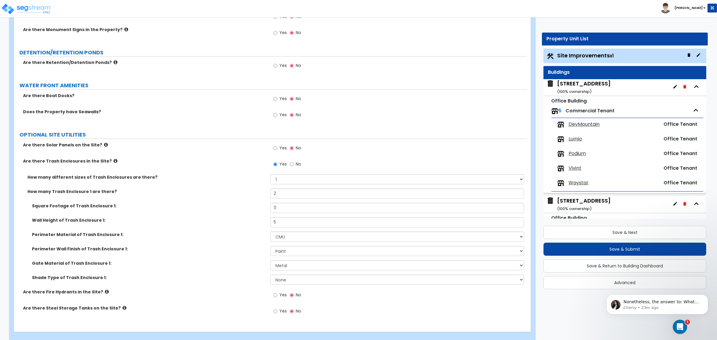
scroll to position [1607, 0]
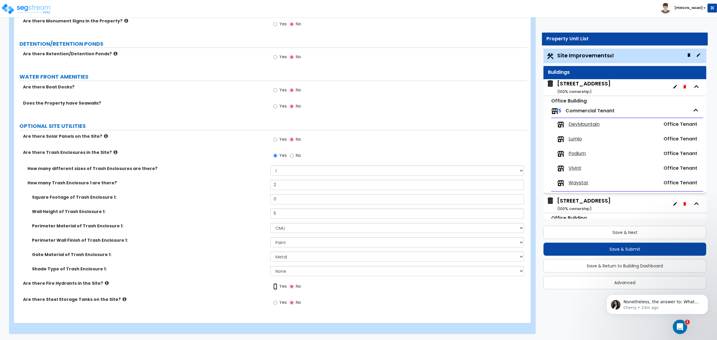
click at [274, 287] on input "Yes" at bounding box center [275, 286] width 4 height 7
radio input "true"
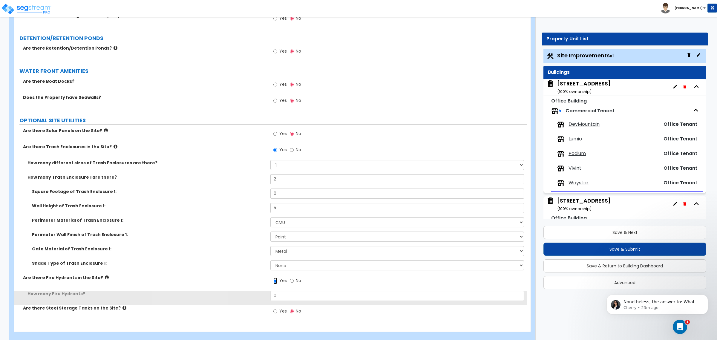
scroll to position [1622, 0]
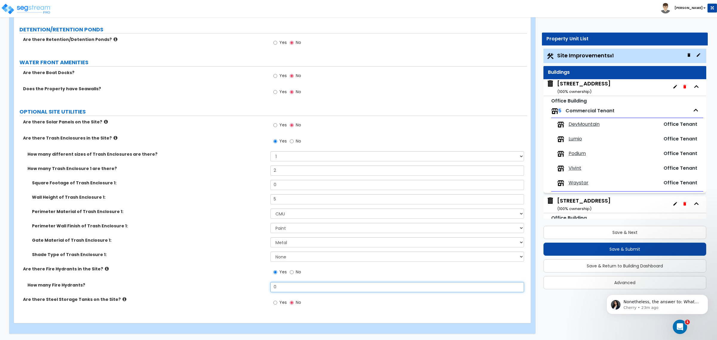
drag, startPoint x: 285, startPoint y: 286, endPoint x: 213, endPoint y: 284, distance: 71.8
click at [213, 284] on div "How many Fire Hydrants? 0" at bounding box center [270, 289] width 513 height 14
type input "2"
click at [214, 286] on label "How many Fire Hydrants?" at bounding box center [146, 285] width 239 height 6
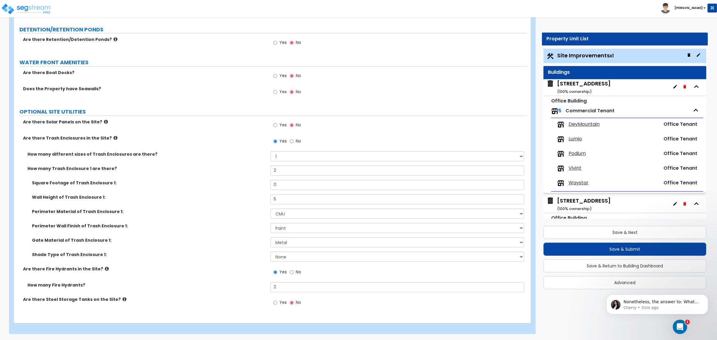
click at [227, 231] on div "Perimeter Wall Finish of Trash Enclosure 1: Please Choose One Stone Veneer Bric…" at bounding box center [270, 230] width 513 height 14
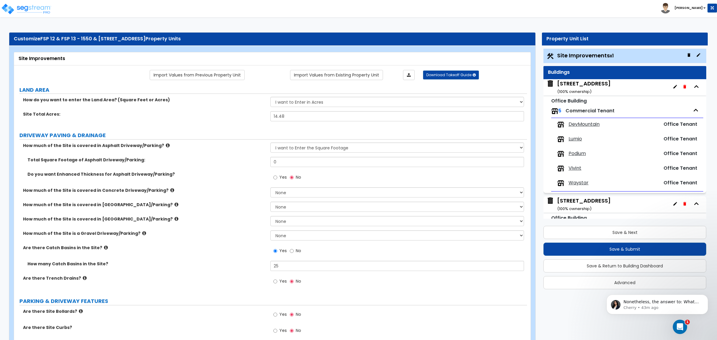
scroll to position [825, 0]
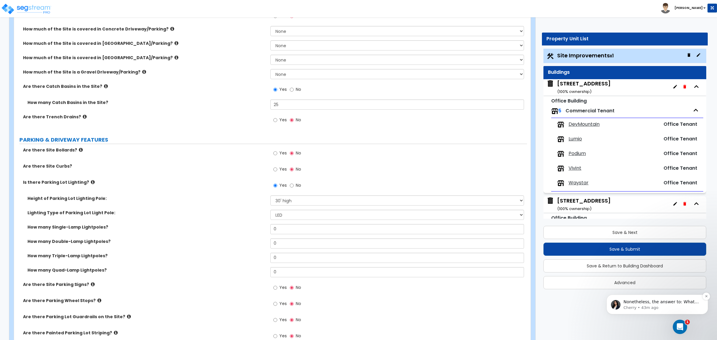
click at [662, 300] on span "Nonetheless, the answer to: What Percentage of the Exterior Wall is made up of …" at bounding box center [661, 325] width 75 height 52
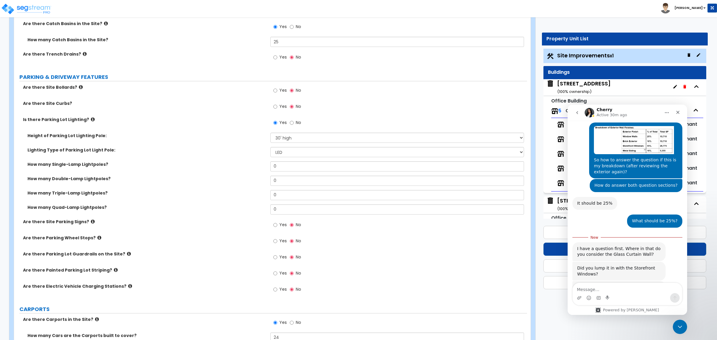
scroll to position [834, 0]
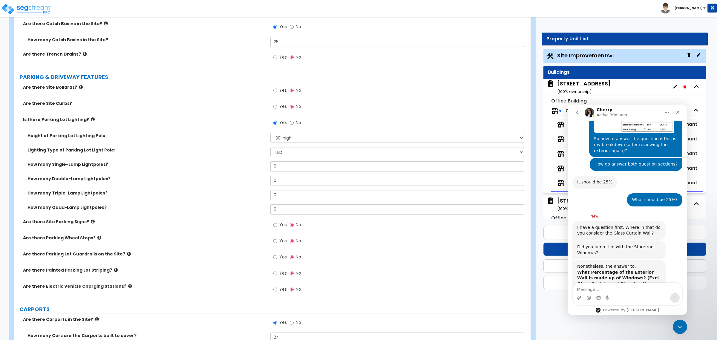
click at [613, 289] on textarea "Message…" at bounding box center [627, 288] width 109 height 10
click at [645, 287] on textarea "No...this is Glass Curtain Wall:" at bounding box center [627, 288] width 109 height 10
drag, startPoint x: 644, startPoint y: 290, endPoint x: 1123, endPoint y: 394, distance: 490.7
click at [568, 288] on html "Cherry Active 30m ago Ask us about anything SegStream, we're here for you. Hi t…" at bounding box center [628, 210] width 120 height 210
type textarea "Glass Curtain Wall in RED and Storefront in GREEN:"
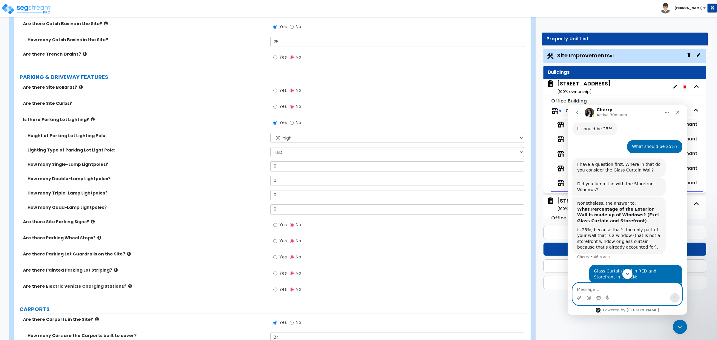
scroll to position [918, 0]
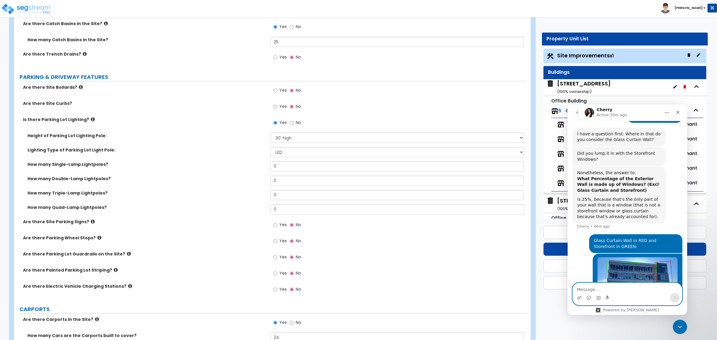
click at [625, 257] on img "Andrew says…" at bounding box center [638, 288] width 80 height 62
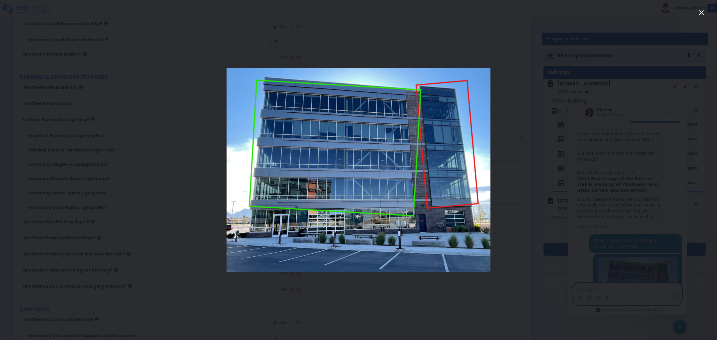
scroll to position [0, 0]
click at [513, 247] on div "Intercom messenger" at bounding box center [358, 170] width 717 height 340
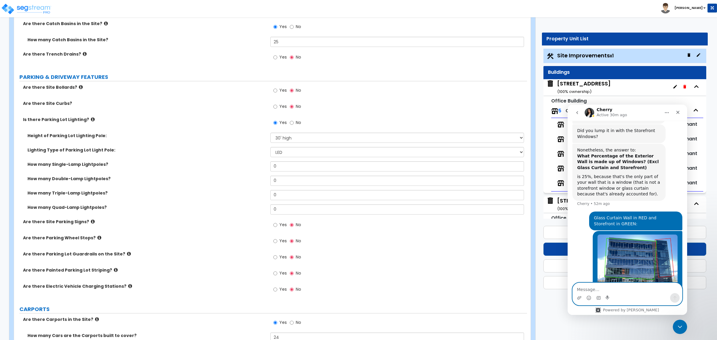
scroll to position [918, 0]
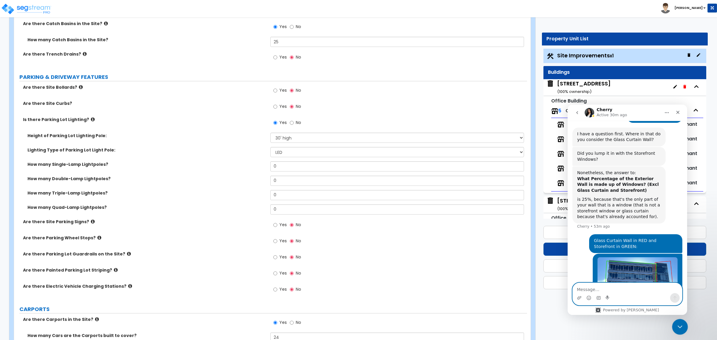
click at [680, 325] on icon "Close Intercom Messenger" at bounding box center [679, 326] width 7 height 7
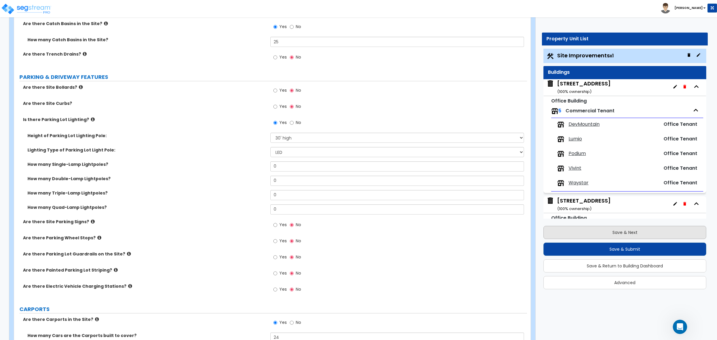
click at [622, 233] on button "Save & Next" at bounding box center [625, 232] width 163 height 13
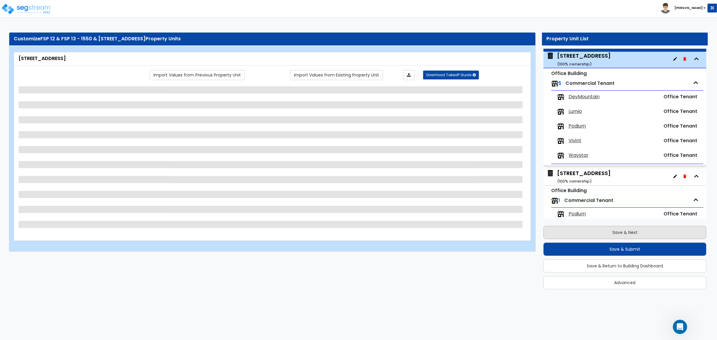
scroll to position [30, 0]
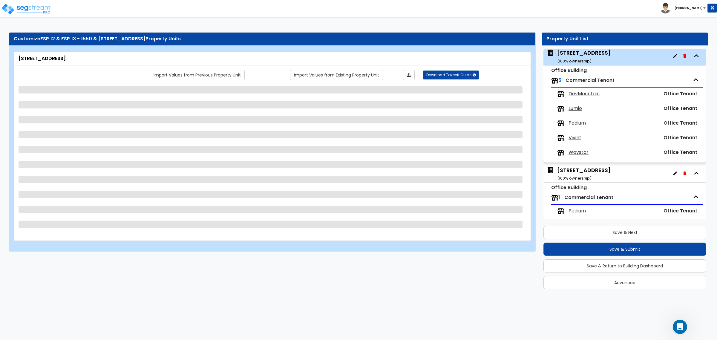
select select "4"
select select "2"
select select "3"
select select "5"
select select "13"
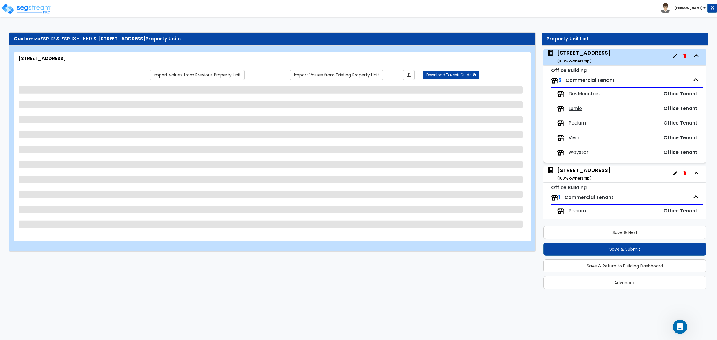
select select "2"
select select "6"
select select "2"
select select "1"
select select "3"
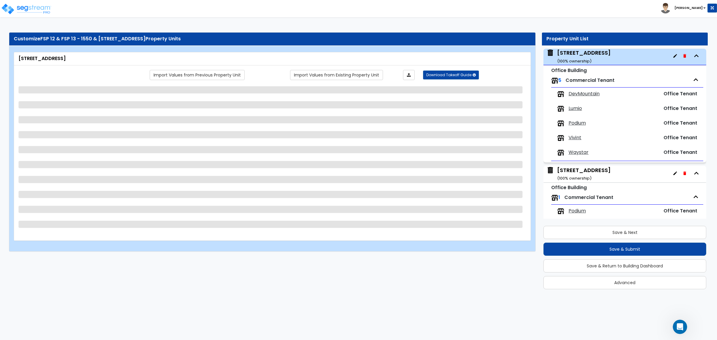
select select "1"
select select "2"
select select "1"
select select "3"
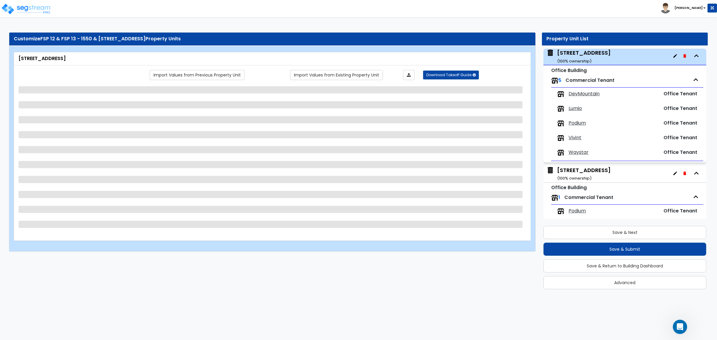
select select "2"
select select "1"
select select "2"
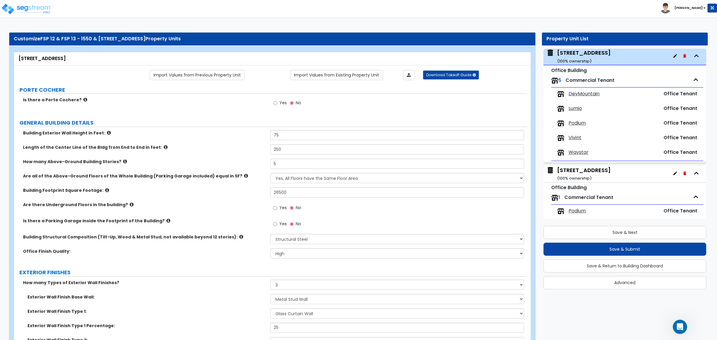
scroll to position [941, 0]
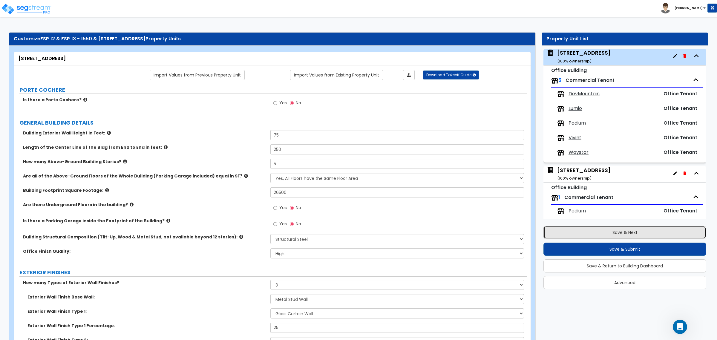
click at [613, 232] on button "Save & Next" at bounding box center [625, 232] width 163 height 13
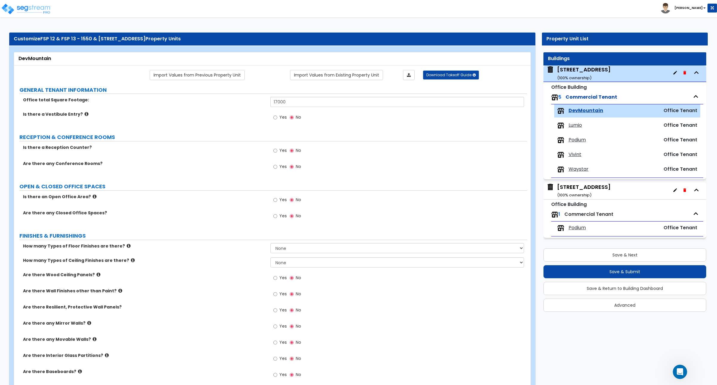
scroll to position [1017, 0]
click at [627, 257] on button "Save & Next" at bounding box center [625, 254] width 163 height 13
